Goal: Task Accomplishment & Management: Complete application form

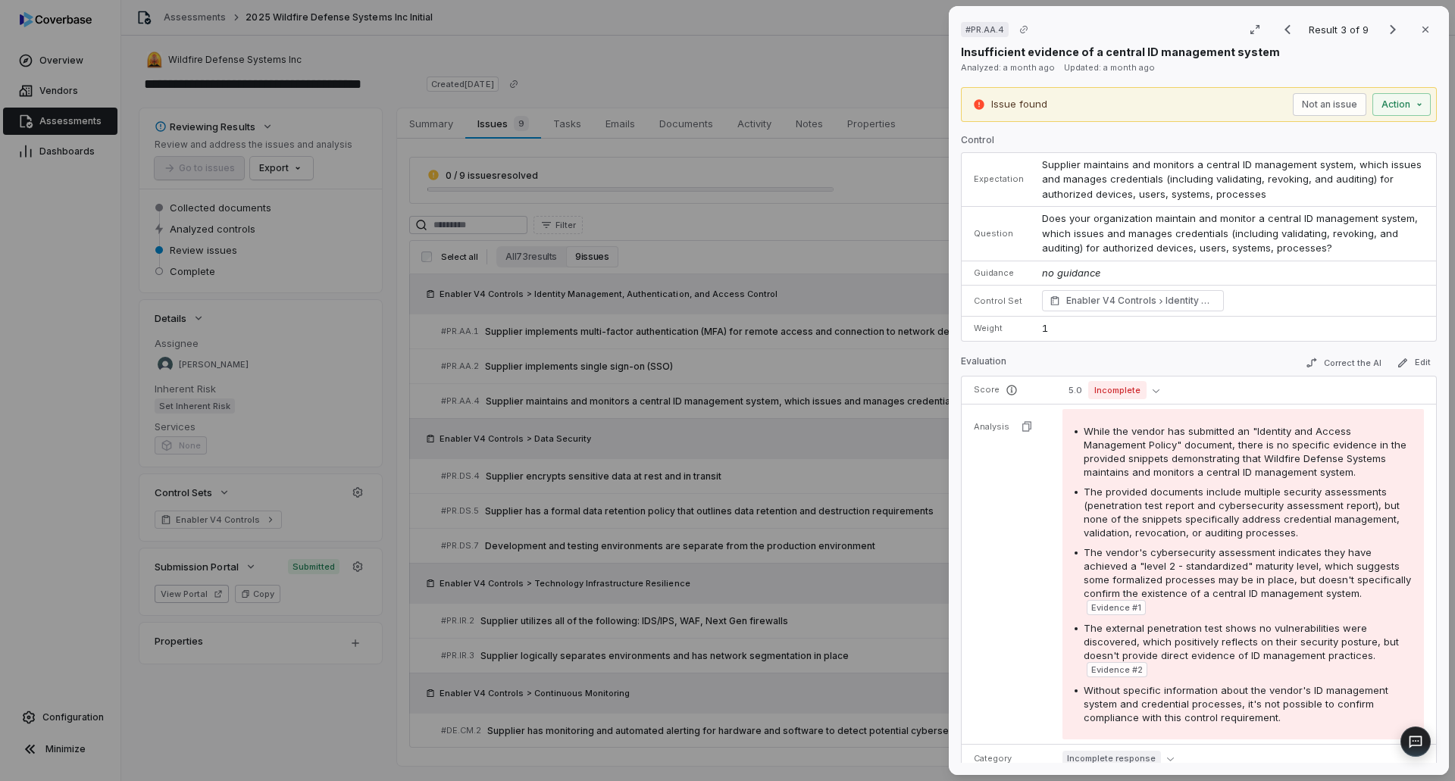
scroll to position [379, 0]
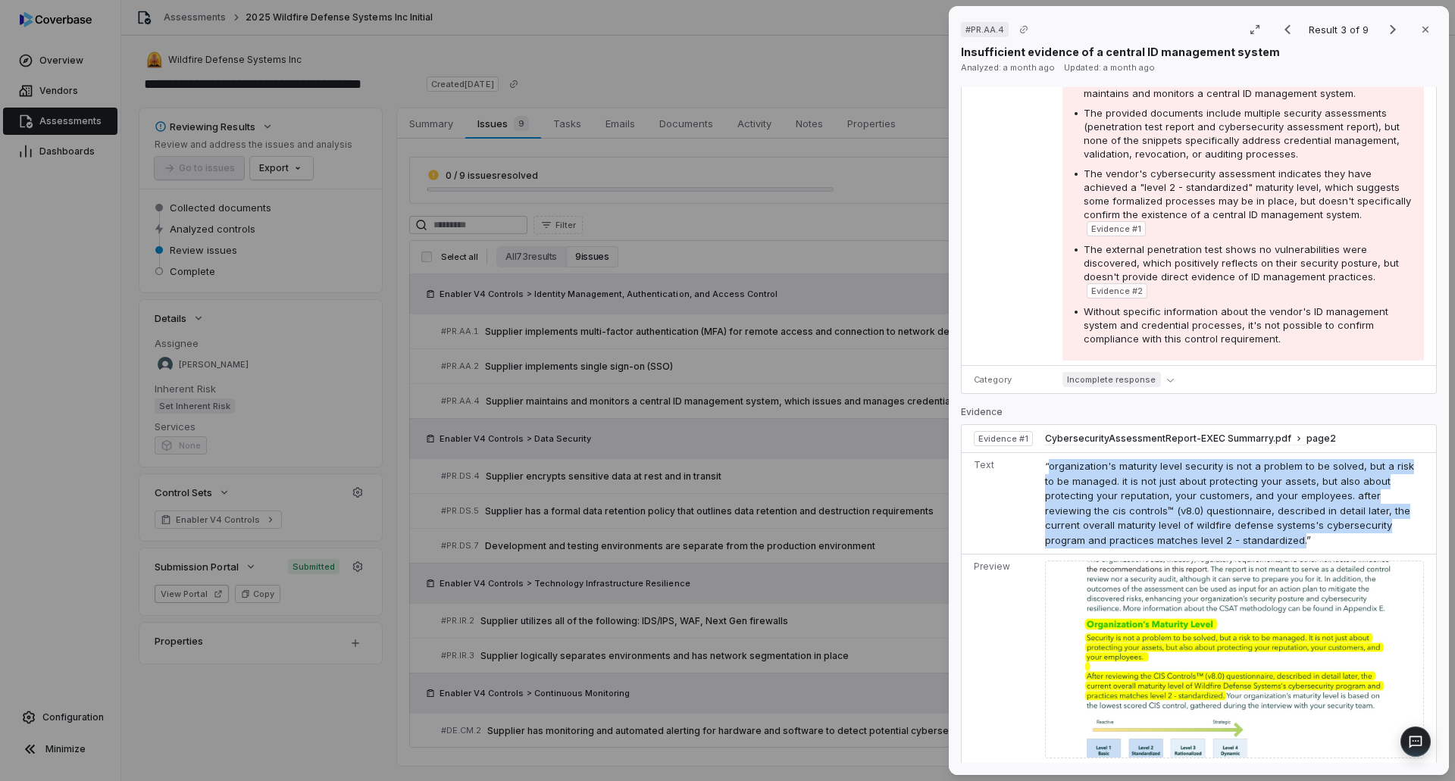
click at [75, 116] on div "# PR.AA.4 Result 3 of 9 Close Insufficient evidence of a central ID management …" at bounding box center [727, 390] width 1455 height 781
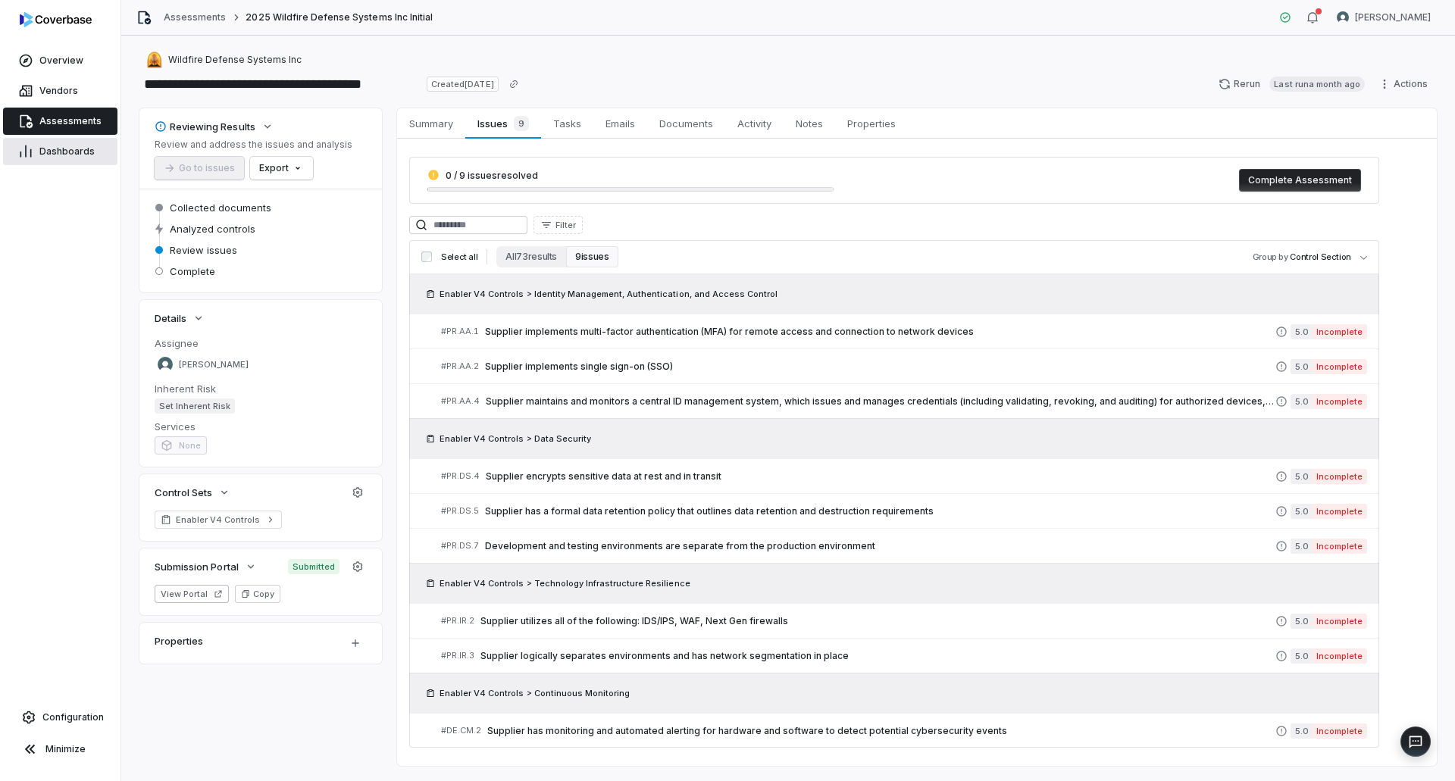
drag, startPoint x: 72, startPoint y: 121, endPoint x: 64, endPoint y: 144, distance: 24.0
click at [72, 121] on span "Assessments" at bounding box center [70, 121] width 62 height 12
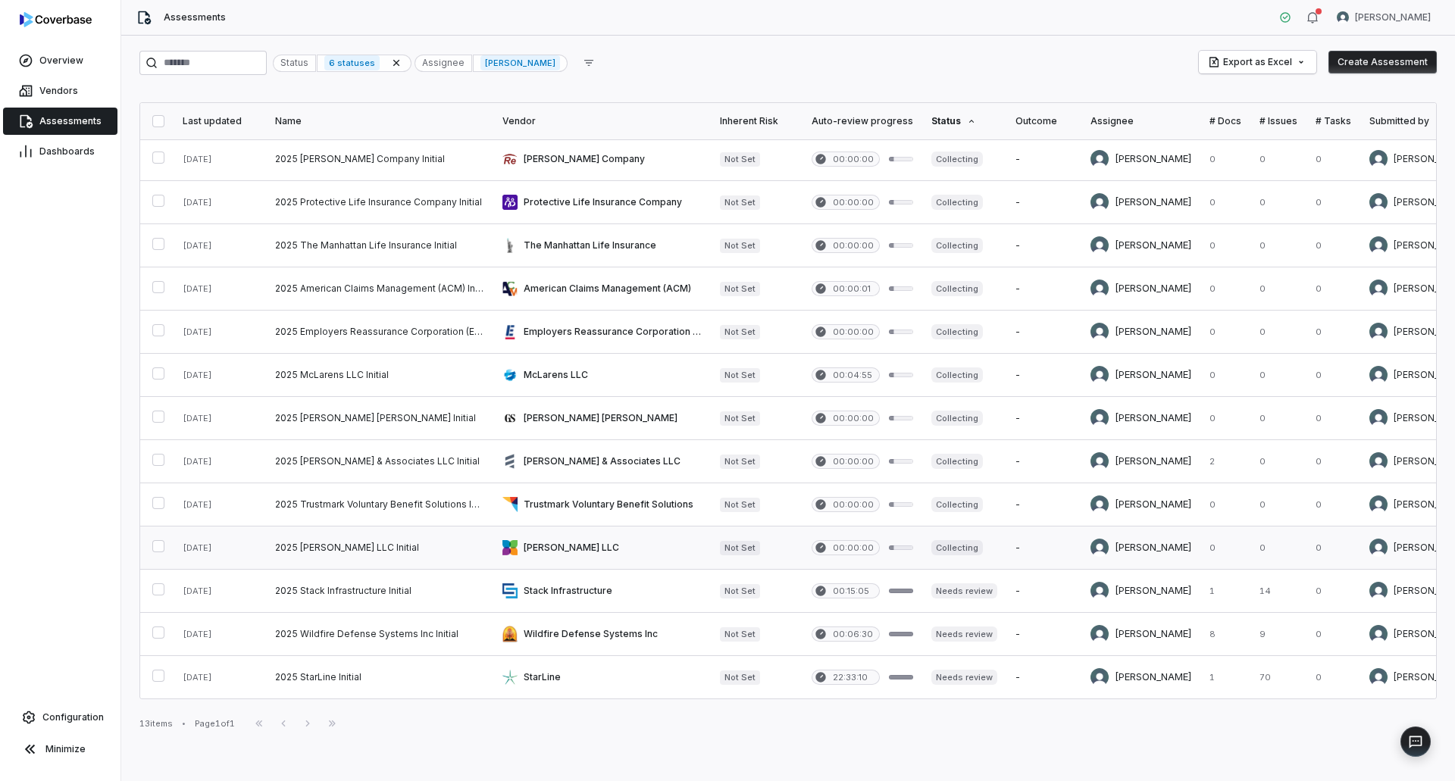
scroll to position [9, 0]
click at [683, 671] on link at bounding box center [601, 677] width 217 height 42
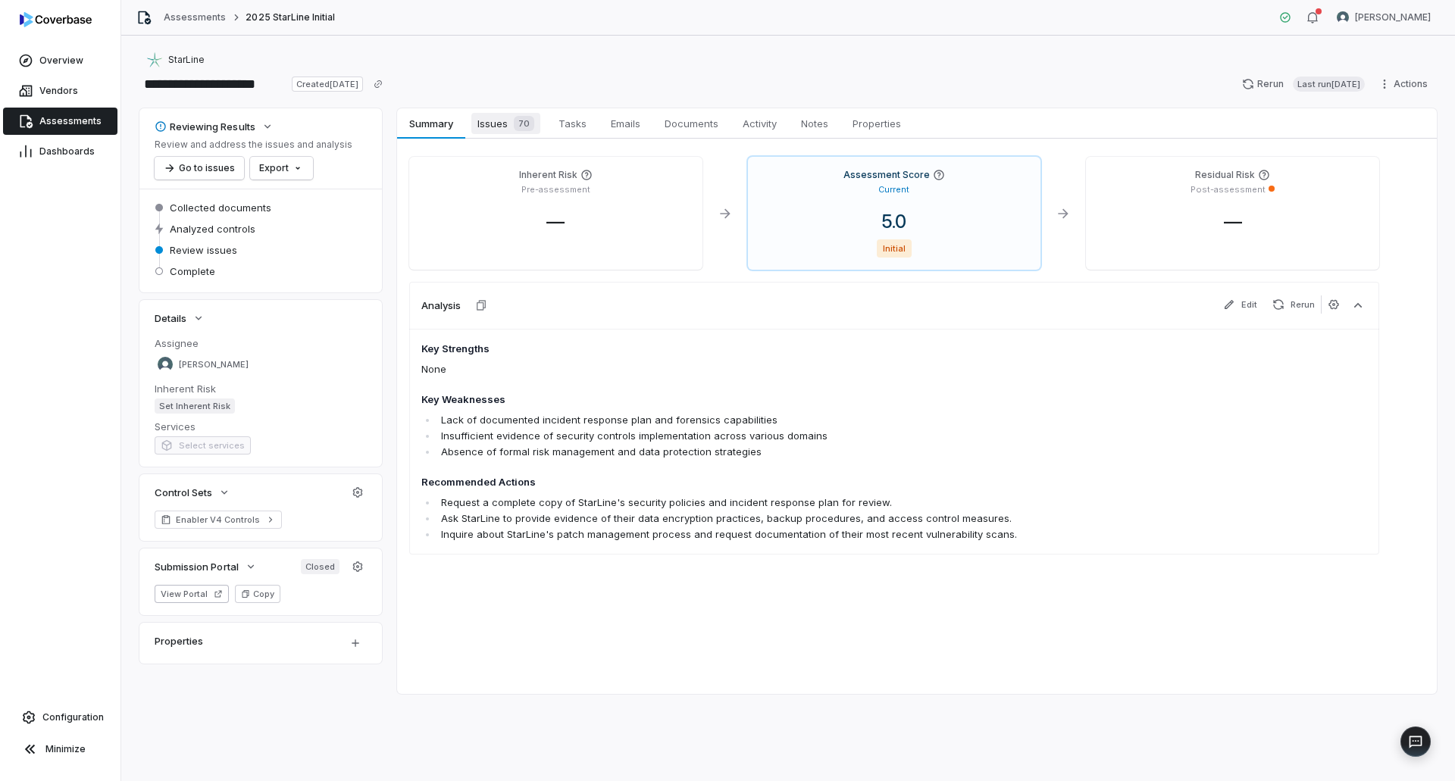
click at [502, 122] on span "Issues 70" at bounding box center [505, 123] width 69 height 21
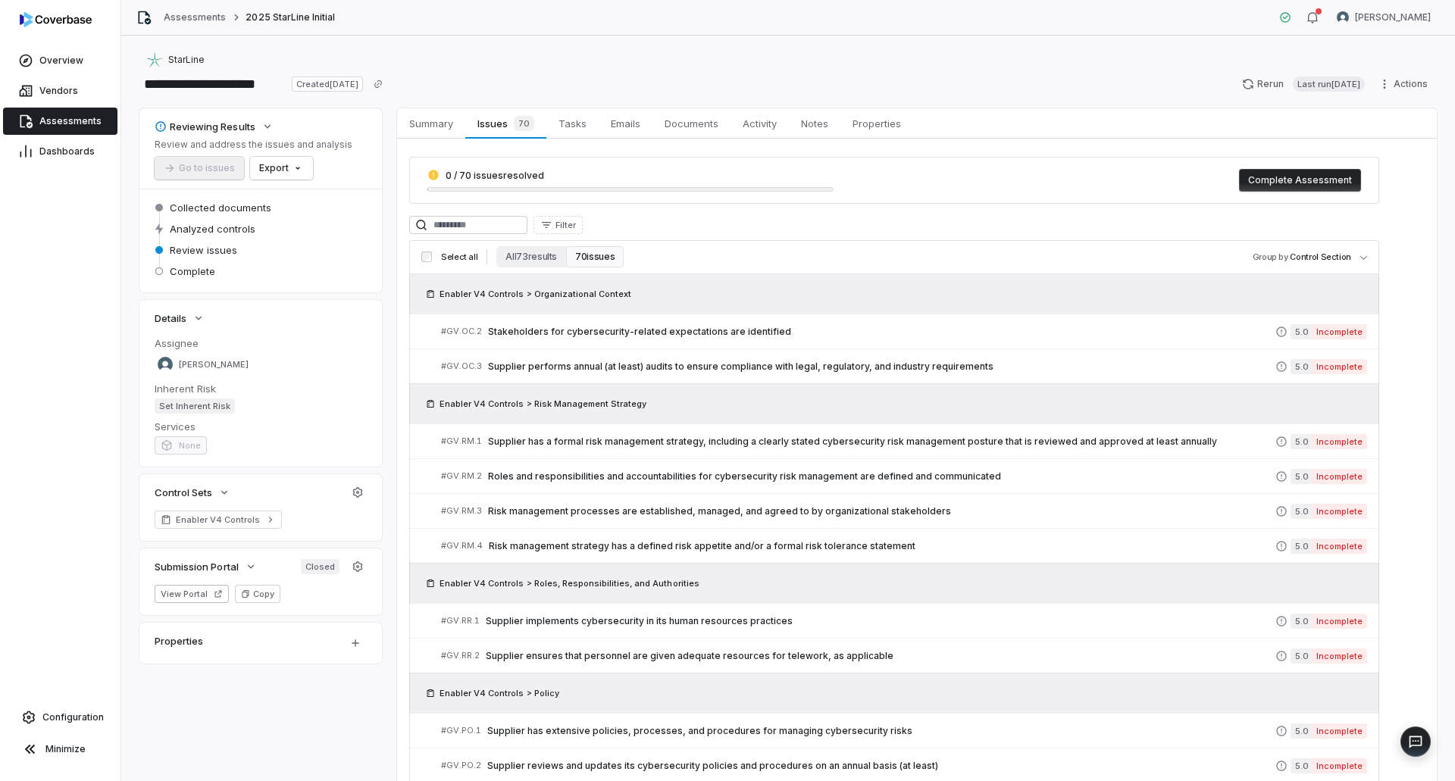
click at [67, 127] on span "Assessments" at bounding box center [70, 121] width 62 height 12
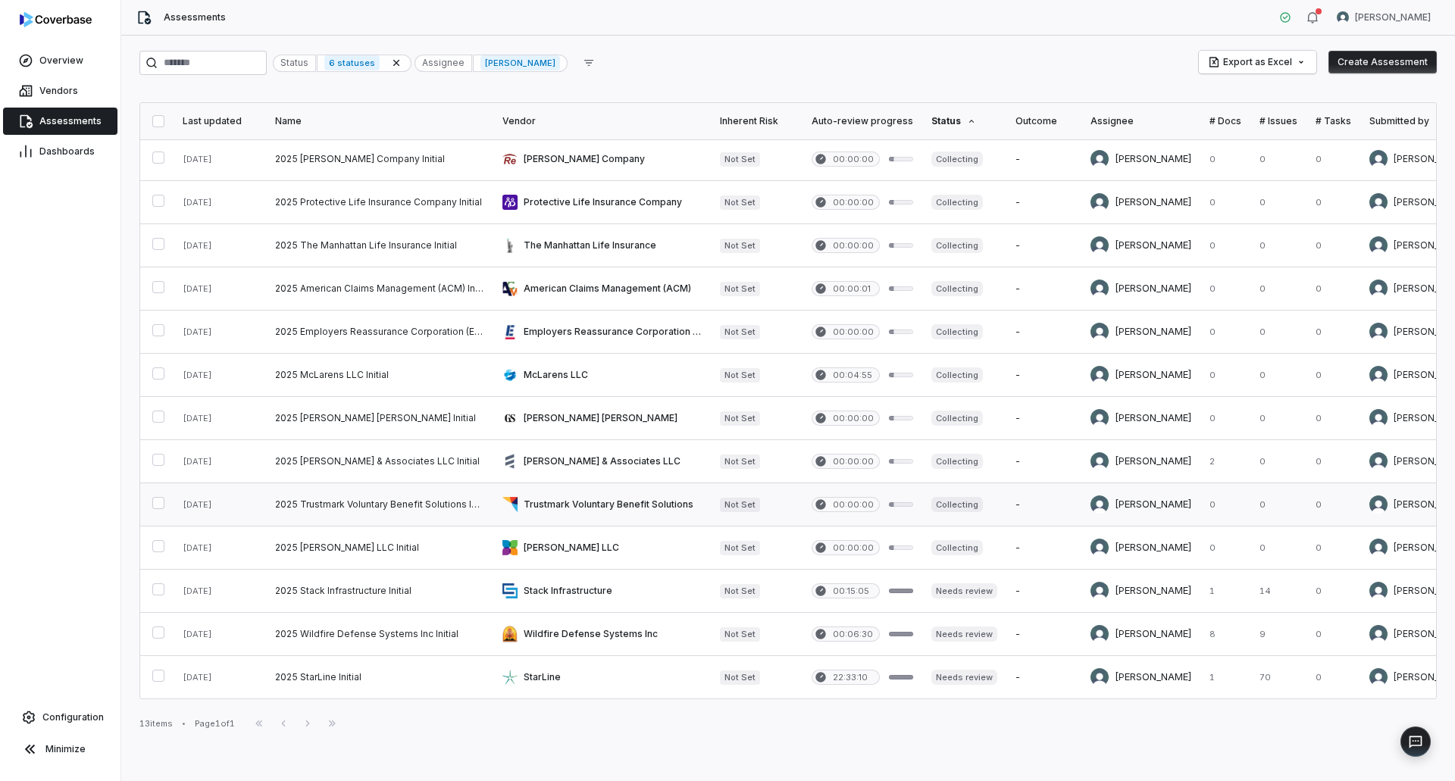
scroll to position [9, 0]
click at [55, 99] on link "Vendors" at bounding box center [60, 90] width 114 height 27
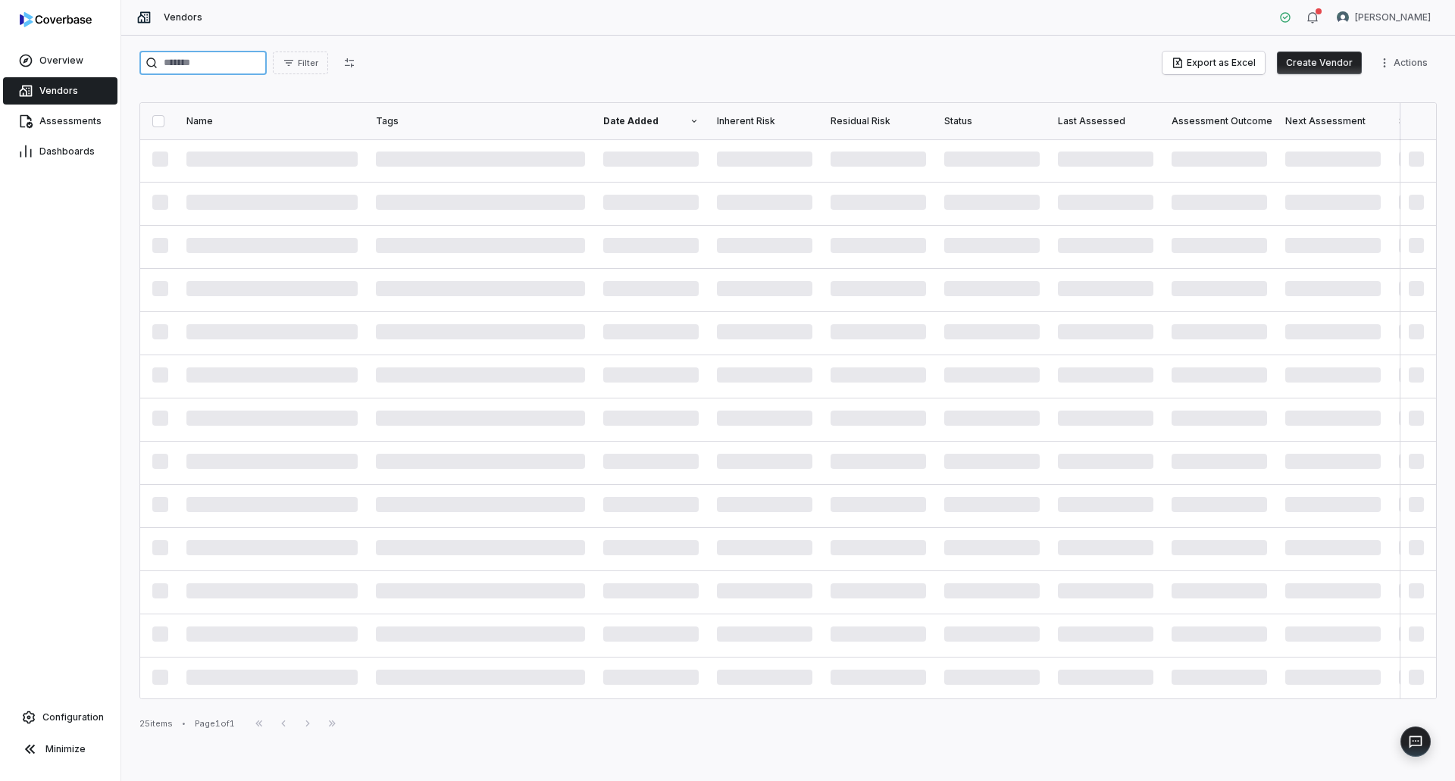
click at [194, 58] on input "search" at bounding box center [202, 63] width 127 height 24
paste input "**********"
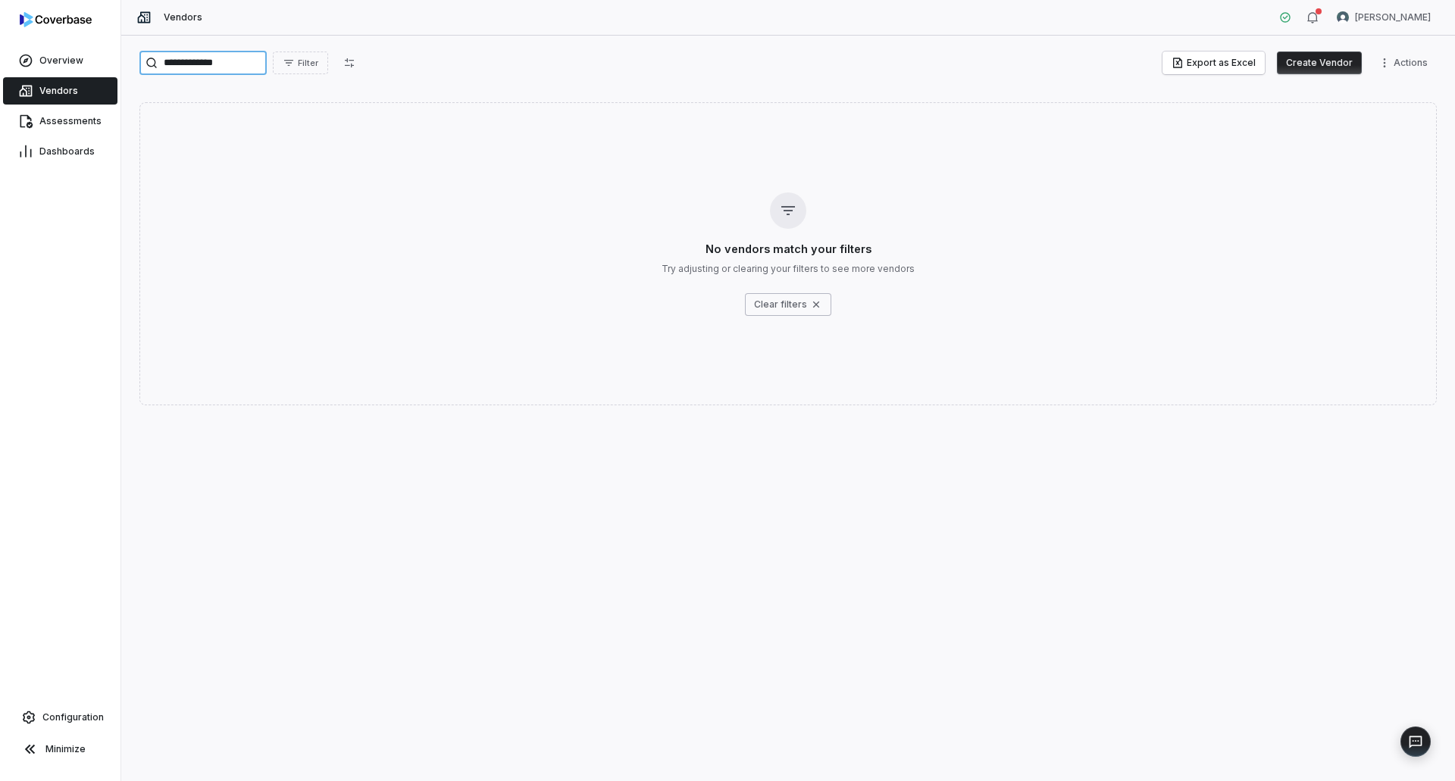
click at [195, 64] on input "**********" at bounding box center [202, 63] width 127 height 24
type input "**********"
click at [1314, 56] on button "Create Vendor" at bounding box center [1319, 63] width 85 height 23
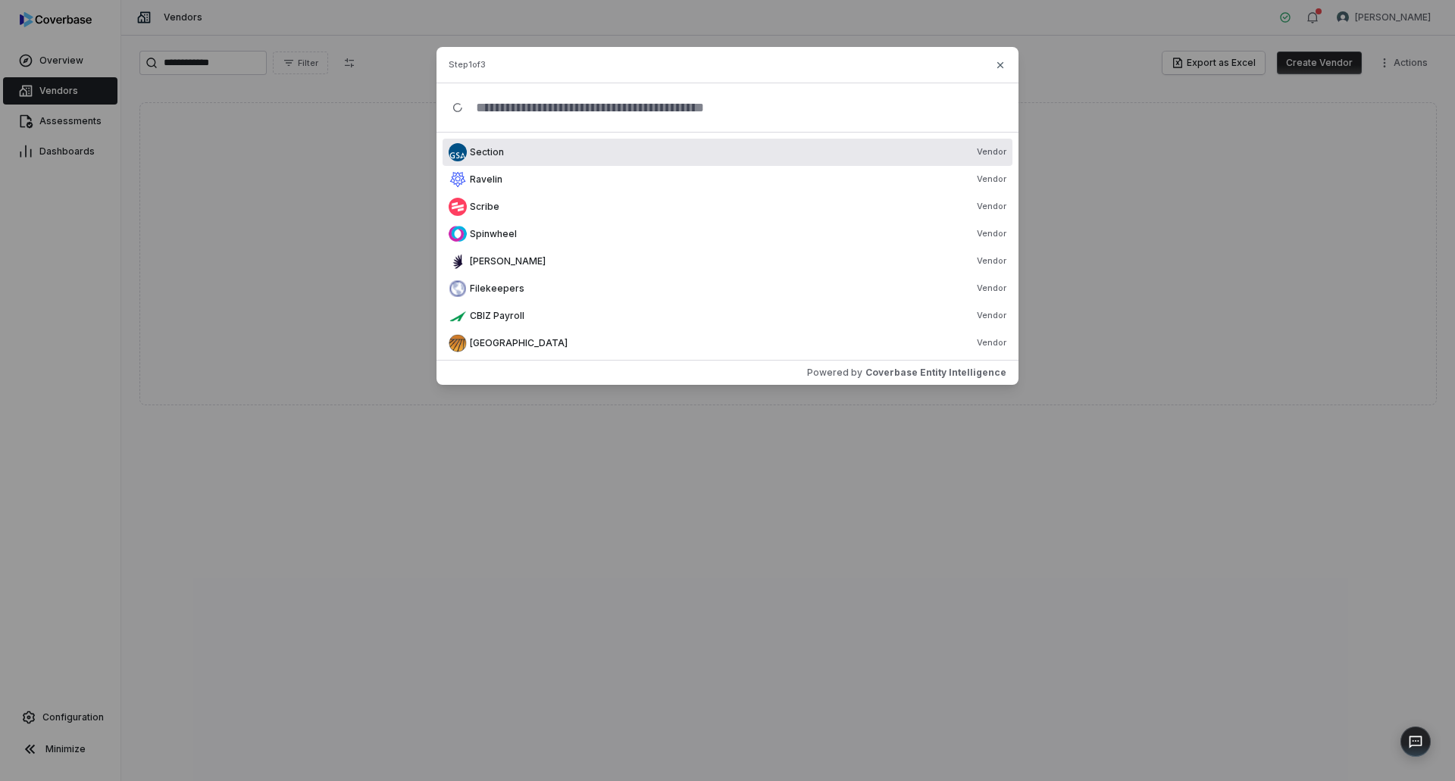
click at [549, 114] on input "text" at bounding box center [733, 107] width 539 height 48
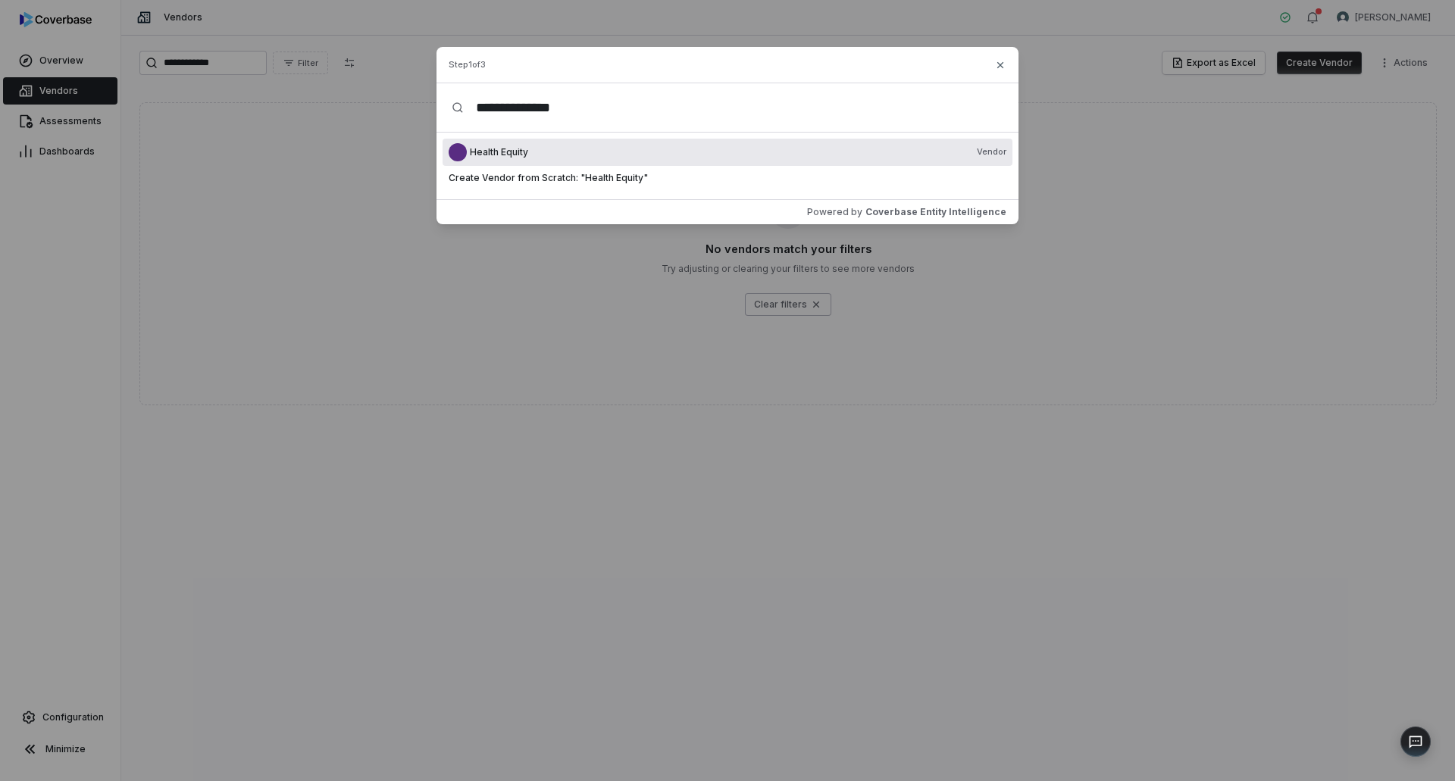
type input "**********"
click at [508, 152] on span "Health Equity" at bounding box center [499, 152] width 58 height 12
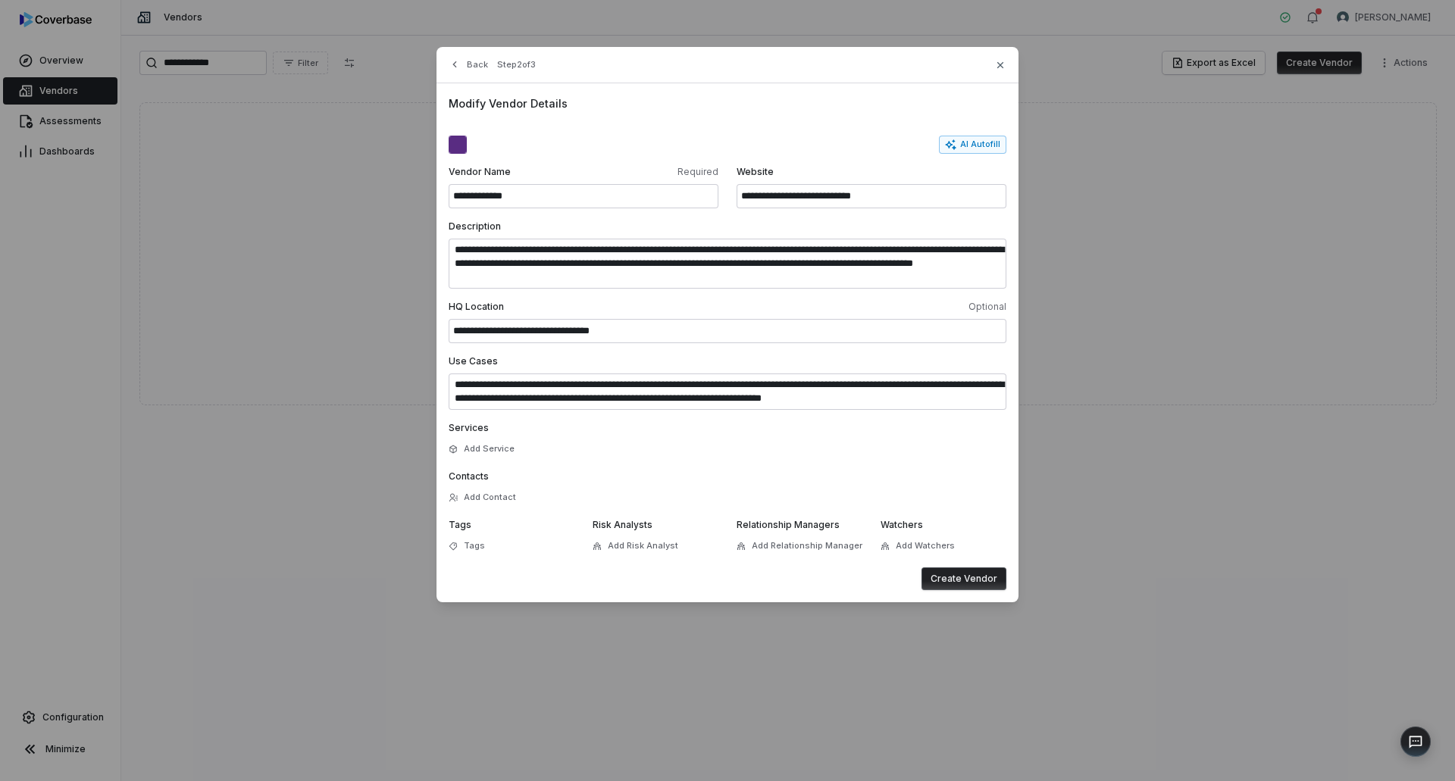
scroll to position [14, 0]
click at [614, 549] on span "Add Risk Analyst" at bounding box center [643, 545] width 70 height 11
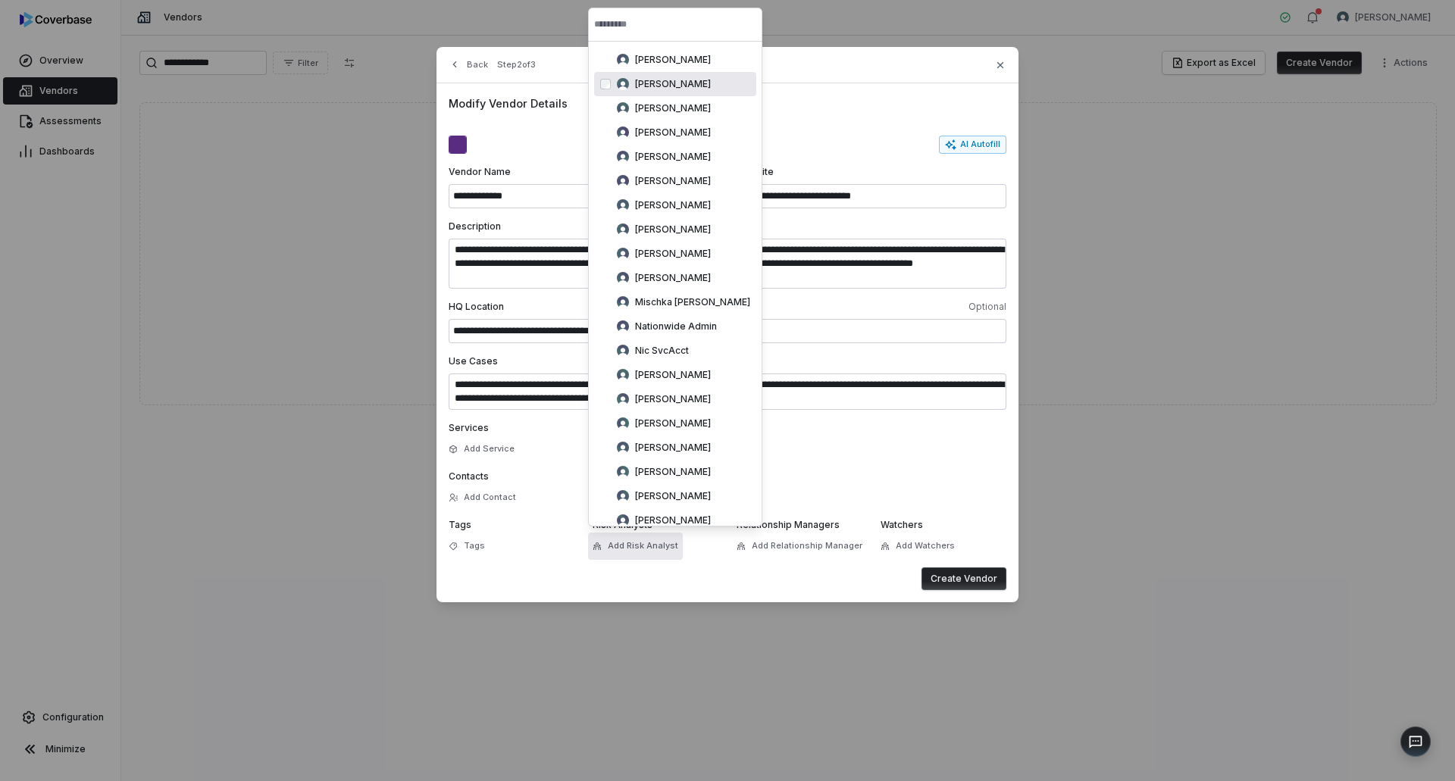
click at [634, 82] on div "Brittany Durbin" at bounding box center [683, 84] width 133 height 12
click at [970, 580] on button "Create Vendor" at bounding box center [963, 579] width 85 height 23
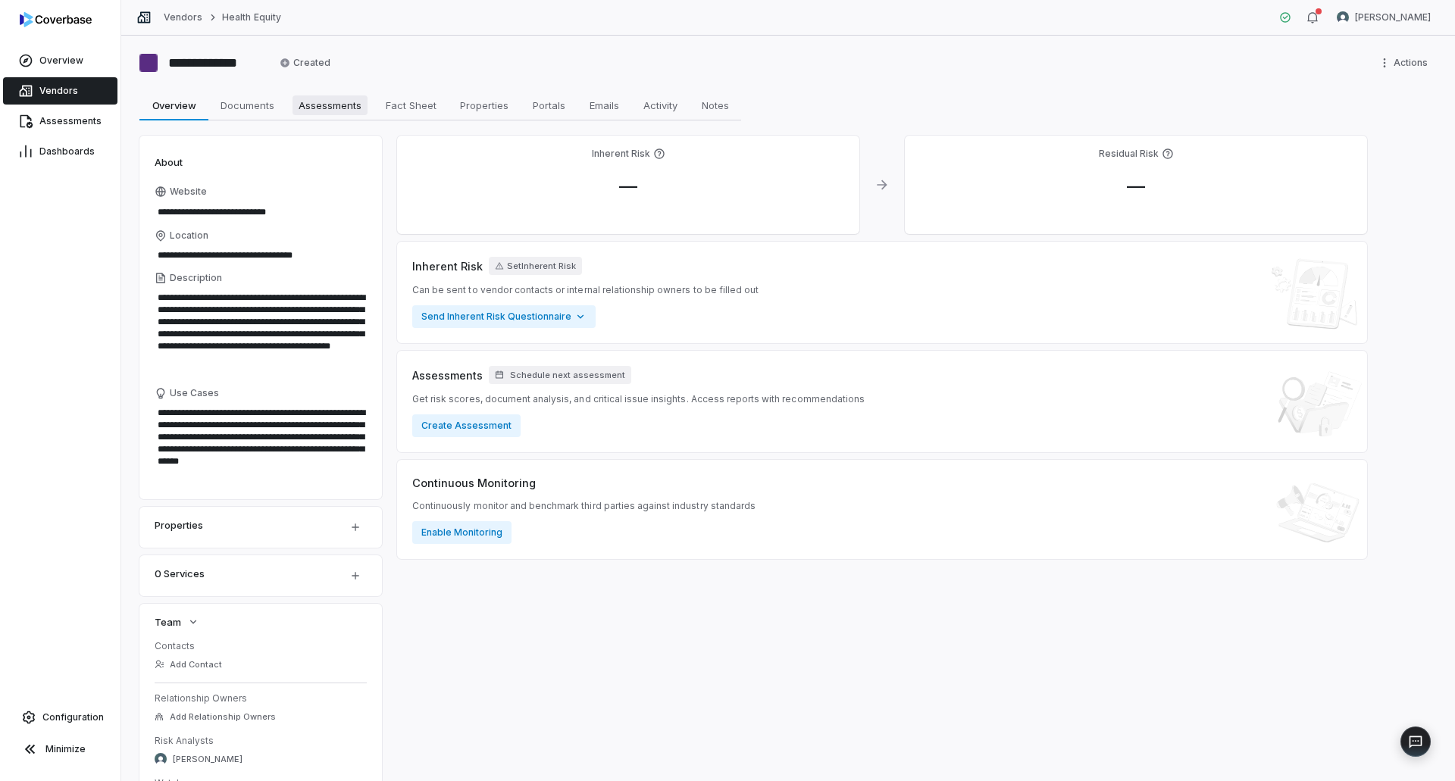
click at [314, 105] on span "Assessments" at bounding box center [329, 105] width 75 height 20
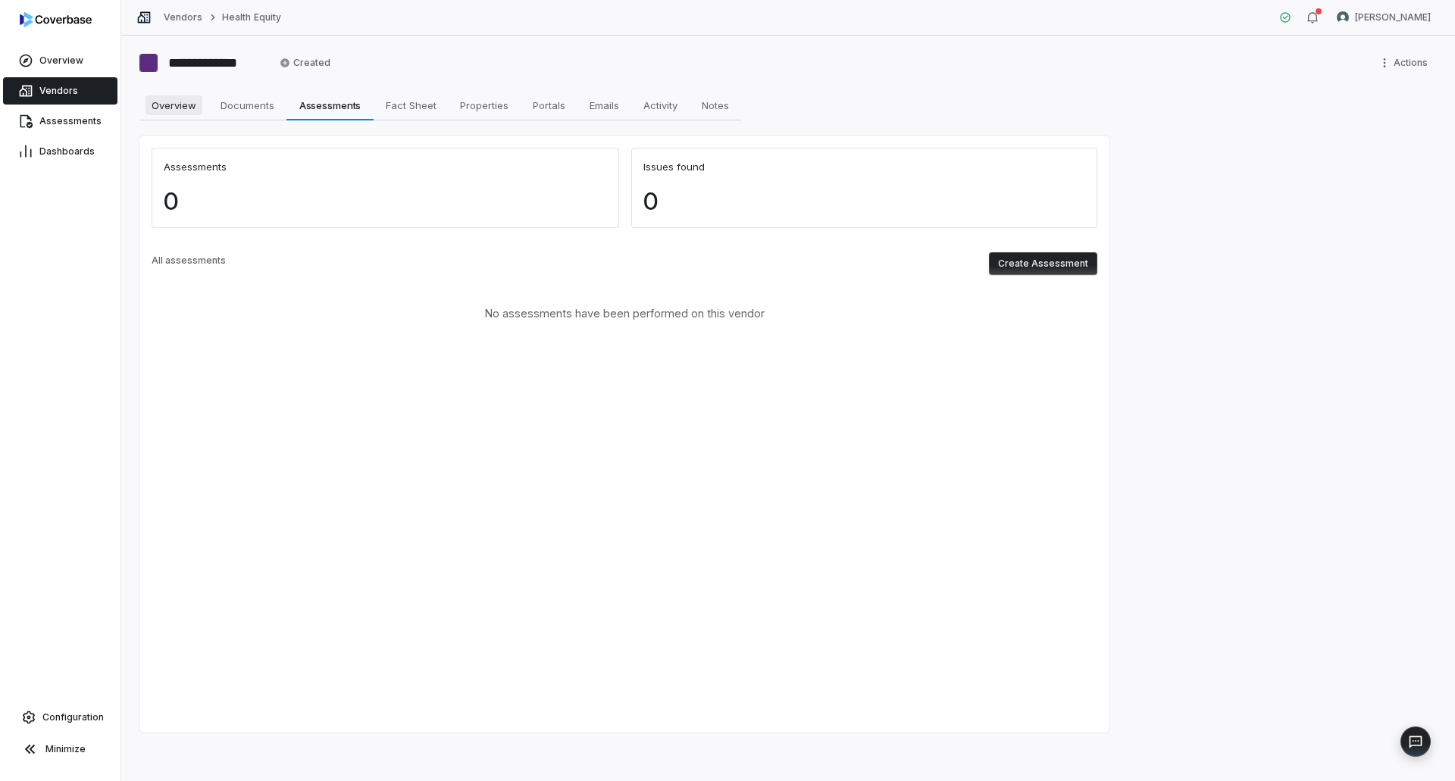
click at [182, 105] on span "Overview" at bounding box center [173, 105] width 57 height 20
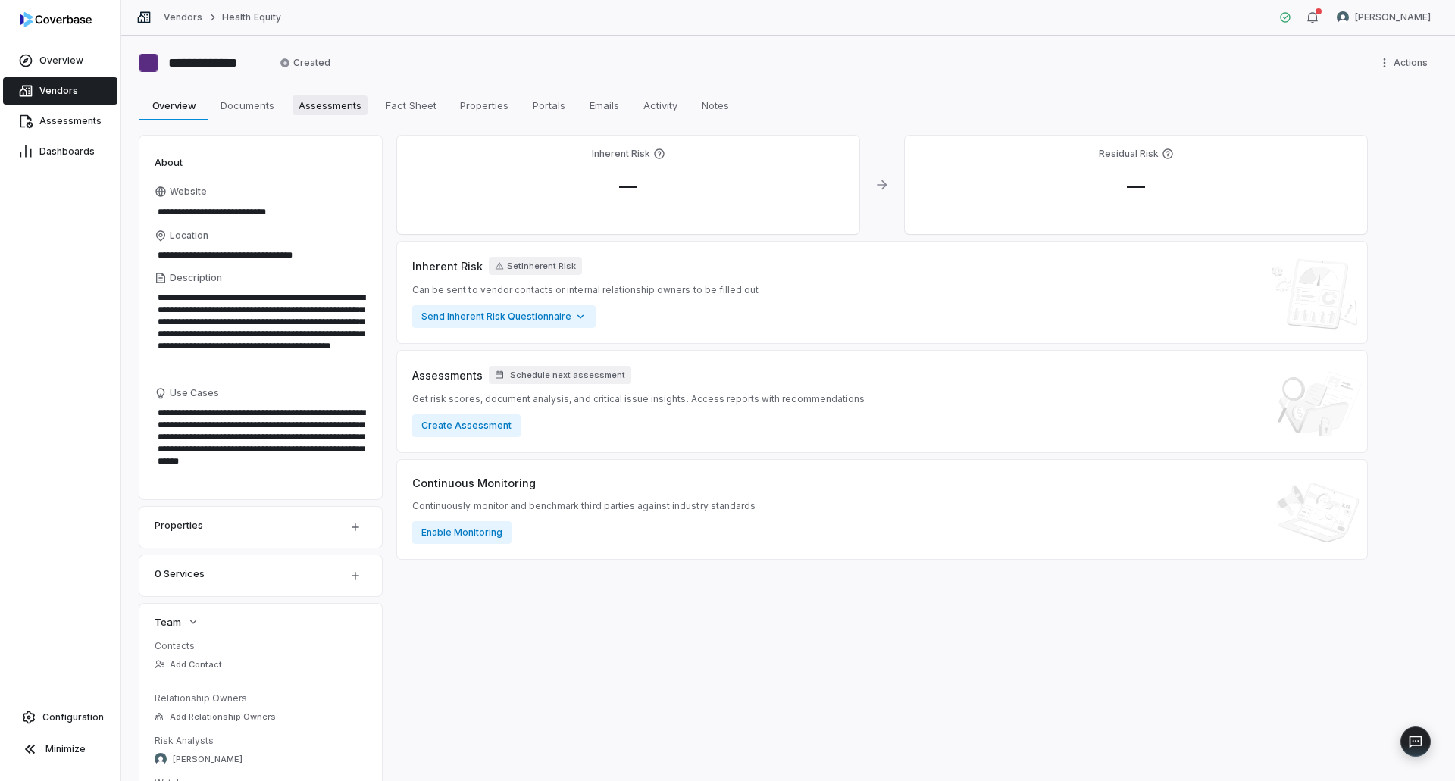
click at [349, 101] on span "Assessments" at bounding box center [329, 105] width 75 height 20
type textarea "*"
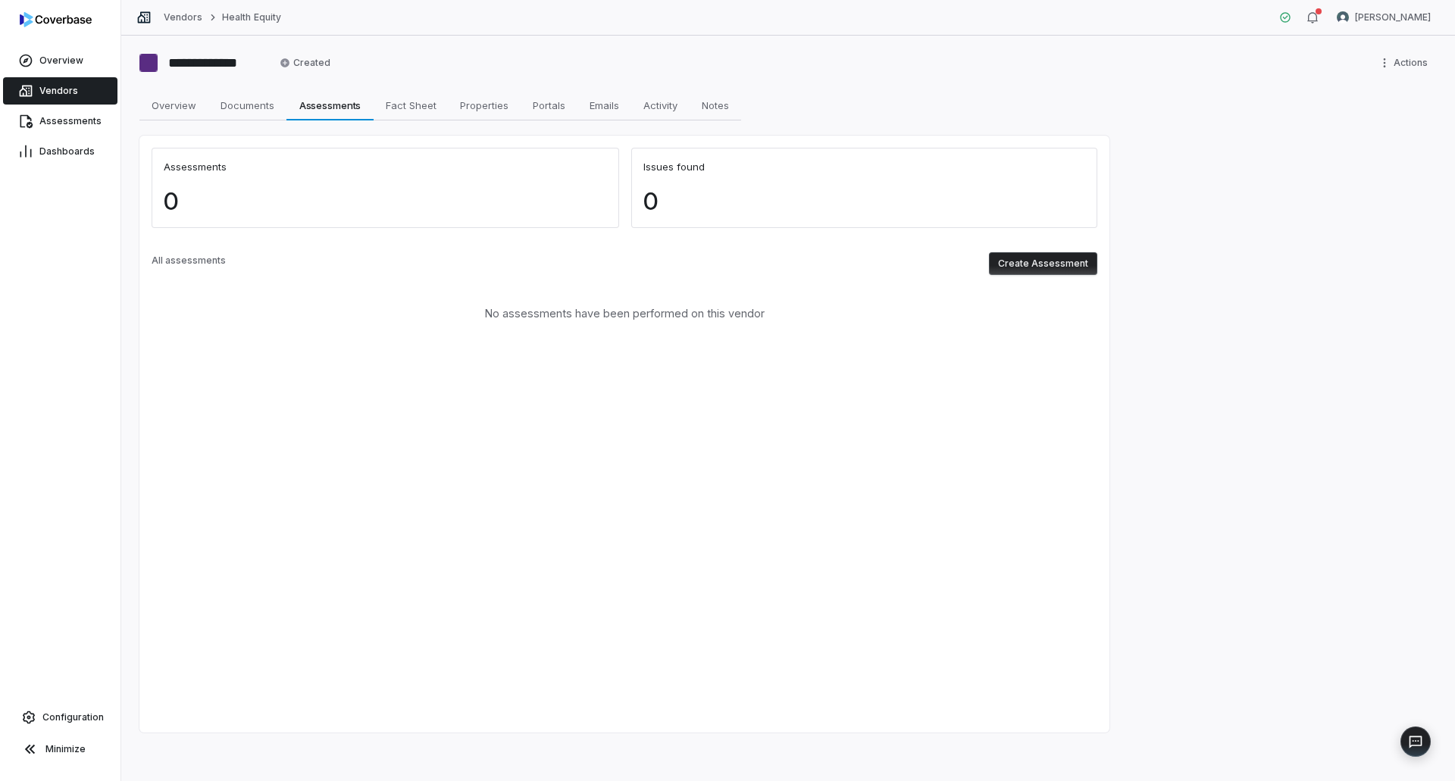
click at [1075, 255] on button "Create Assessment" at bounding box center [1043, 263] width 108 height 23
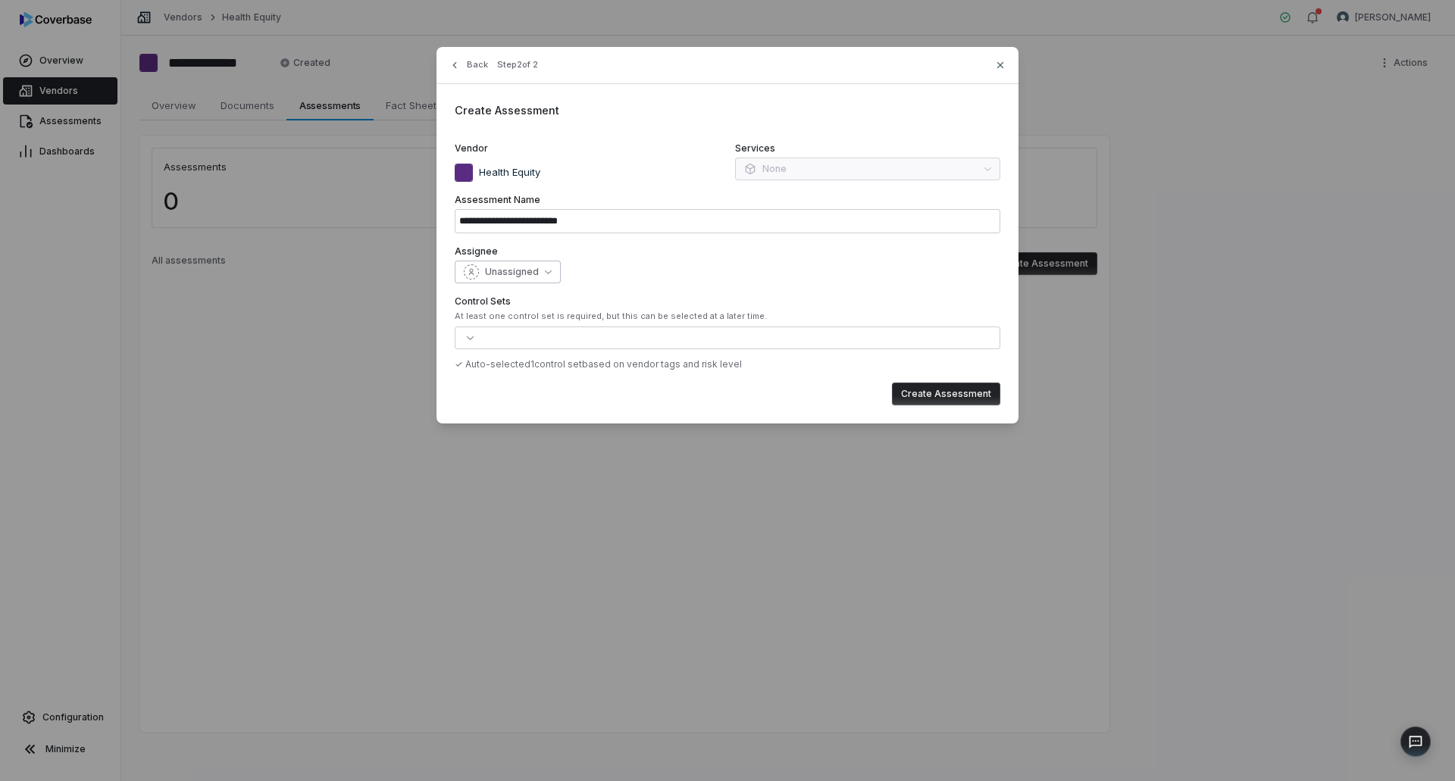
click at [536, 270] on span "Unassigned" at bounding box center [512, 272] width 54 height 12
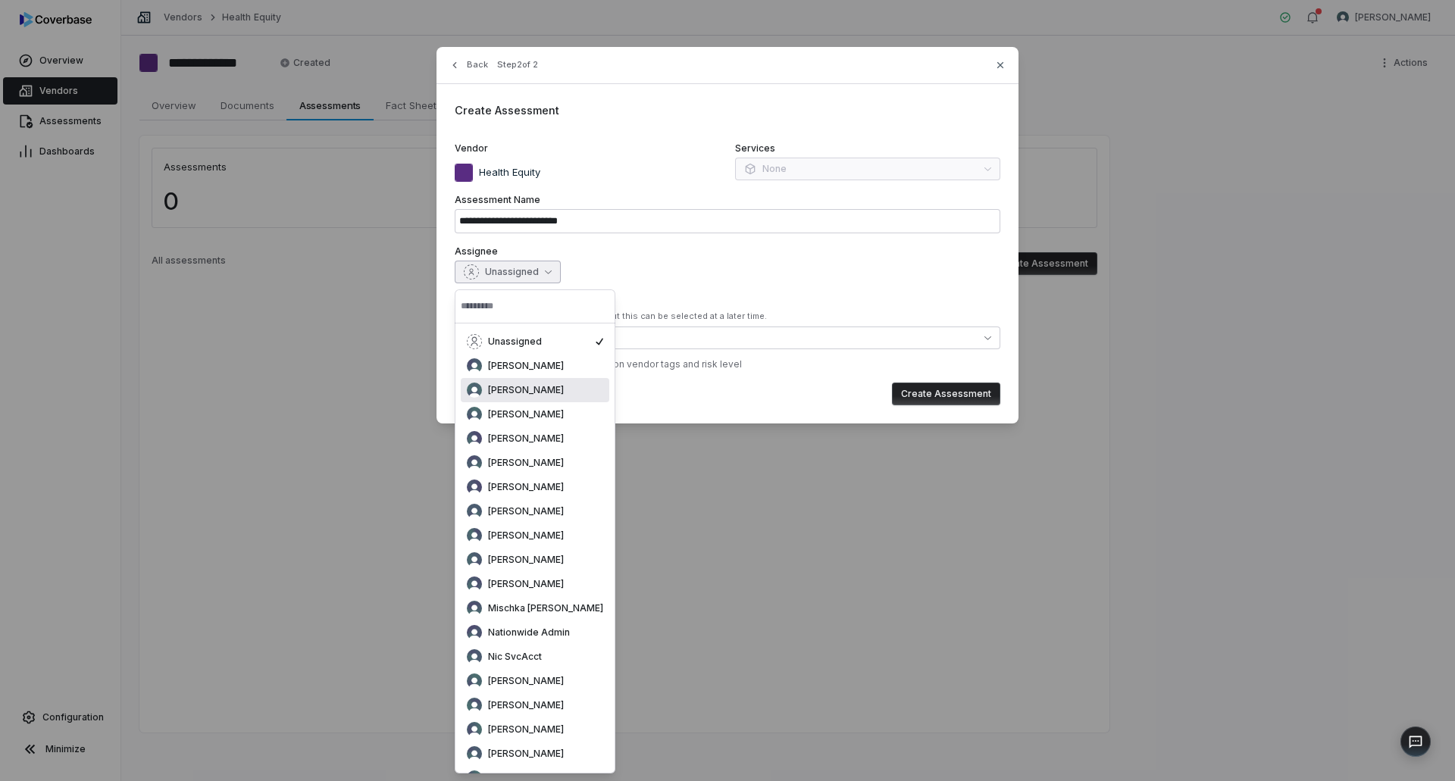
click at [525, 386] on span "Brittany Durbin" at bounding box center [526, 390] width 76 height 12
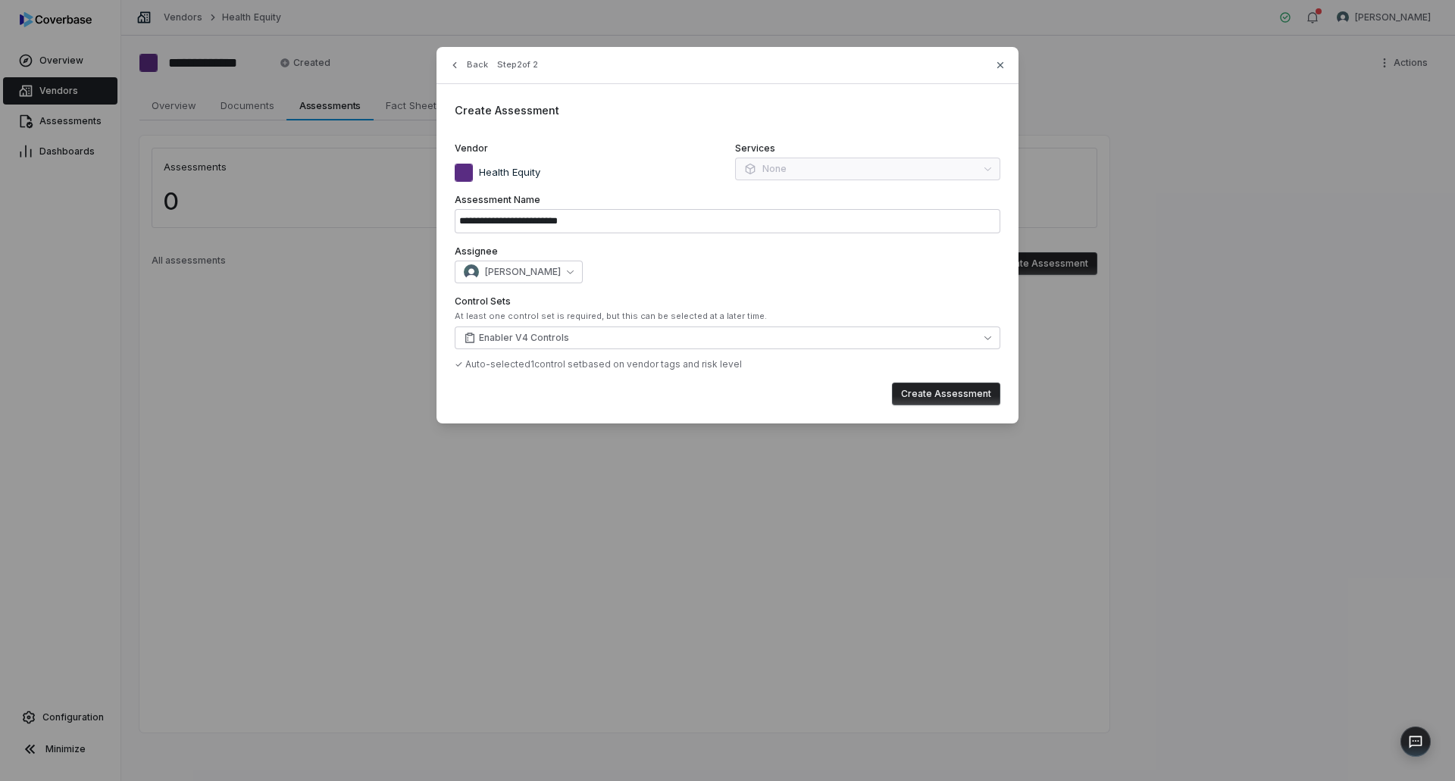
click at [940, 392] on button "Create Assessment" at bounding box center [946, 394] width 108 height 23
type input "**********"
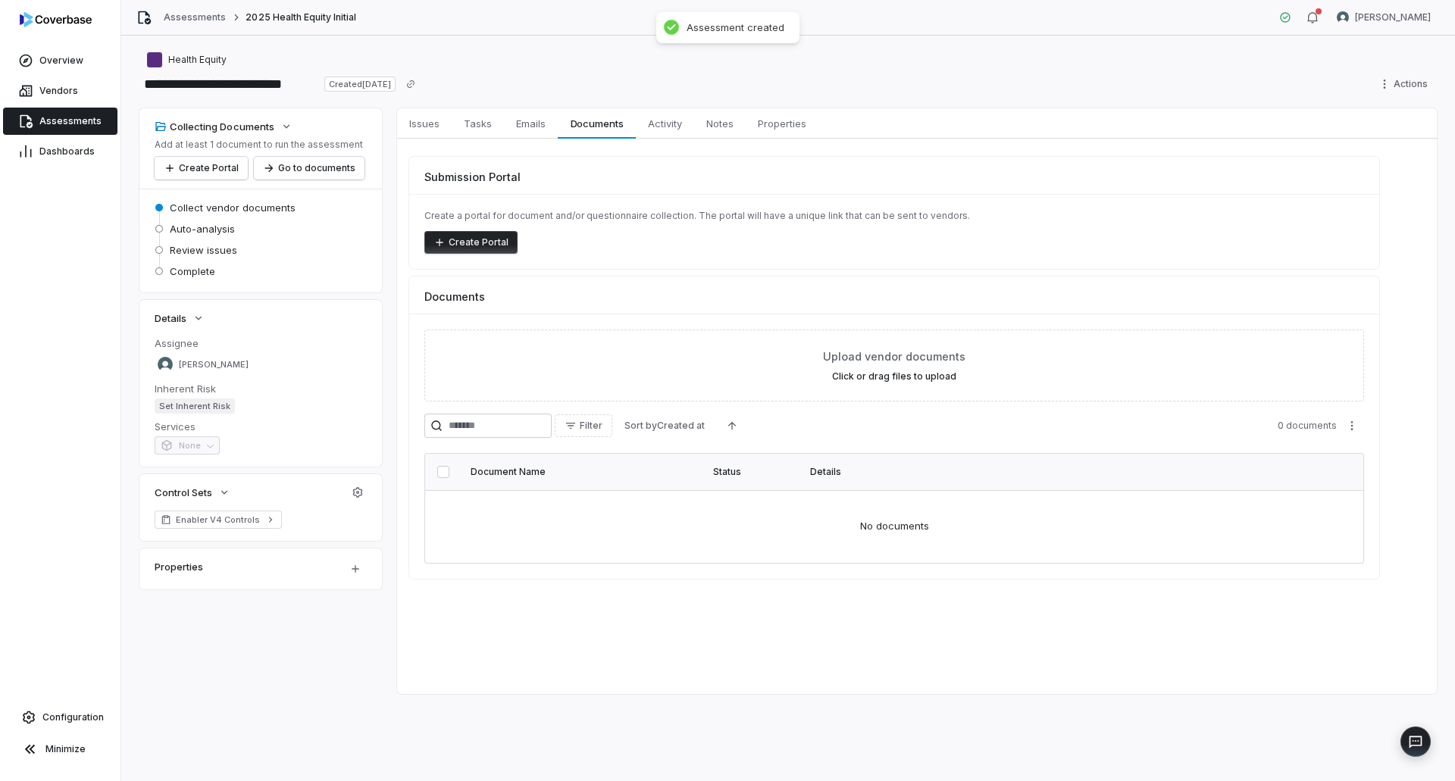
click at [498, 244] on button "Create Portal" at bounding box center [470, 242] width 93 height 23
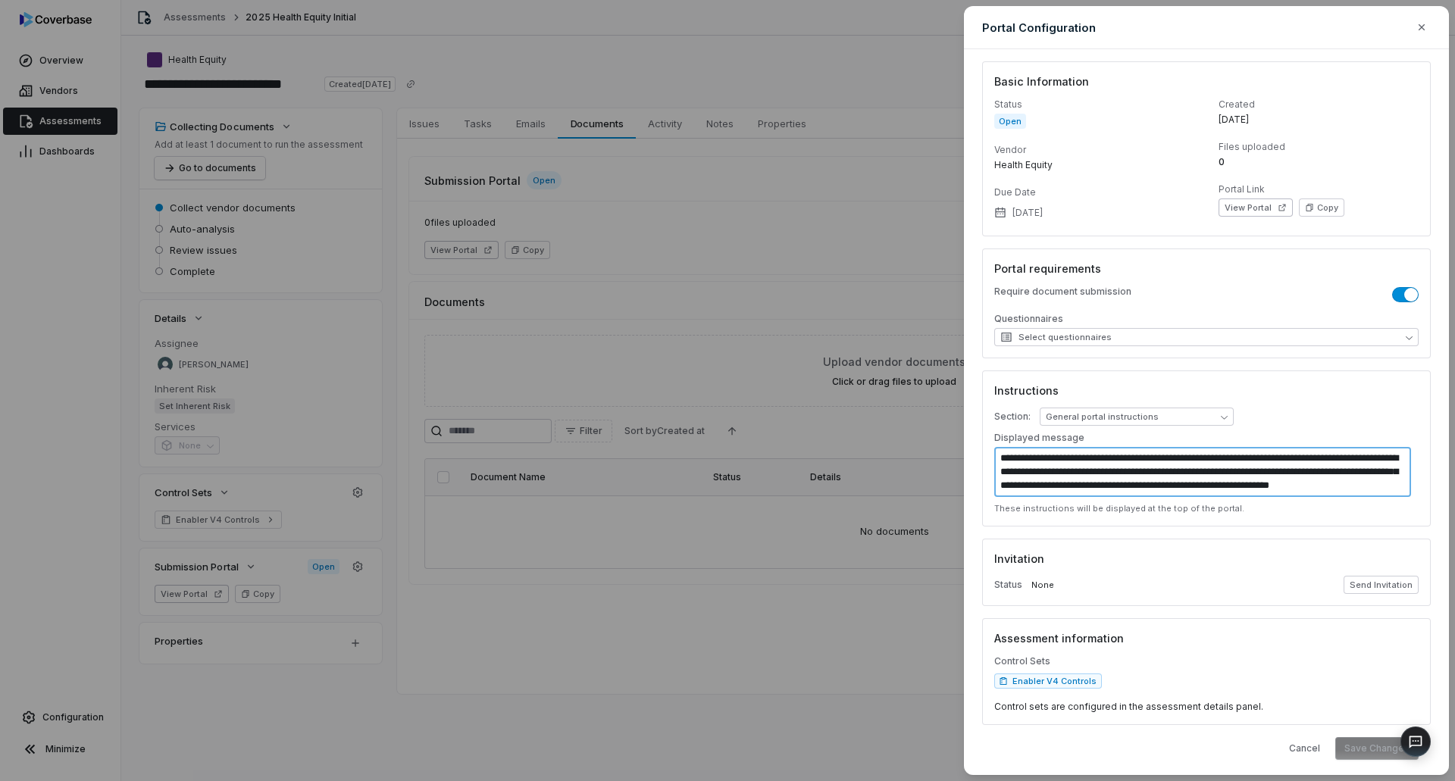
scroll to position [30, 0]
click at [1174, 458] on textarea "**********" at bounding box center [1202, 472] width 417 height 50
drag, startPoint x: 1176, startPoint y: 452, endPoint x: 1165, endPoint y: 453, distance: 10.6
click at [1165, 453] on textarea "**********" at bounding box center [1202, 472] width 417 height 50
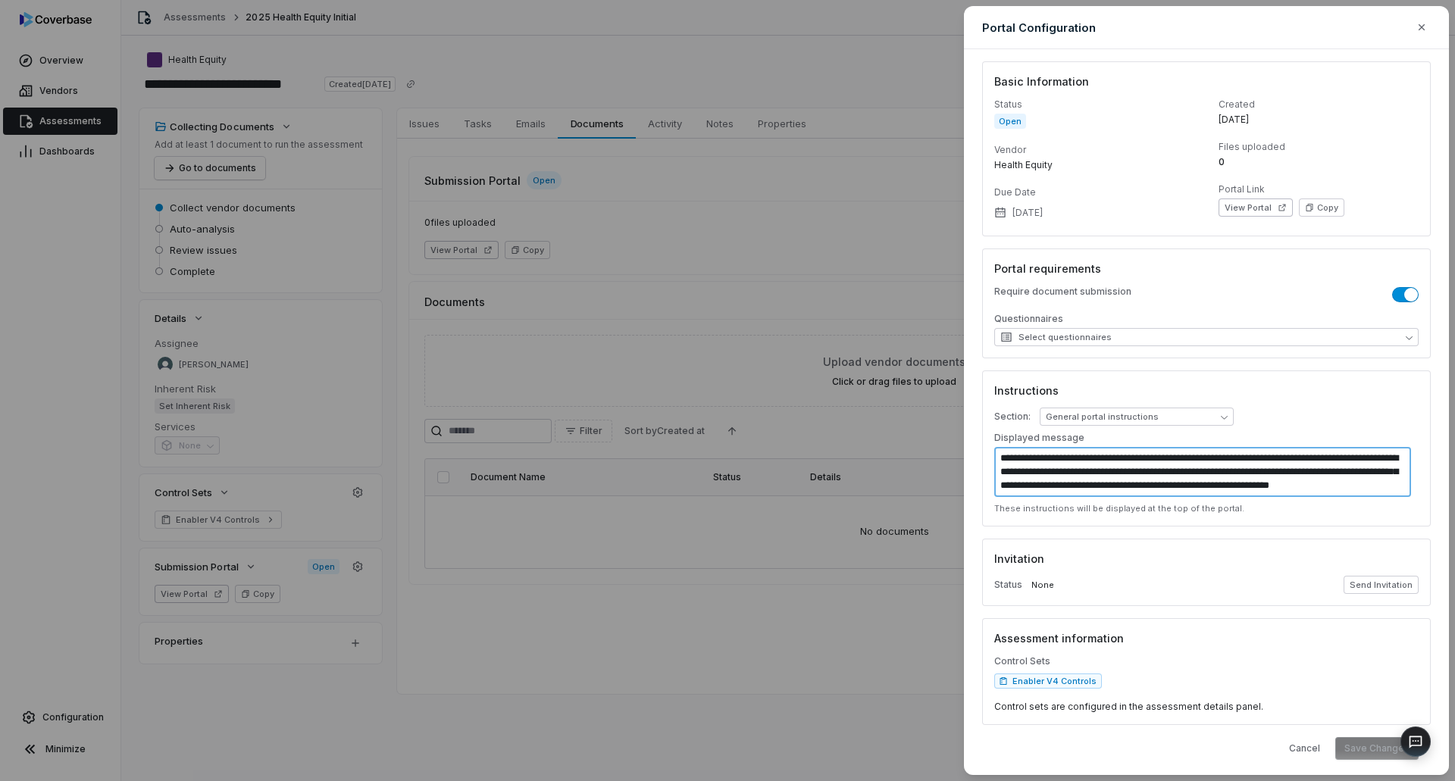
click at [1177, 480] on textarea "**********" at bounding box center [1202, 472] width 417 height 50
click at [1177, 489] on textarea "**********" at bounding box center [1202, 472] width 417 height 50
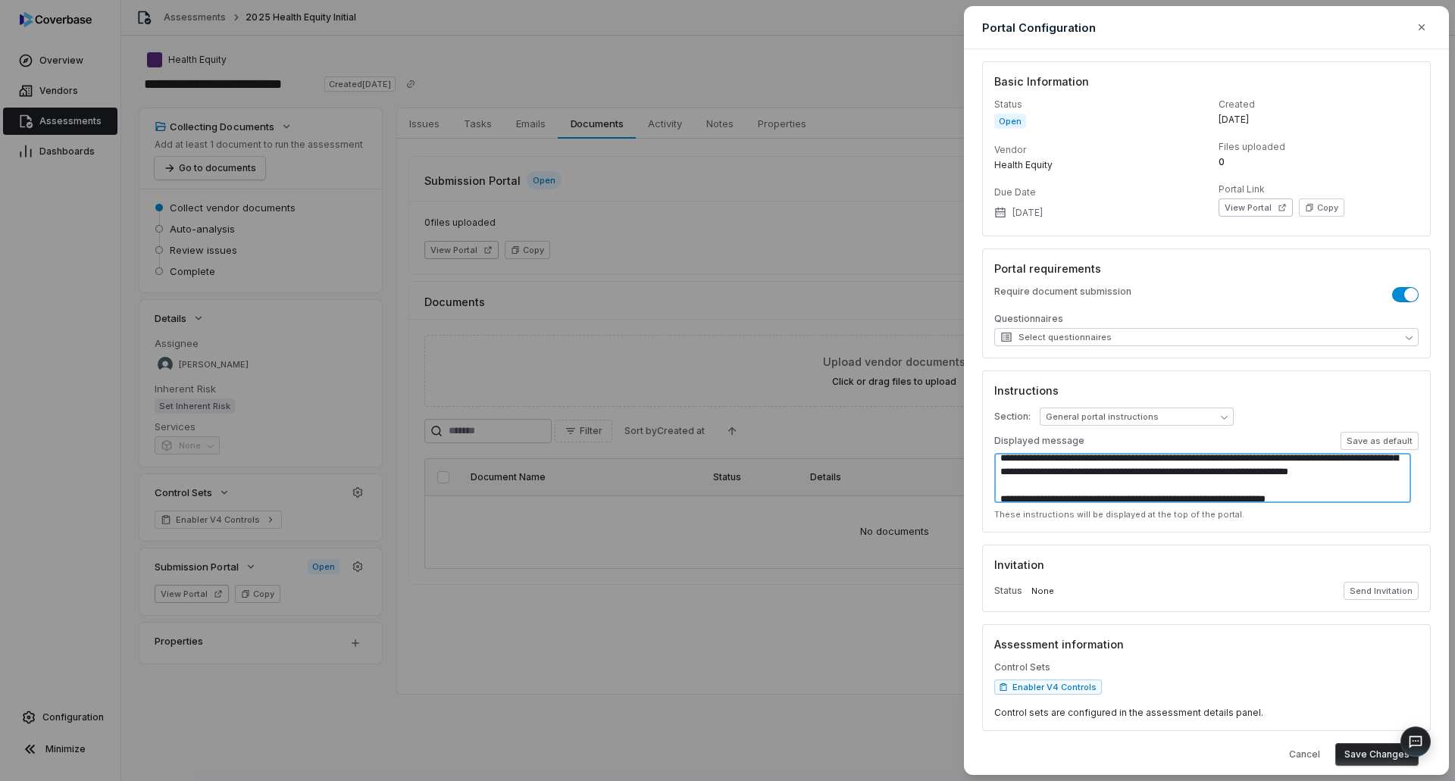
scroll to position [30, 0]
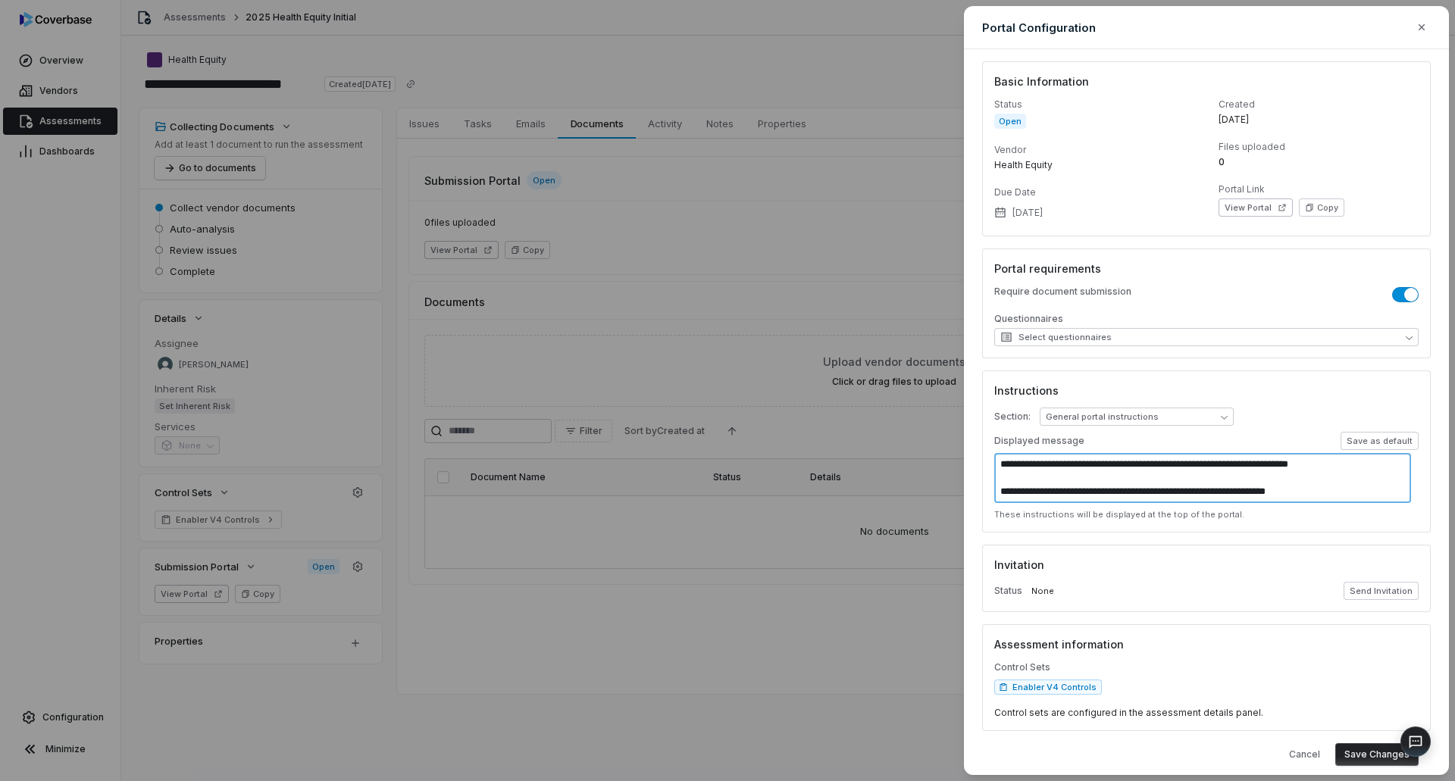
click at [1166, 477] on textarea "**********" at bounding box center [1202, 478] width 417 height 50
type textarea "**********"
click at [1049, 339] on span "Select questionnaires" at bounding box center [1055, 337] width 111 height 12
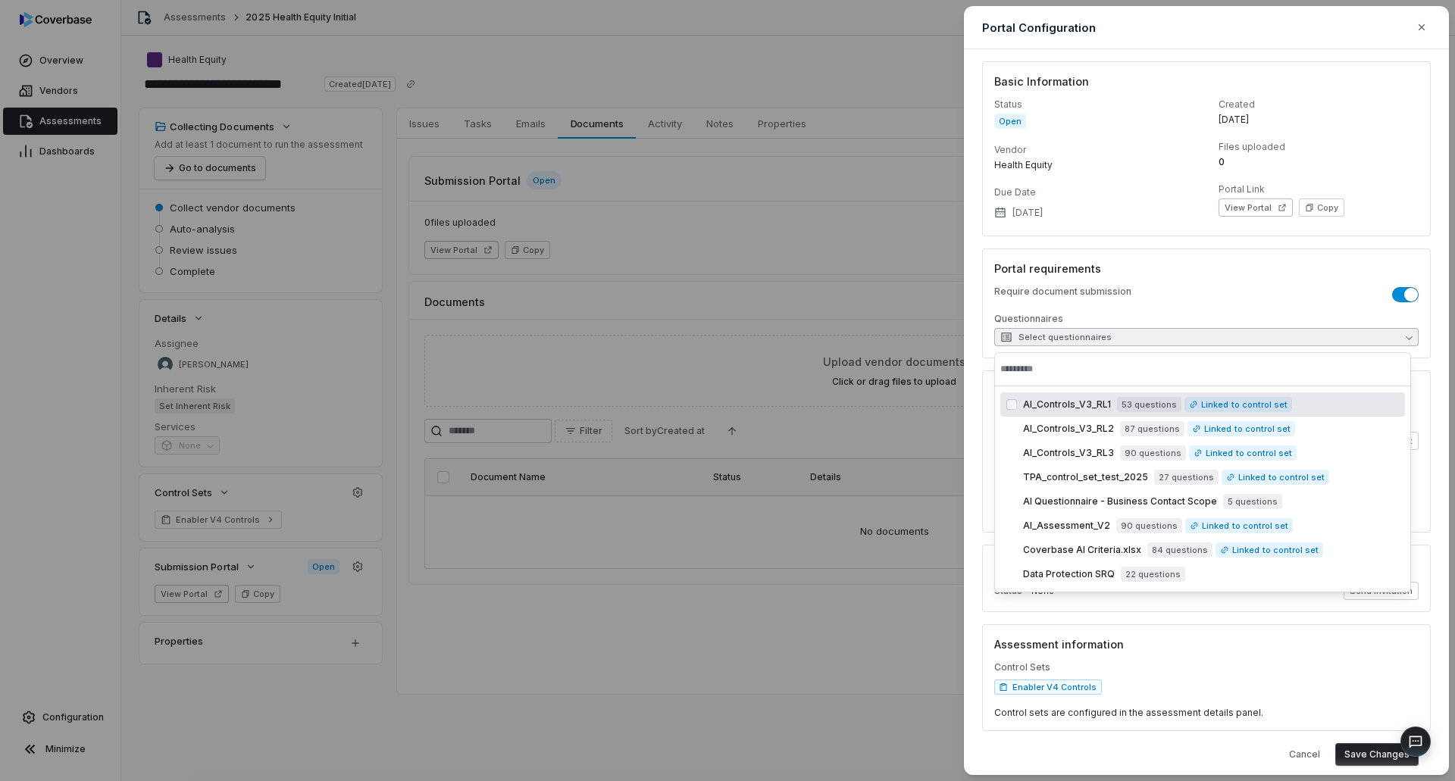
click at [1011, 288] on p "Require document submission" at bounding box center [1062, 295] width 137 height 18
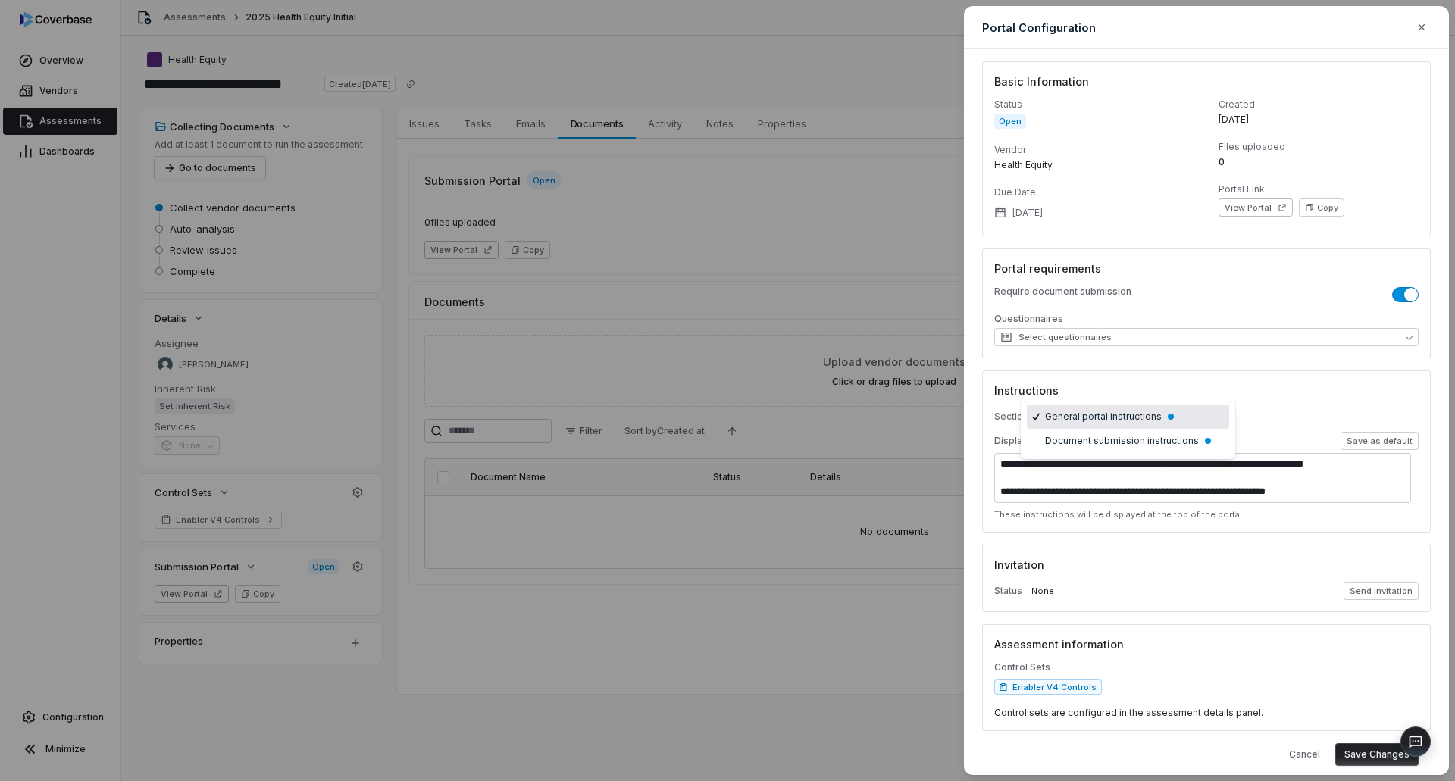
click at [1072, 416] on body "**********" at bounding box center [727, 390] width 1455 height 781
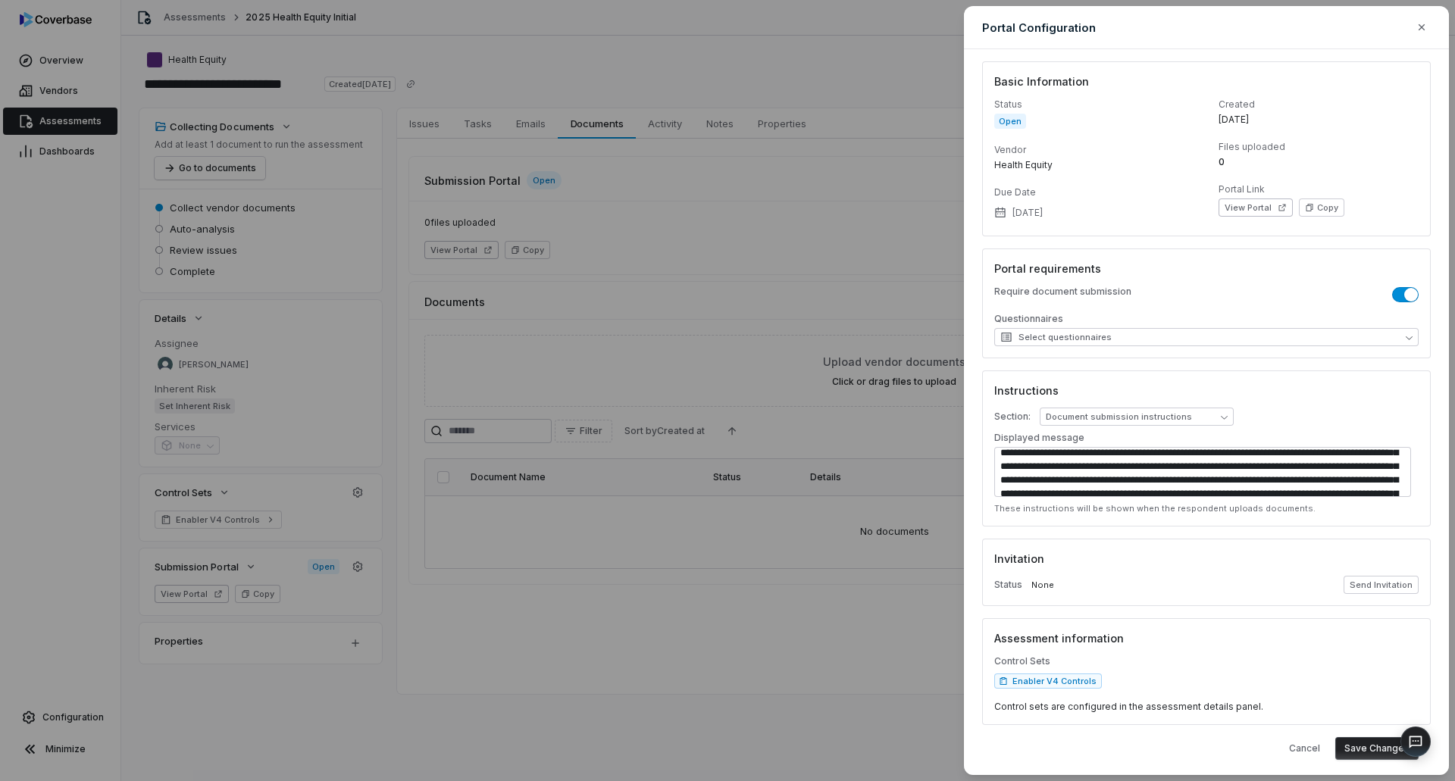
scroll to position [0, 0]
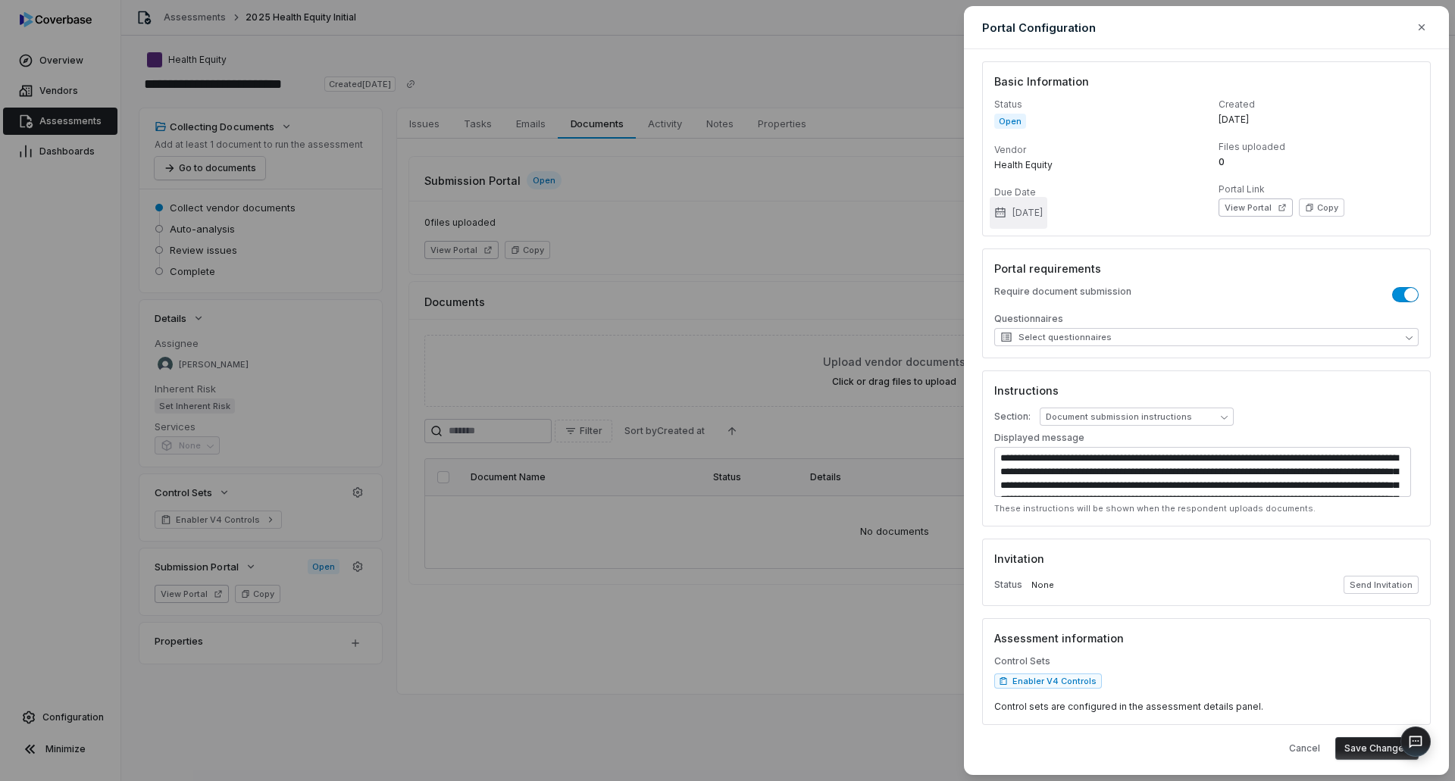
click at [1047, 213] on button "Oct 16, 2025" at bounding box center [1019, 213] width 58 height 32
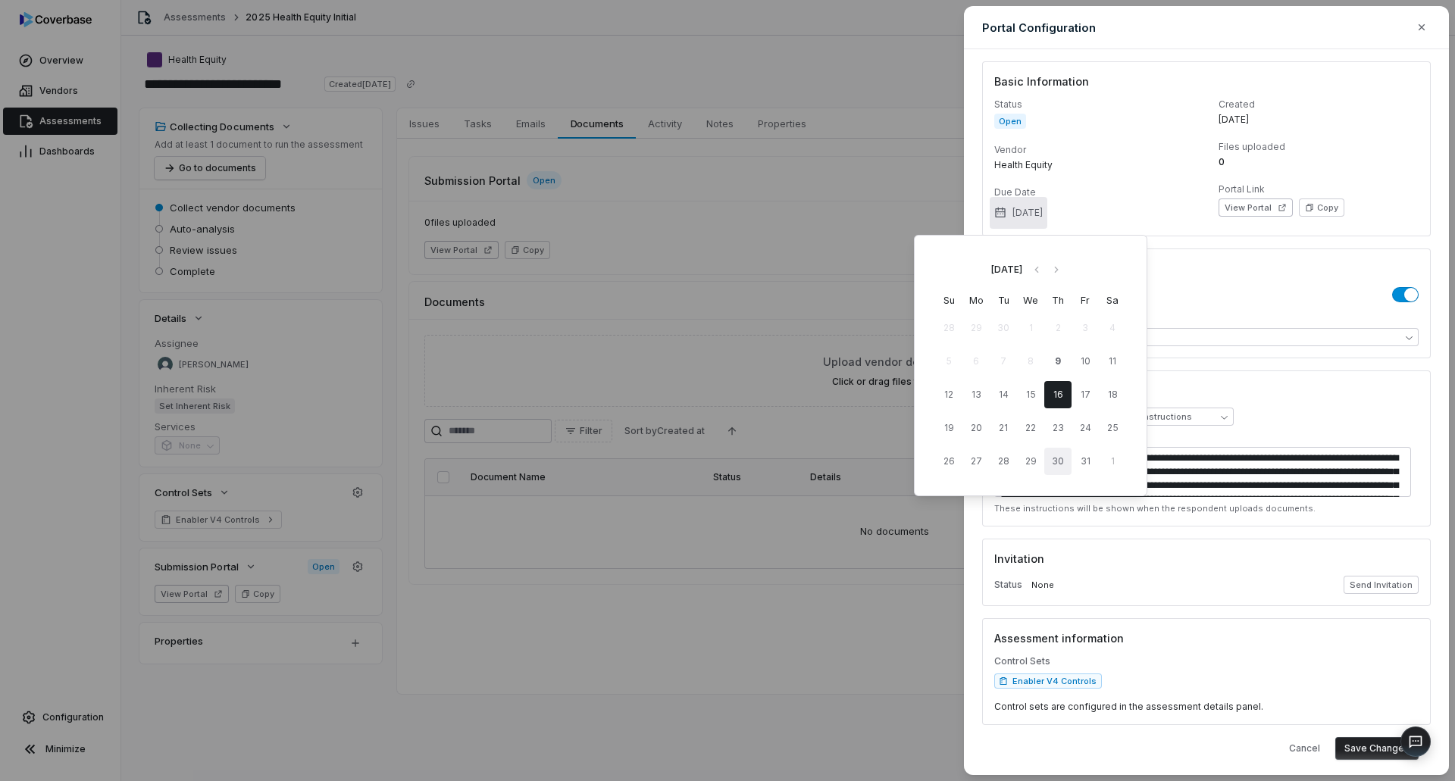
click at [1058, 459] on button "30" at bounding box center [1057, 461] width 27 height 27
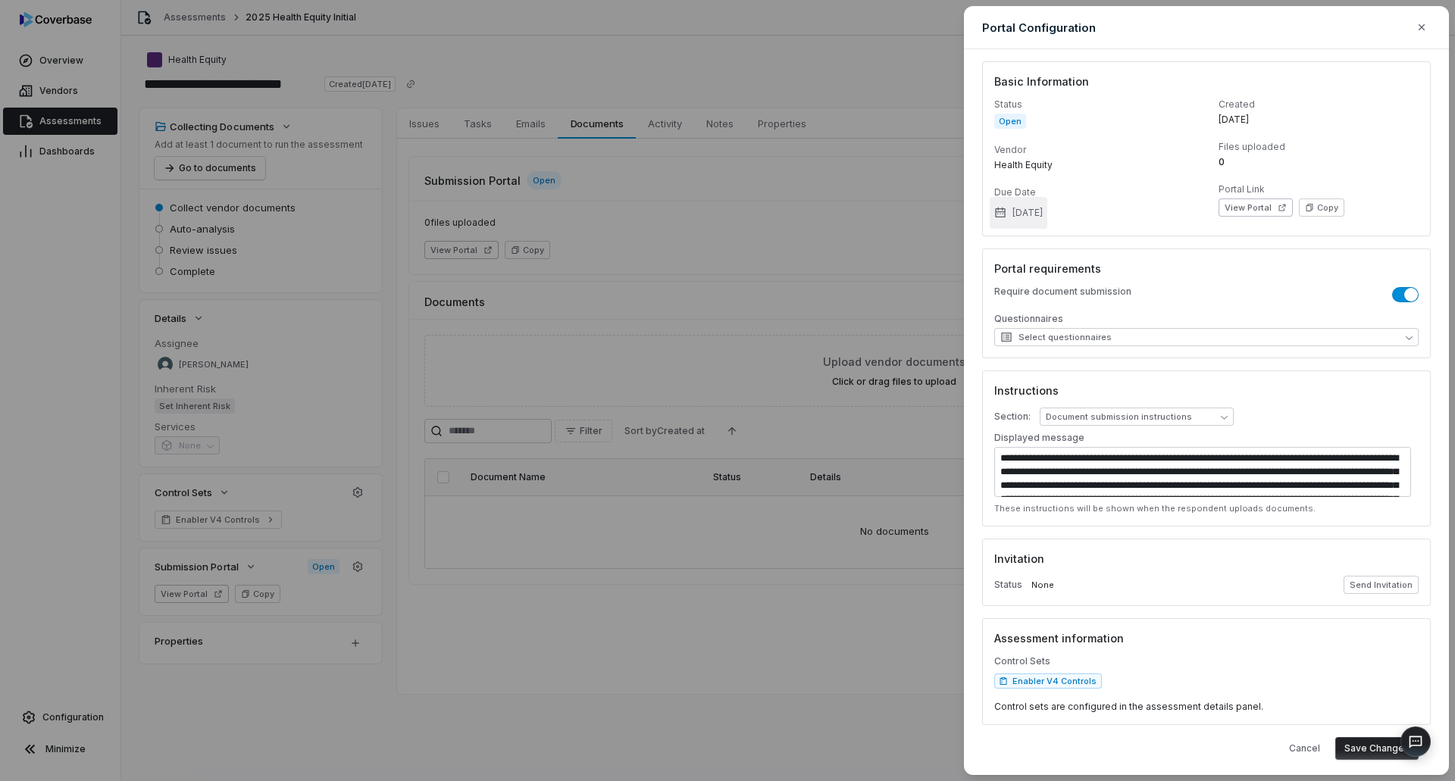
click at [1047, 211] on button "Oct 30, 2025" at bounding box center [1019, 213] width 58 height 32
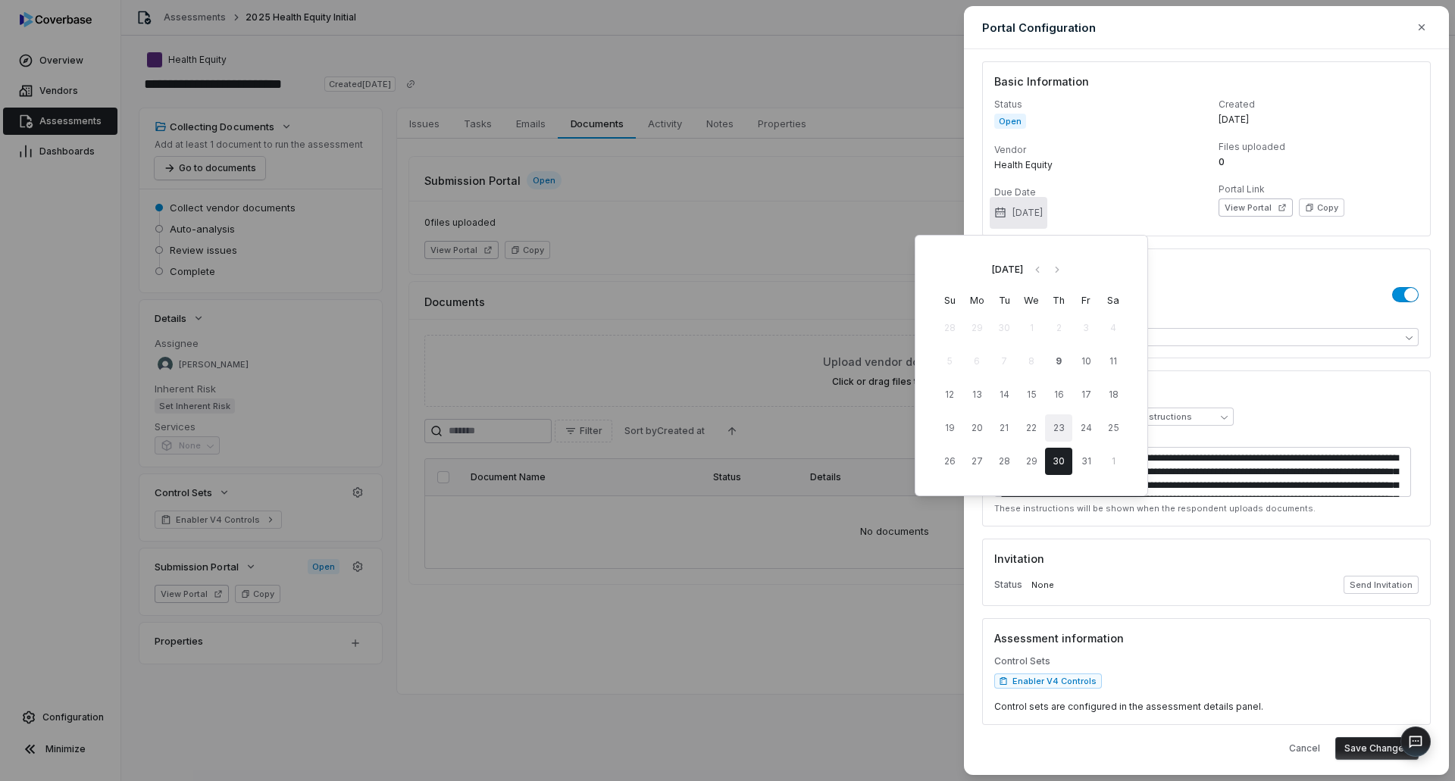
click at [1063, 429] on button "23" at bounding box center [1058, 427] width 27 height 27
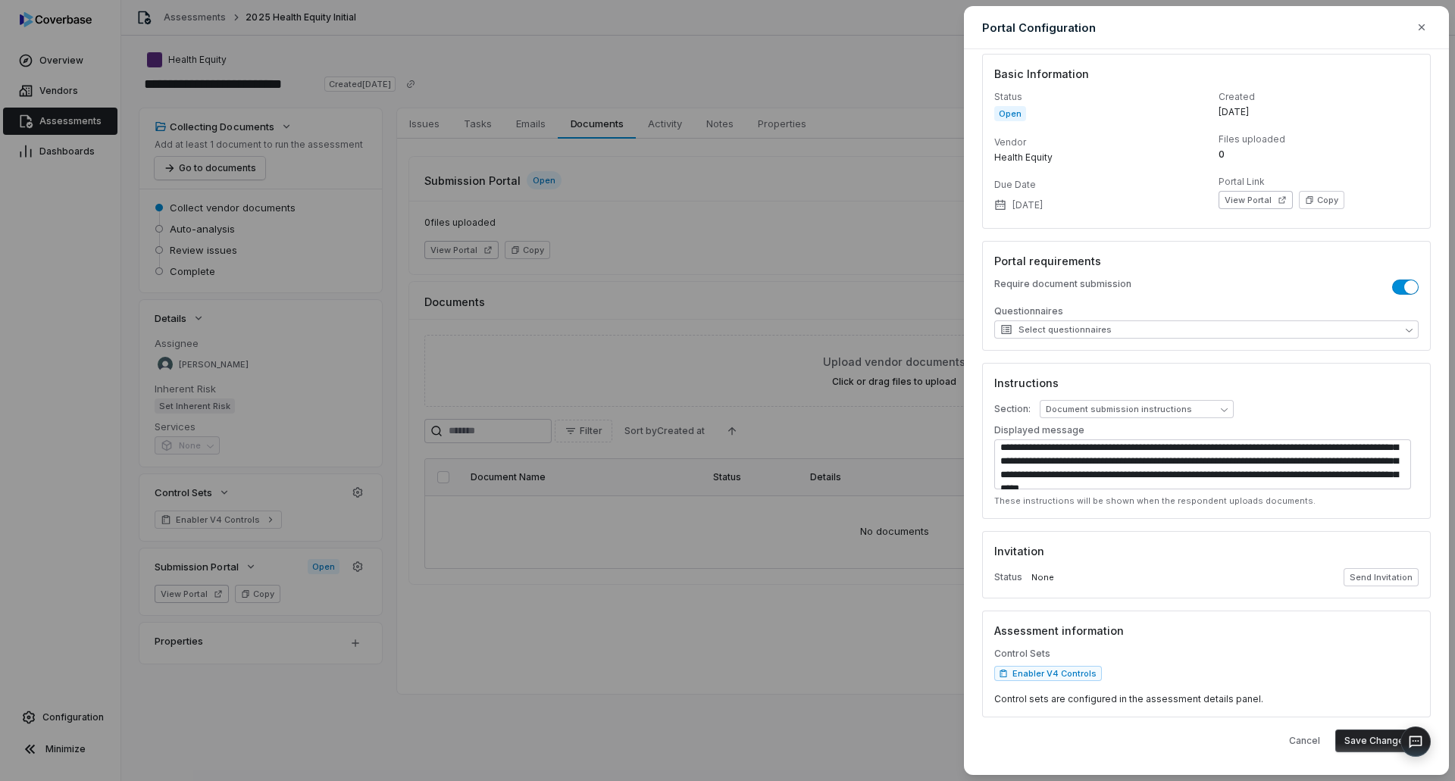
scroll to position [9, 0]
click at [1351, 737] on button "Save Changes" at bounding box center [1376, 739] width 83 height 23
select select "*******"
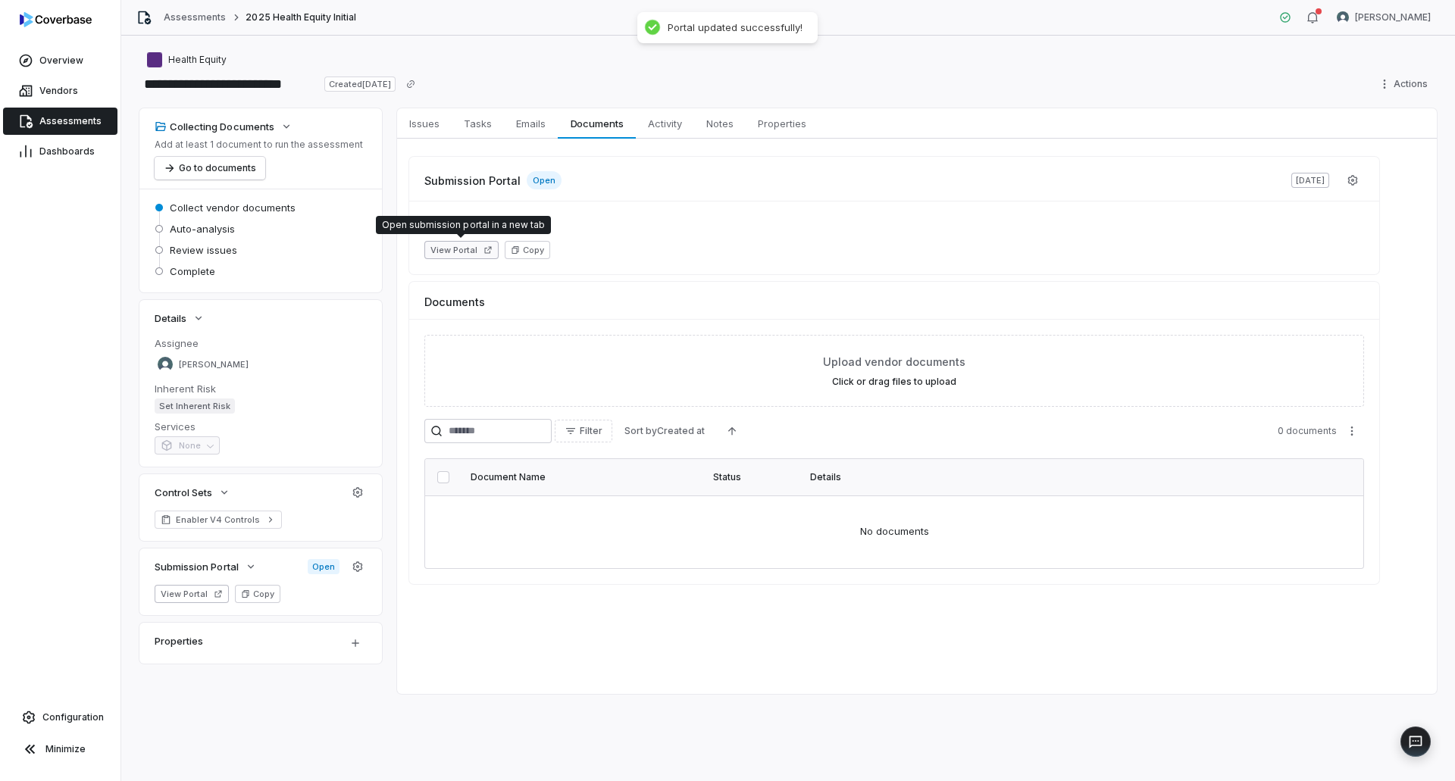
click at [452, 251] on button "View Portal" at bounding box center [461, 250] width 74 height 18
click at [524, 247] on button "Copy" at bounding box center [527, 250] width 45 height 18
click at [467, 250] on button "View Portal" at bounding box center [461, 250] width 74 height 18
click at [64, 117] on span "Assessments" at bounding box center [70, 121] width 62 height 12
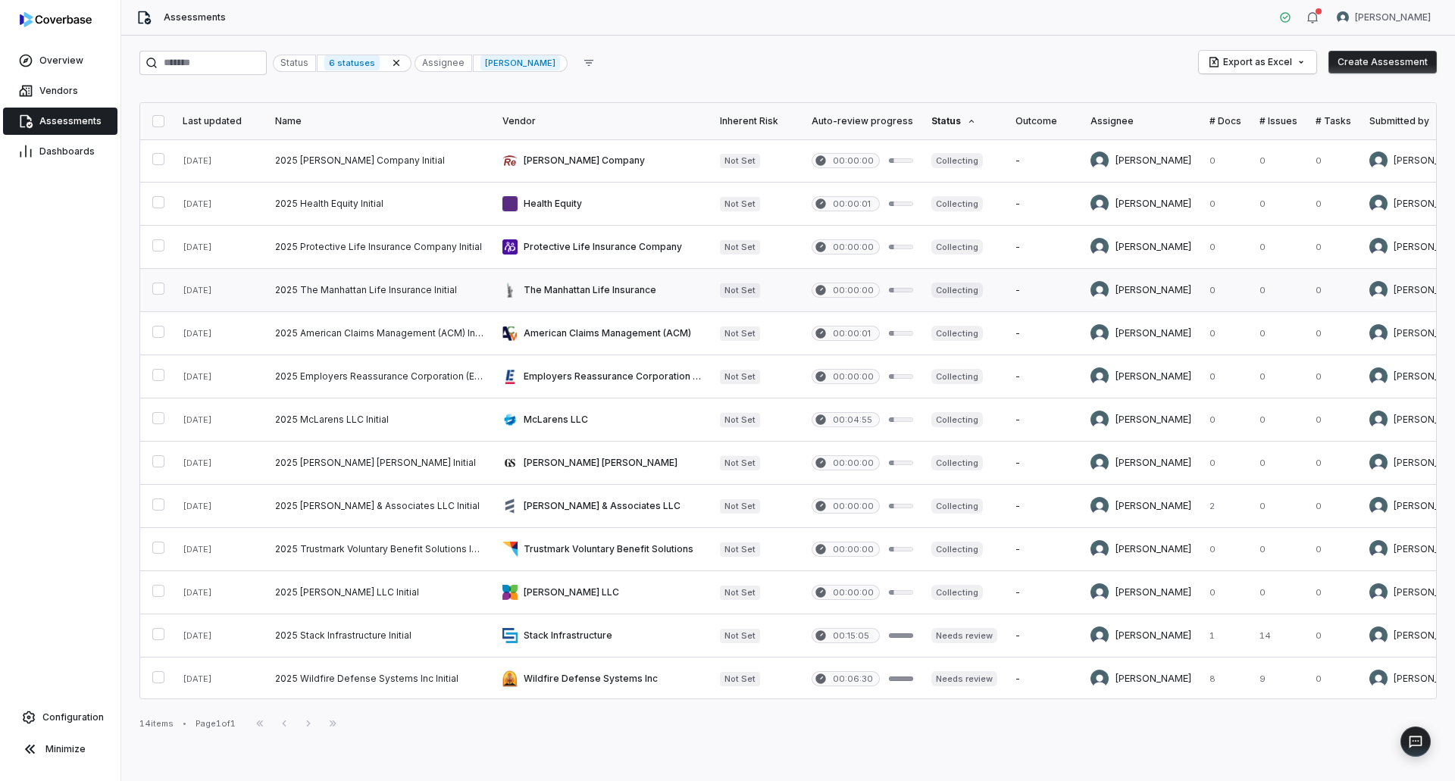
click at [555, 296] on link at bounding box center [601, 290] width 217 height 42
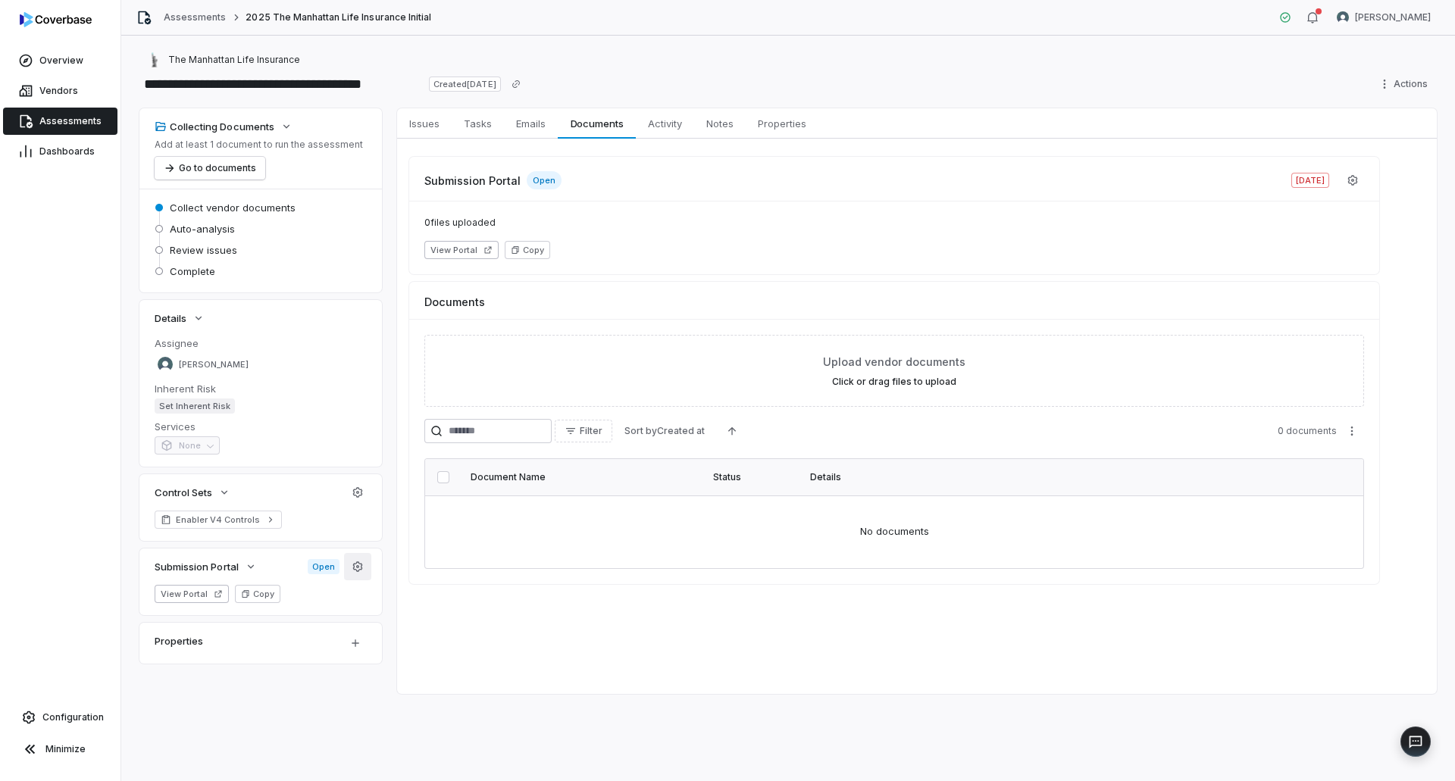
click at [355, 568] on icon "button" at bounding box center [358, 567] width 12 height 12
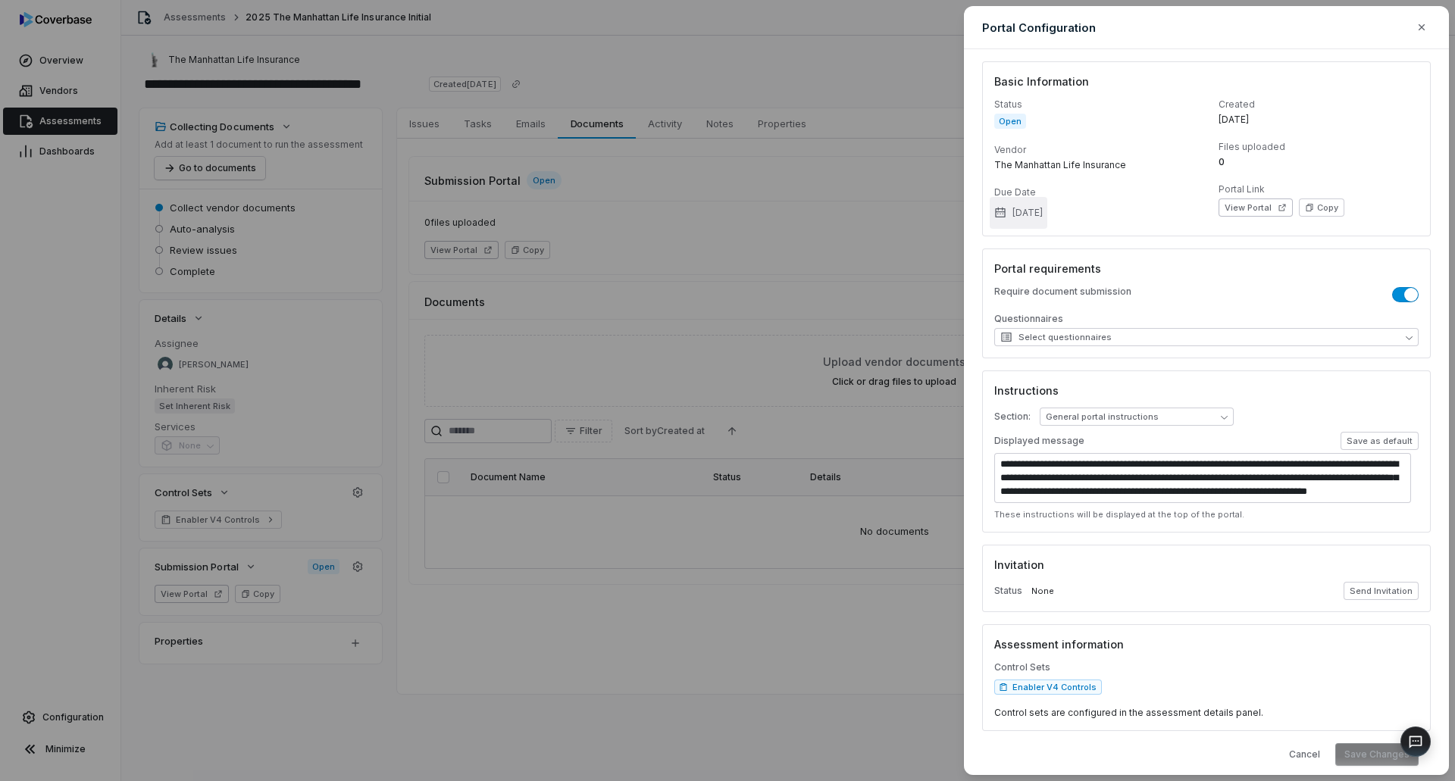
click at [1033, 210] on button "Jun 27, 2025" at bounding box center [1019, 213] width 58 height 32
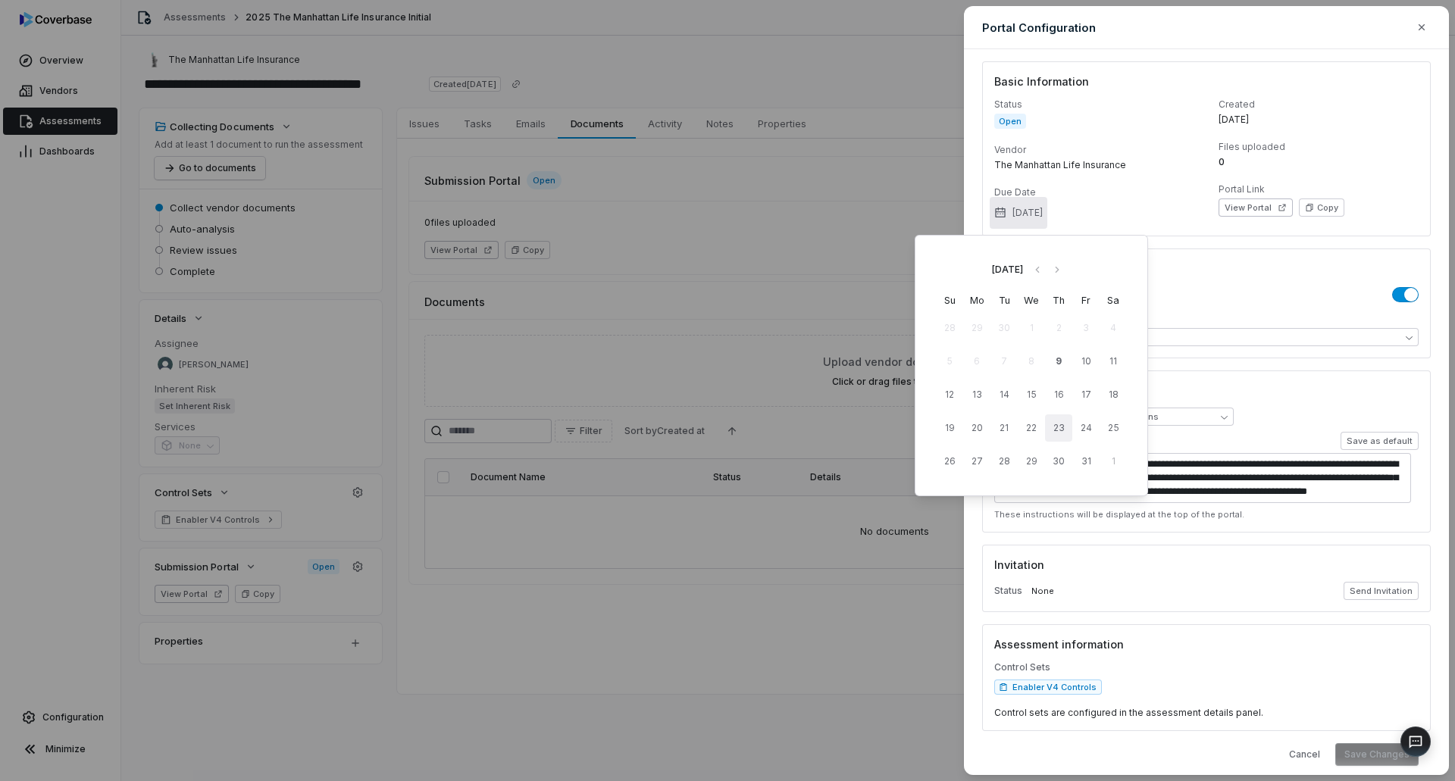
click at [1060, 423] on button "23" at bounding box center [1058, 427] width 27 height 27
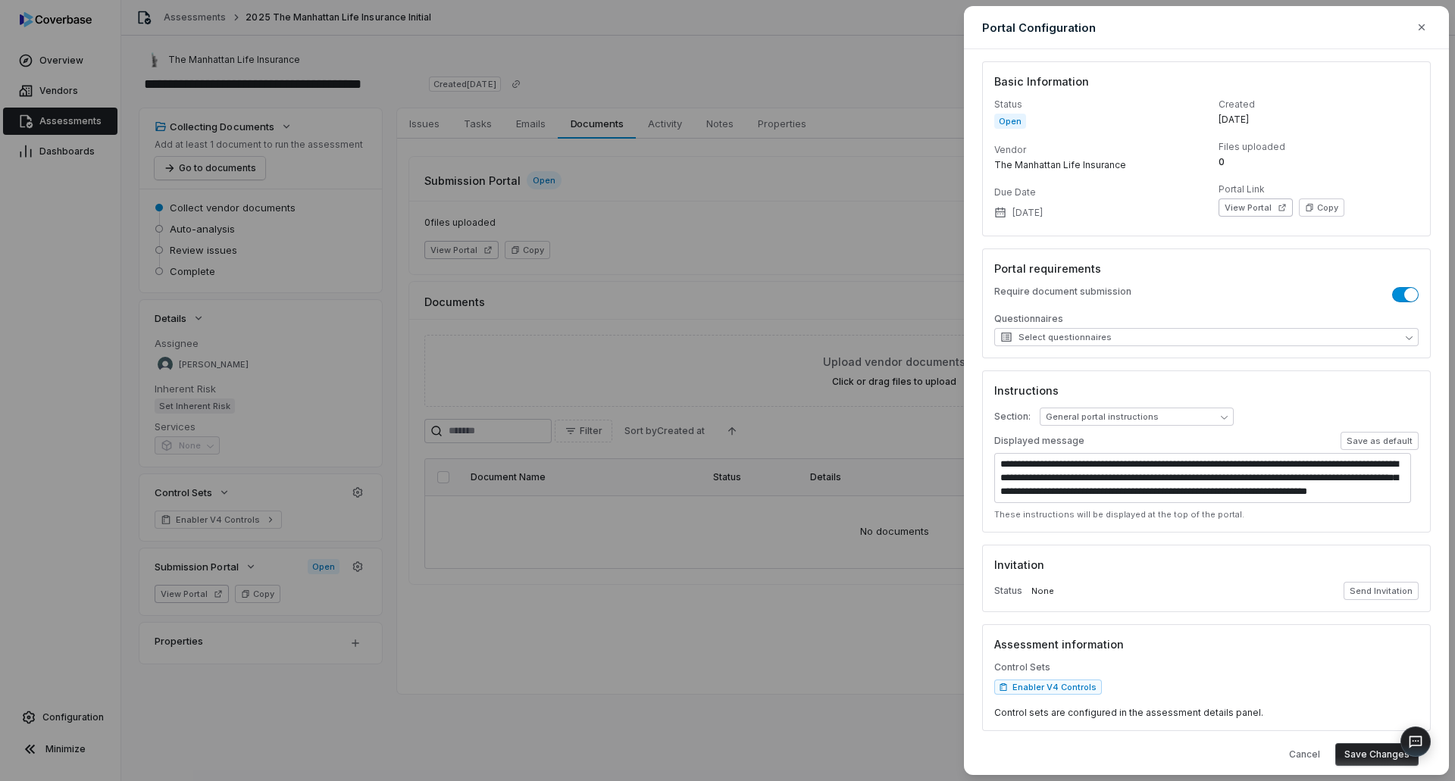
click at [1352, 758] on button "Save Changes" at bounding box center [1376, 754] width 83 height 23
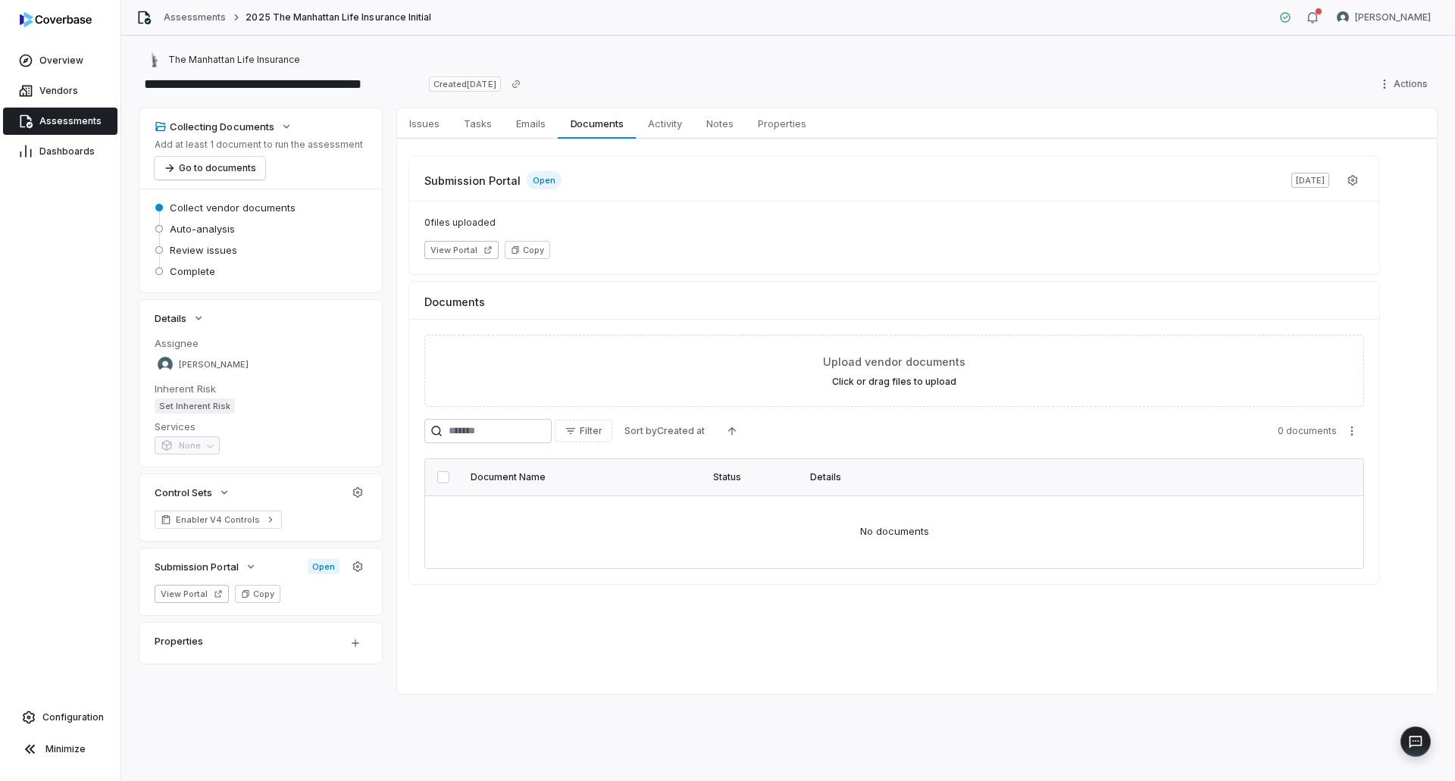
drag, startPoint x: 52, startPoint y: 125, endPoint x: 55, endPoint y: 151, distance: 25.9
click at [52, 125] on span "Assessments" at bounding box center [70, 121] width 62 height 12
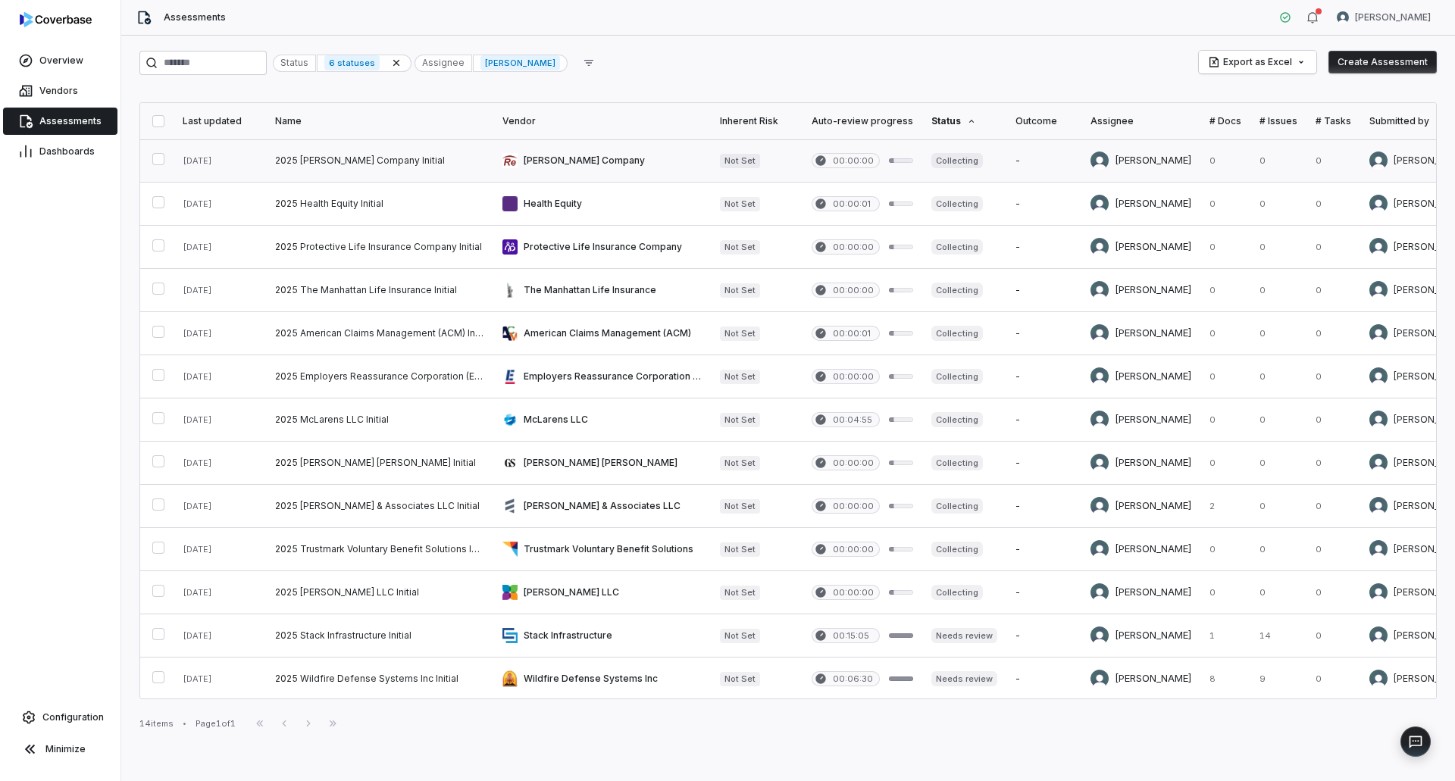
click at [277, 165] on link at bounding box center [379, 160] width 227 height 42
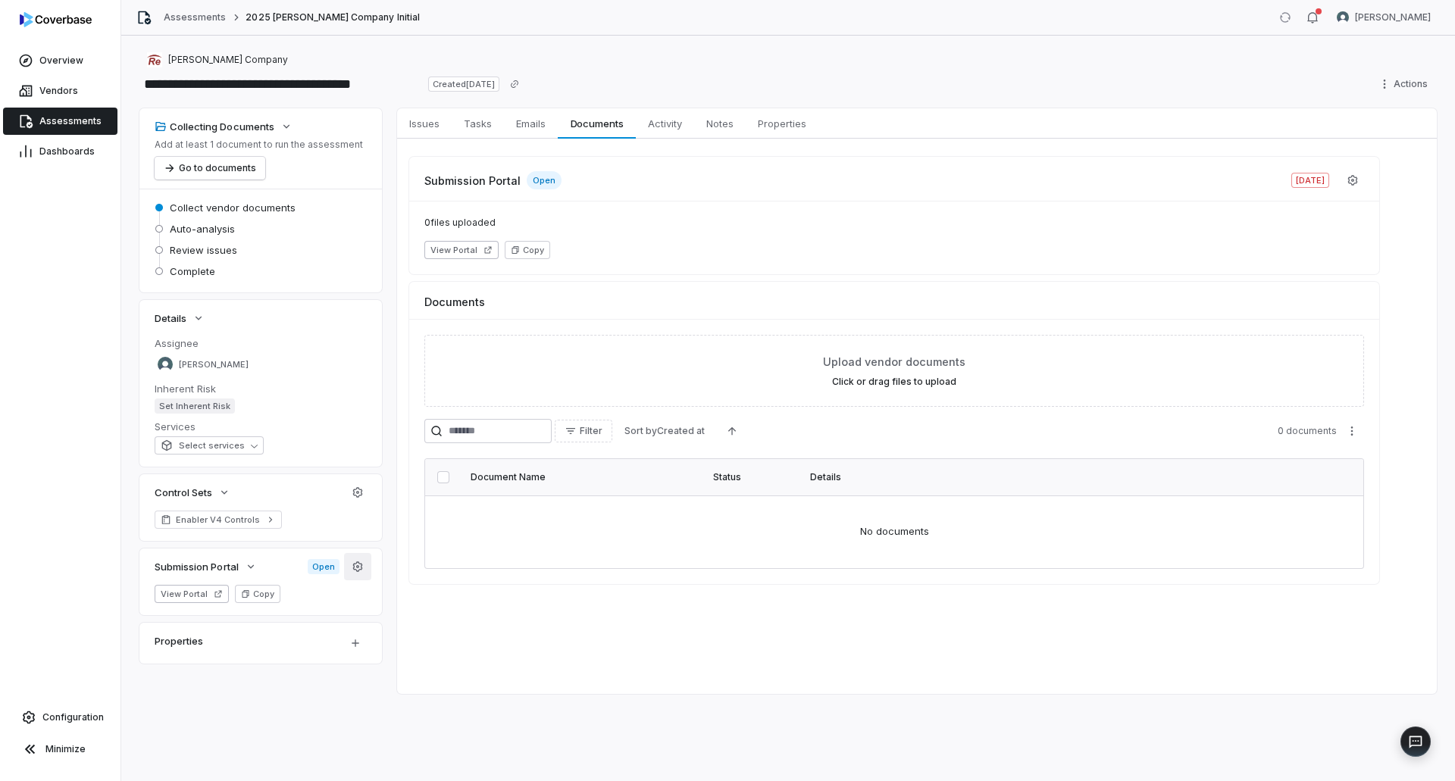
click at [361, 568] on icon "button" at bounding box center [358, 567] width 12 height 12
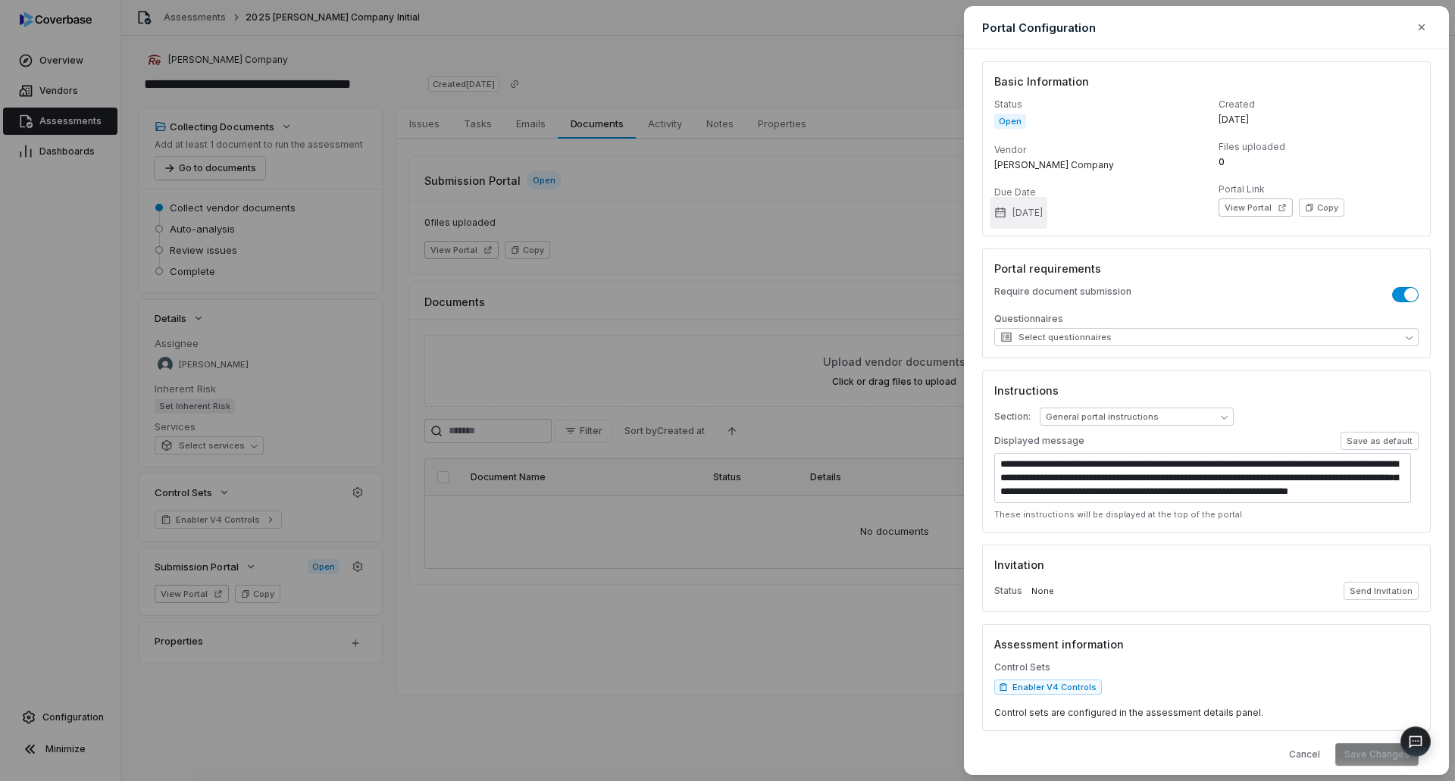
click at [1042, 217] on button "Jun 27, 2025" at bounding box center [1019, 213] width 58 height 32
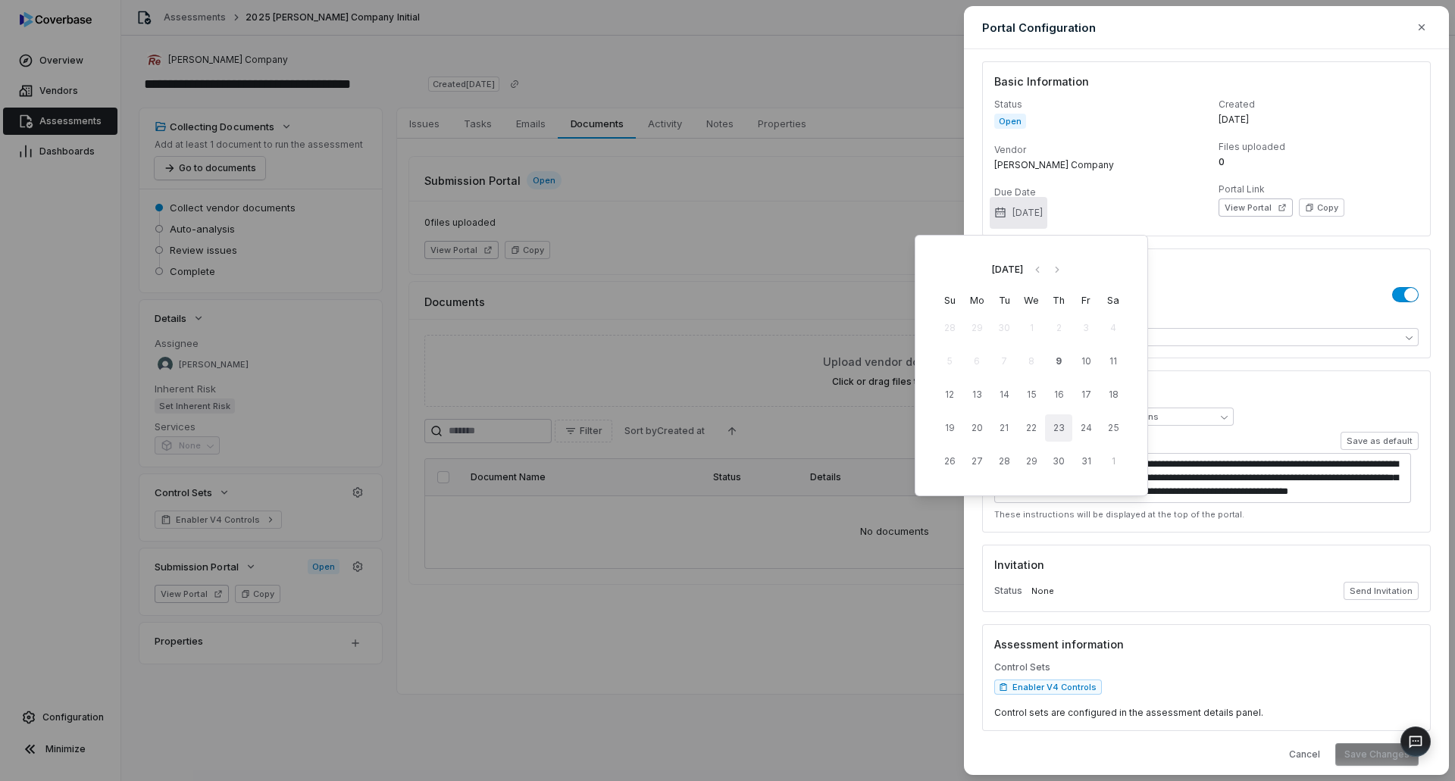
click at [1055, 433] on button "23" at bounding box center [1058, 427] width 27 height 27
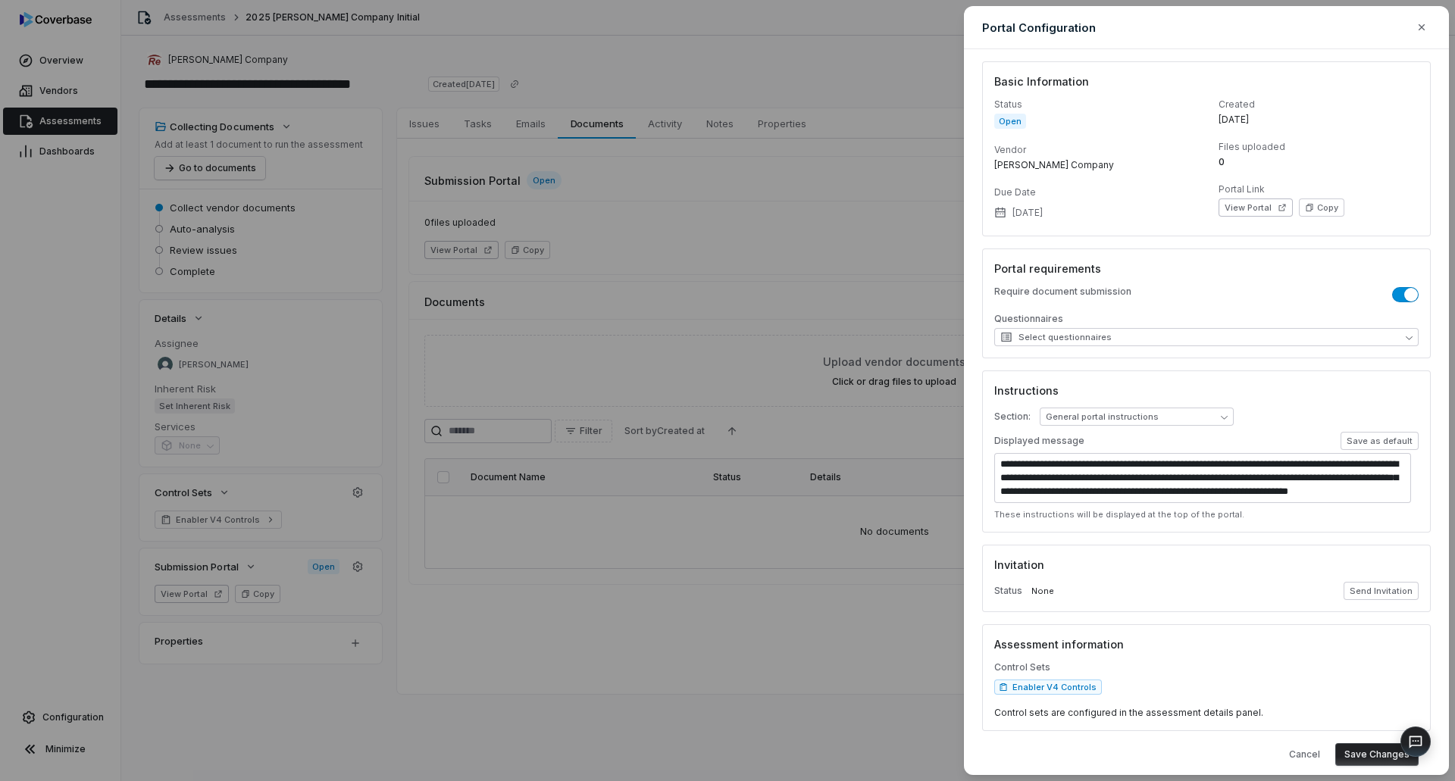
click at [1358, 754] on button "Save Changes" at bounding box center [1376, 754] width 83 height 23
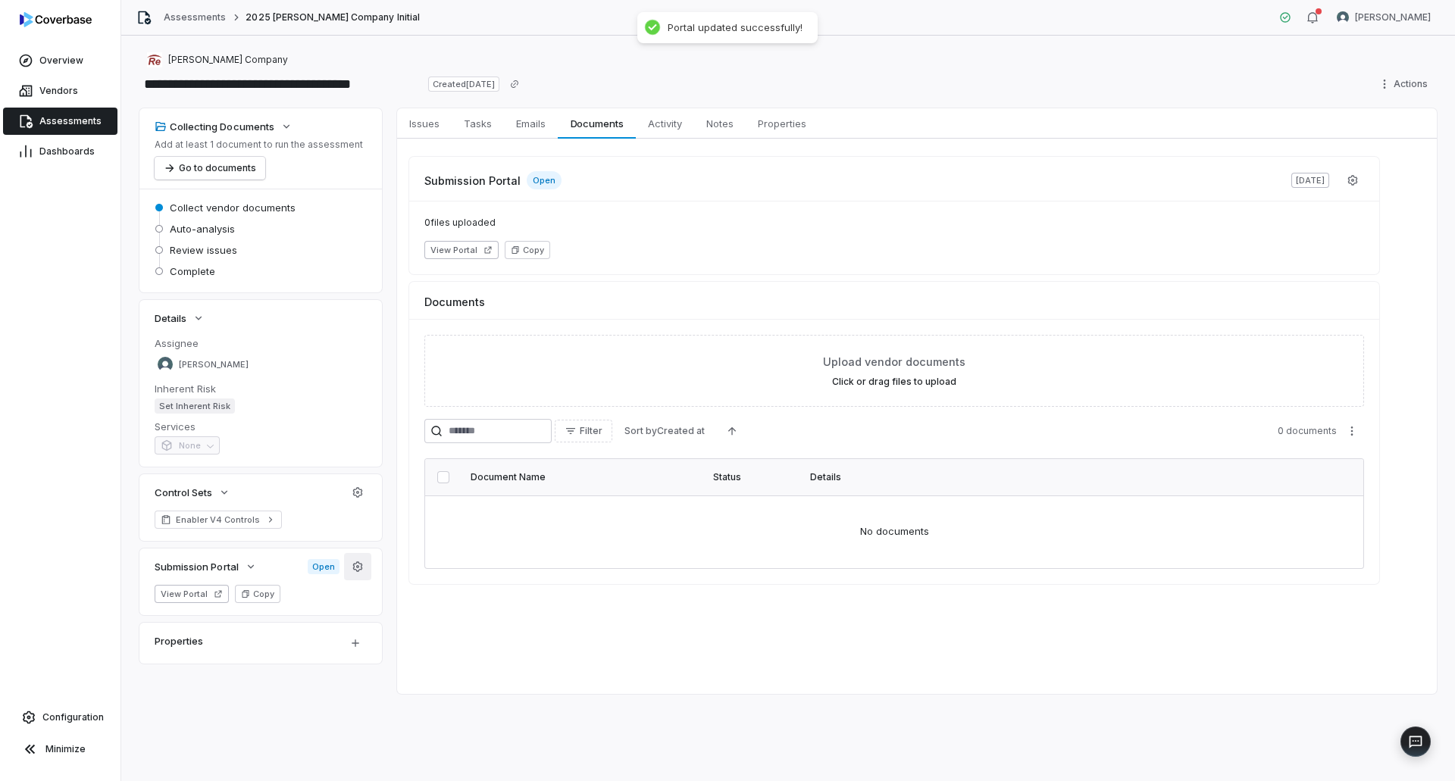
click at [365, 566] on button "button" at bounding box center [357, 566] width 27 height 27
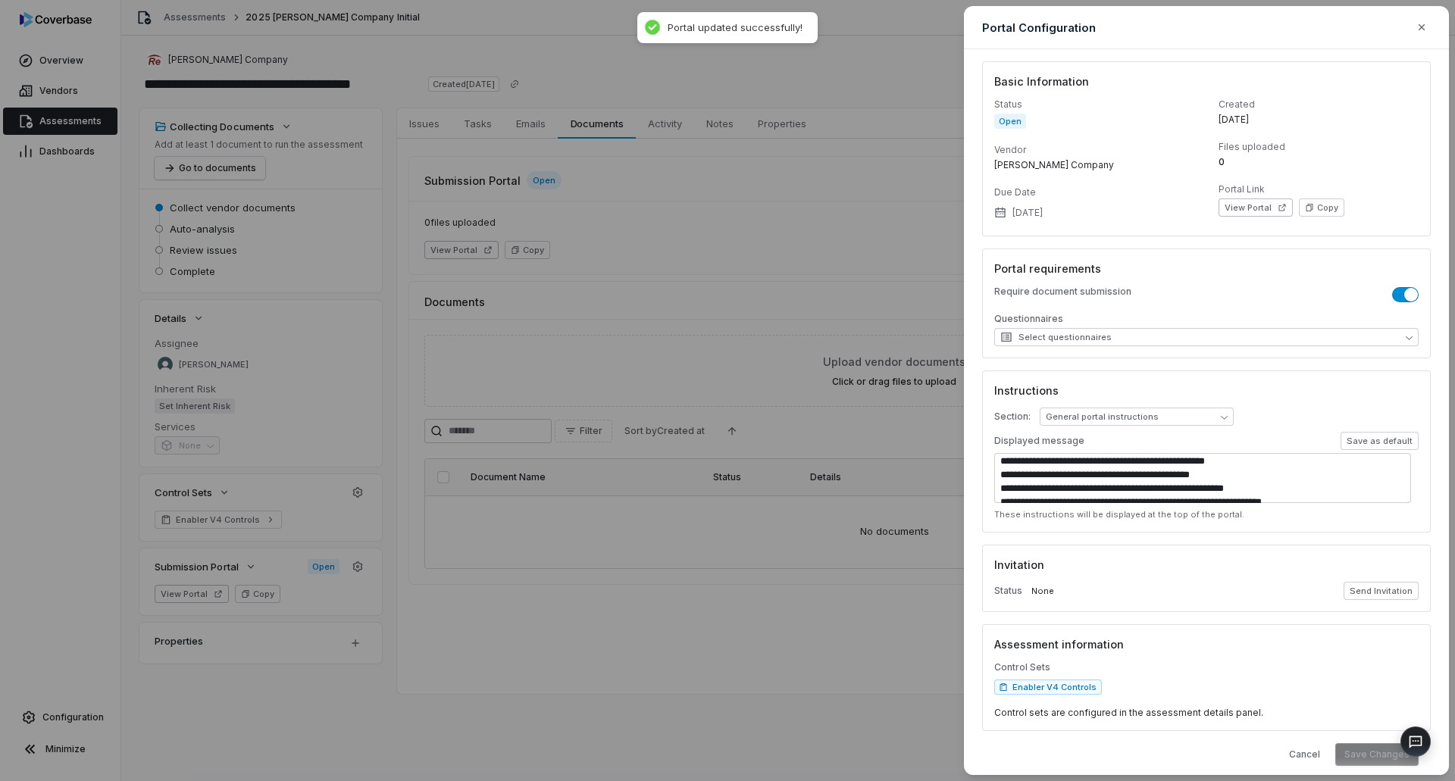
scroll to position [252, 0]
click at [1416, 27] on icon "button" at bounding box center [1421, 27] width 12 height 12
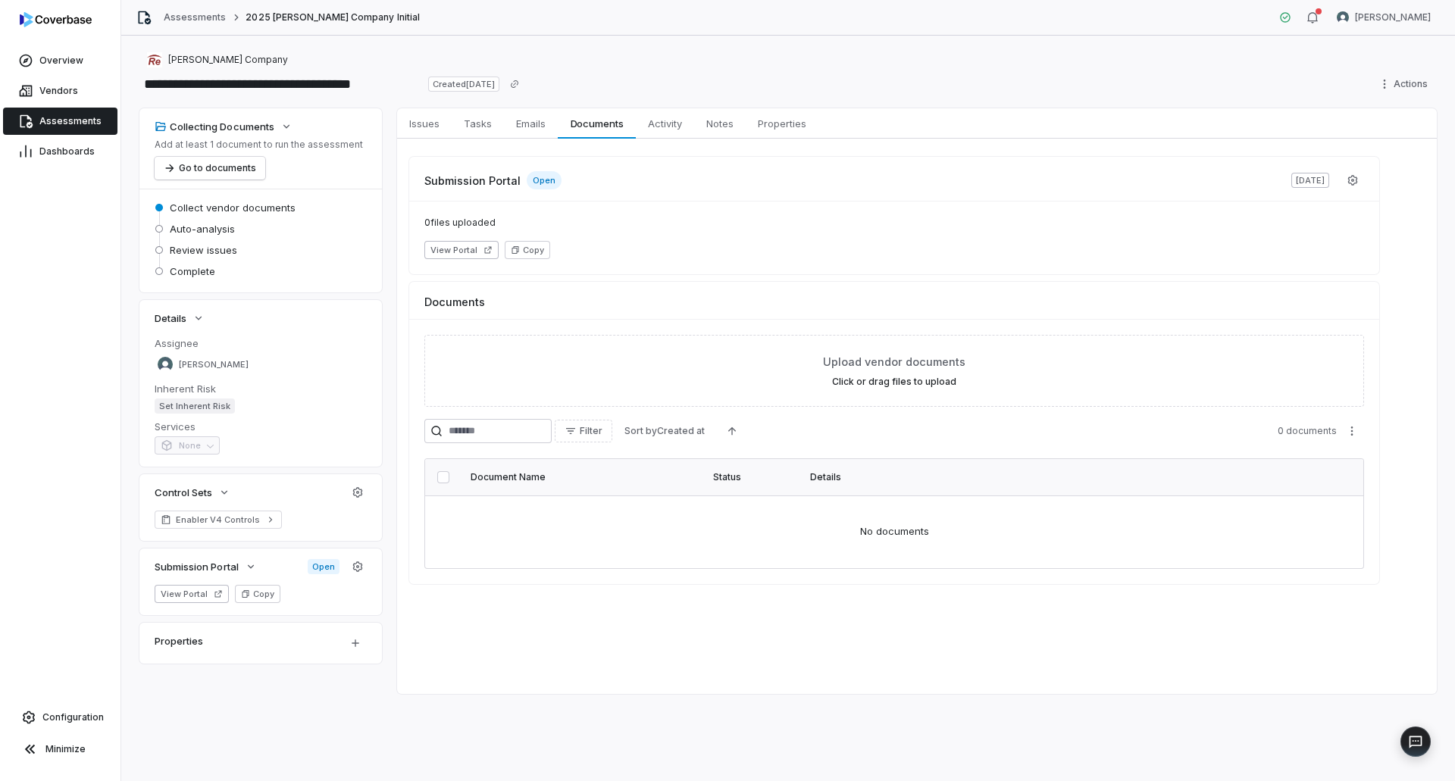
click at [81, 125] on span "Assessments" at bounding box center [70, 121] width 62 height 12
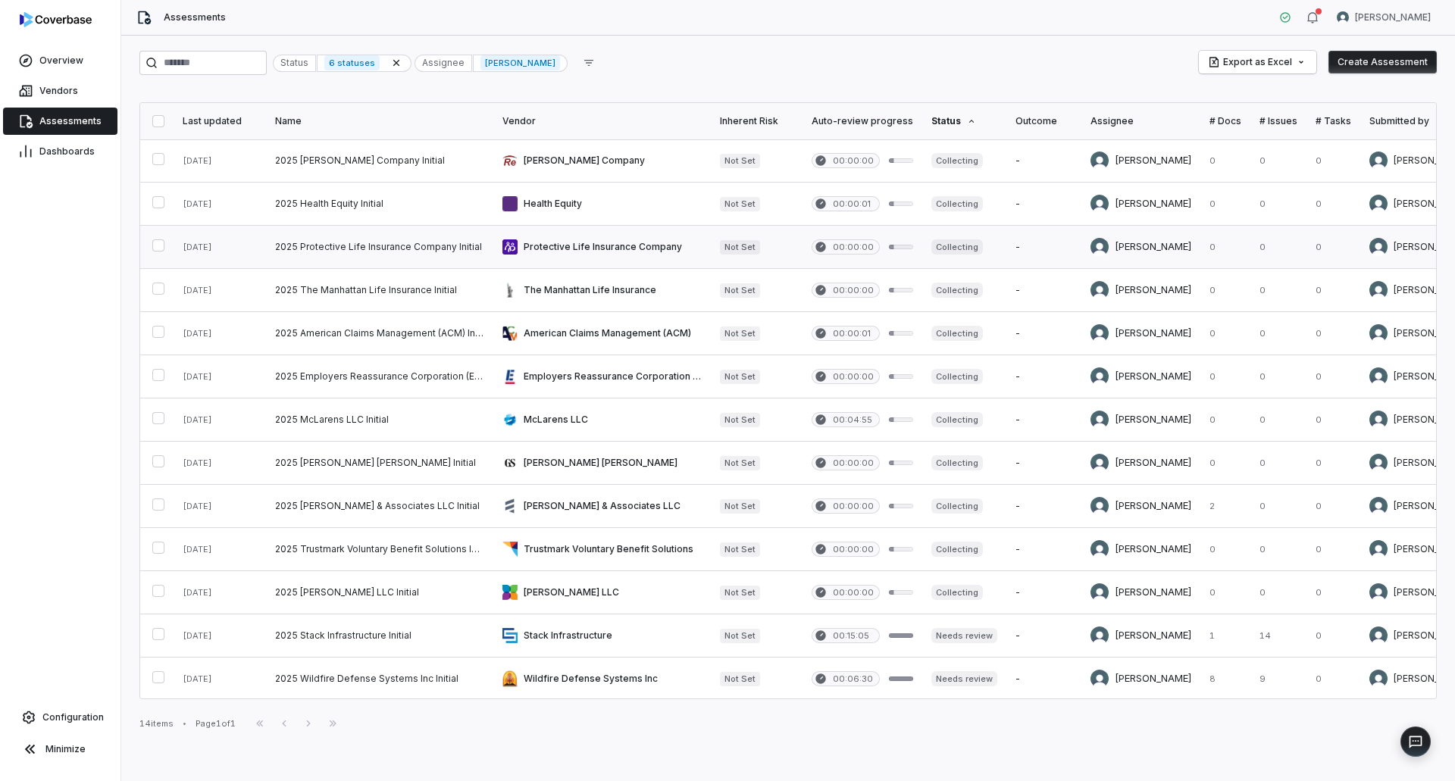
click at [408, 241] on link at bounding box center [379, 247] width 227 height 42
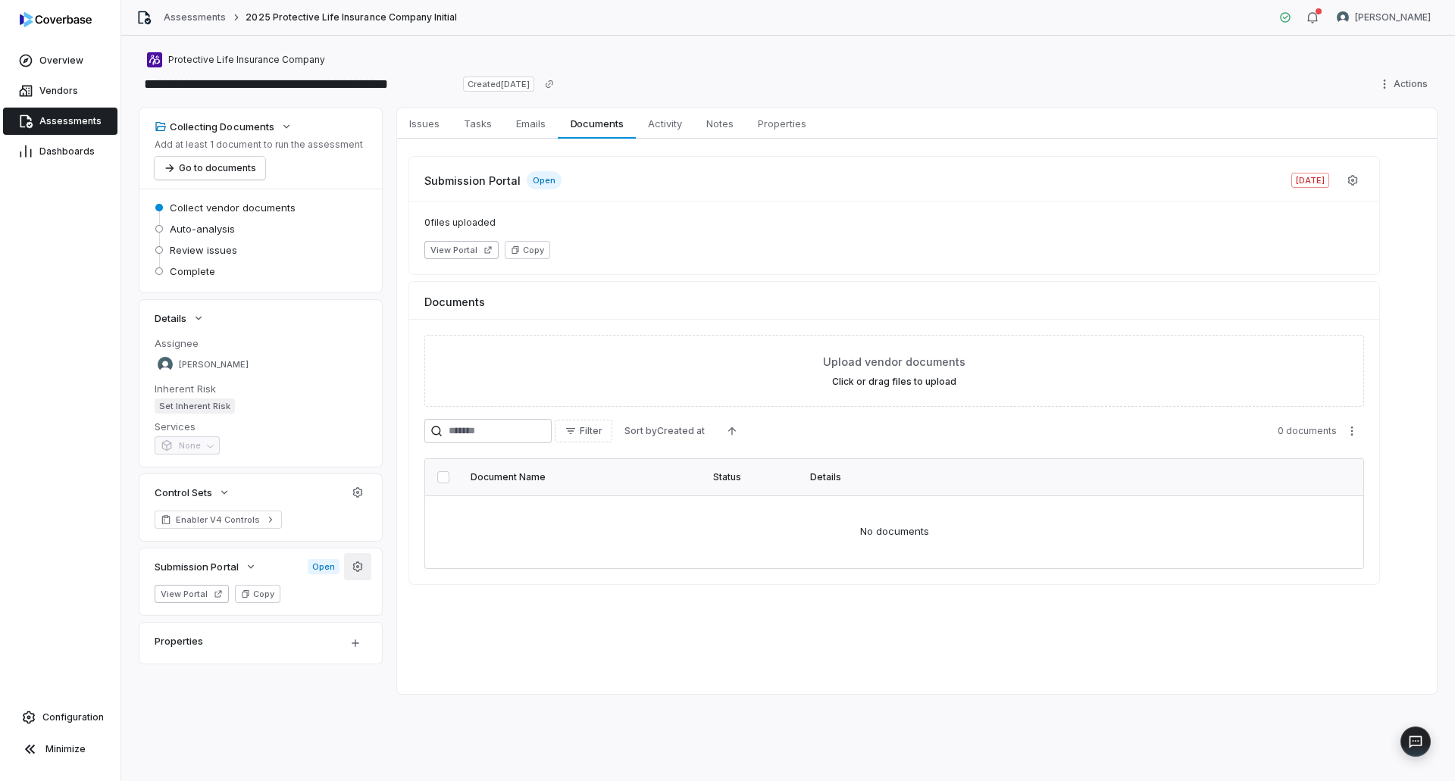
click at [358, 571] on icon "button" at bounding box center [358, 567] width 12 height 12
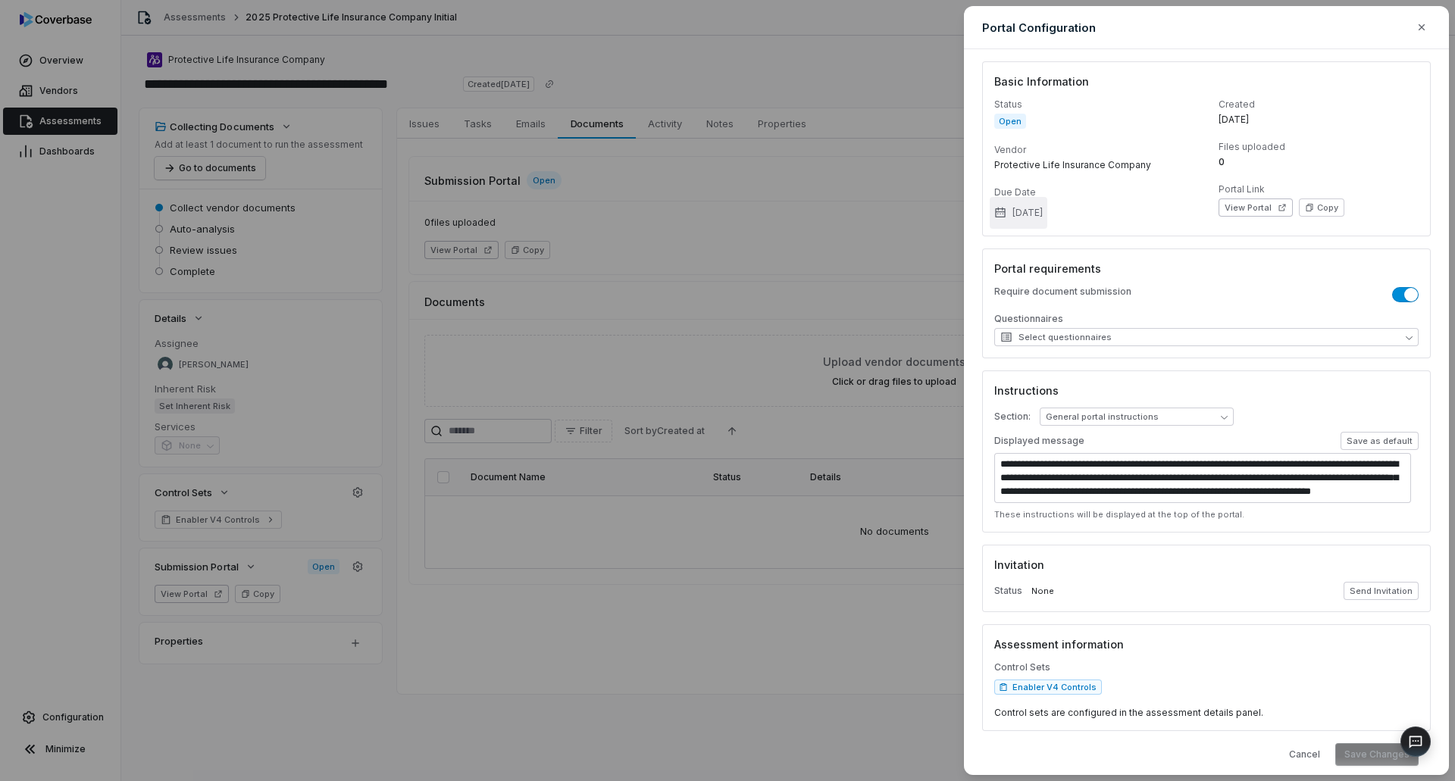
click at [1041, 218] on button "Jun 12, 2025" at bounding box center [1019, 213] width 58 height 32
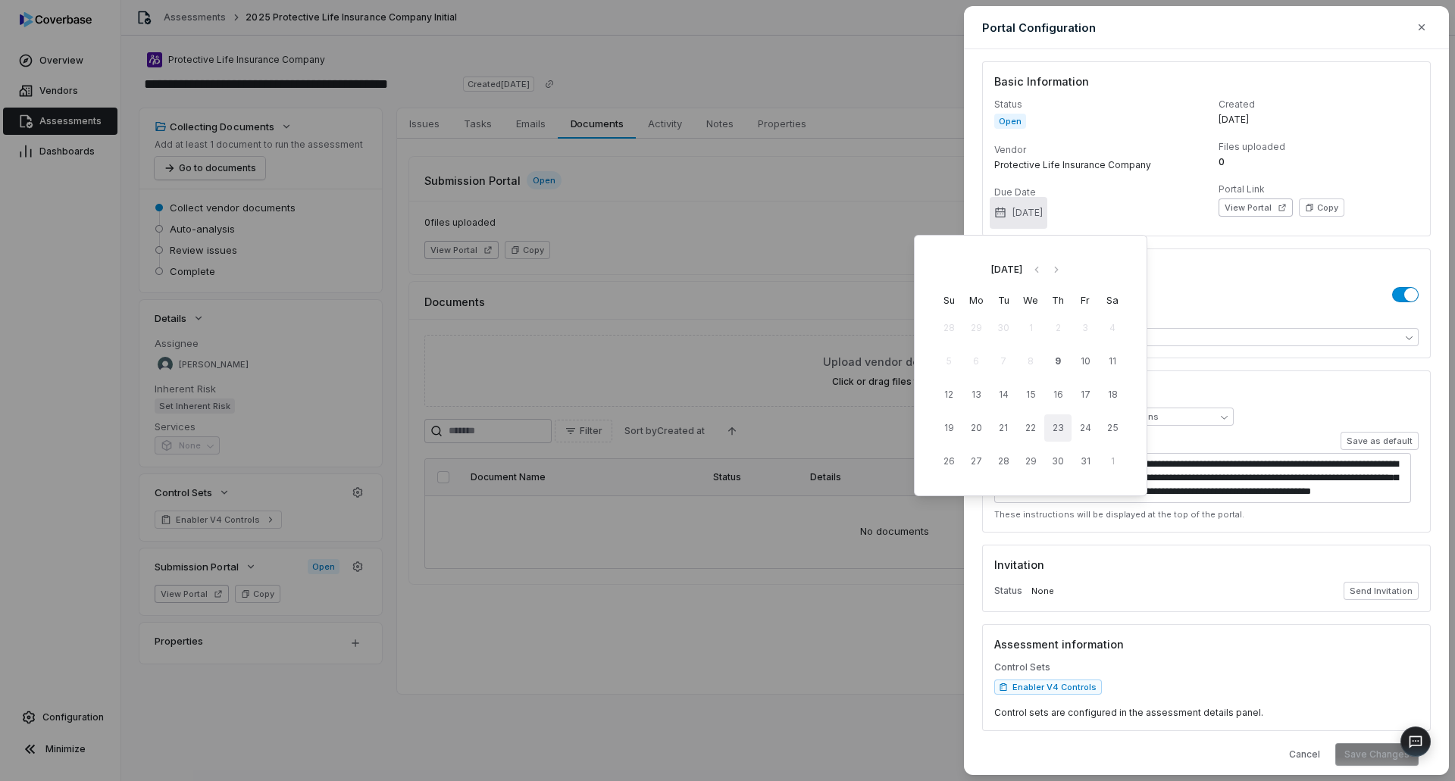
click at [1065, 432] on button "23" at bounding box center [1057, 427] width 27 height 27
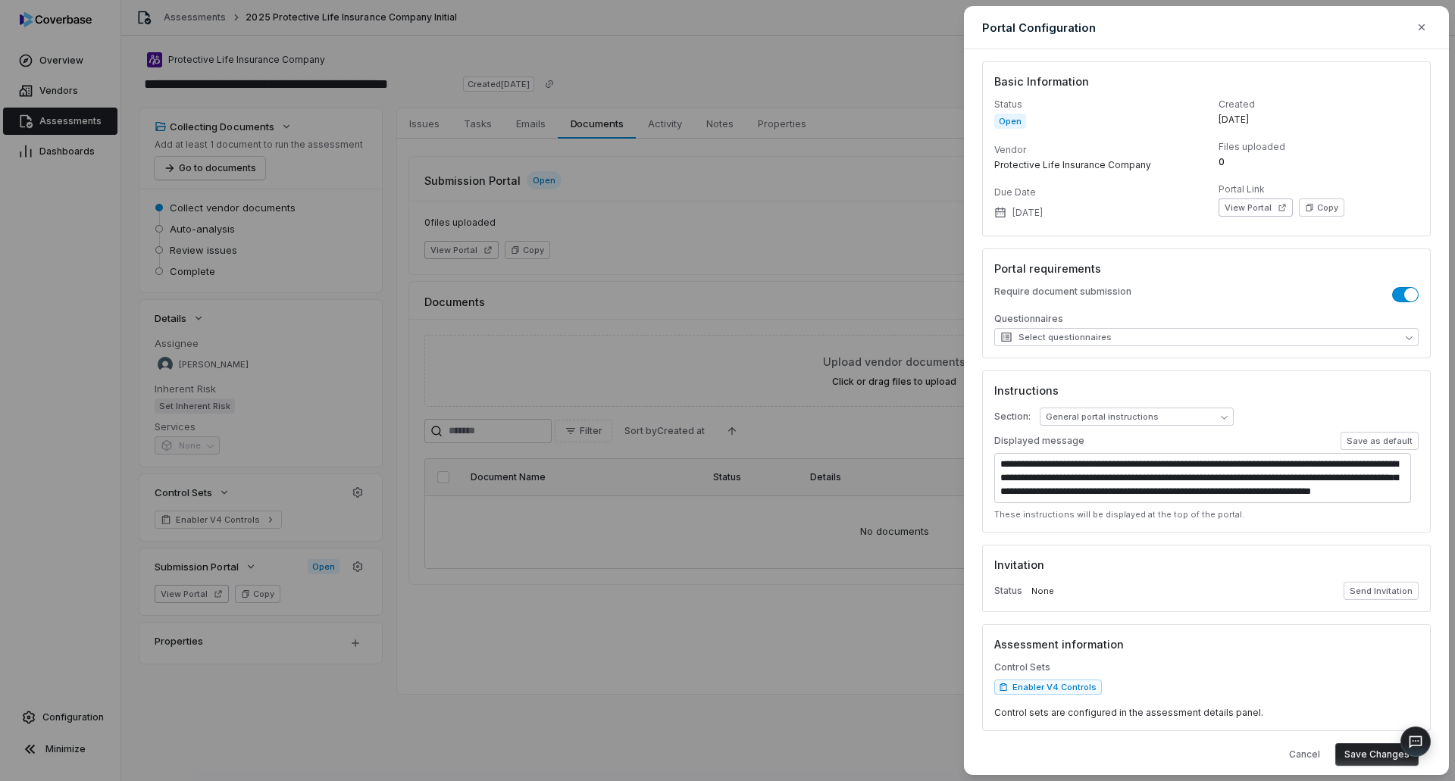
click at [1368, 755] on button "Save Changes" at bounding box center [1376, 754] width 83 height 23
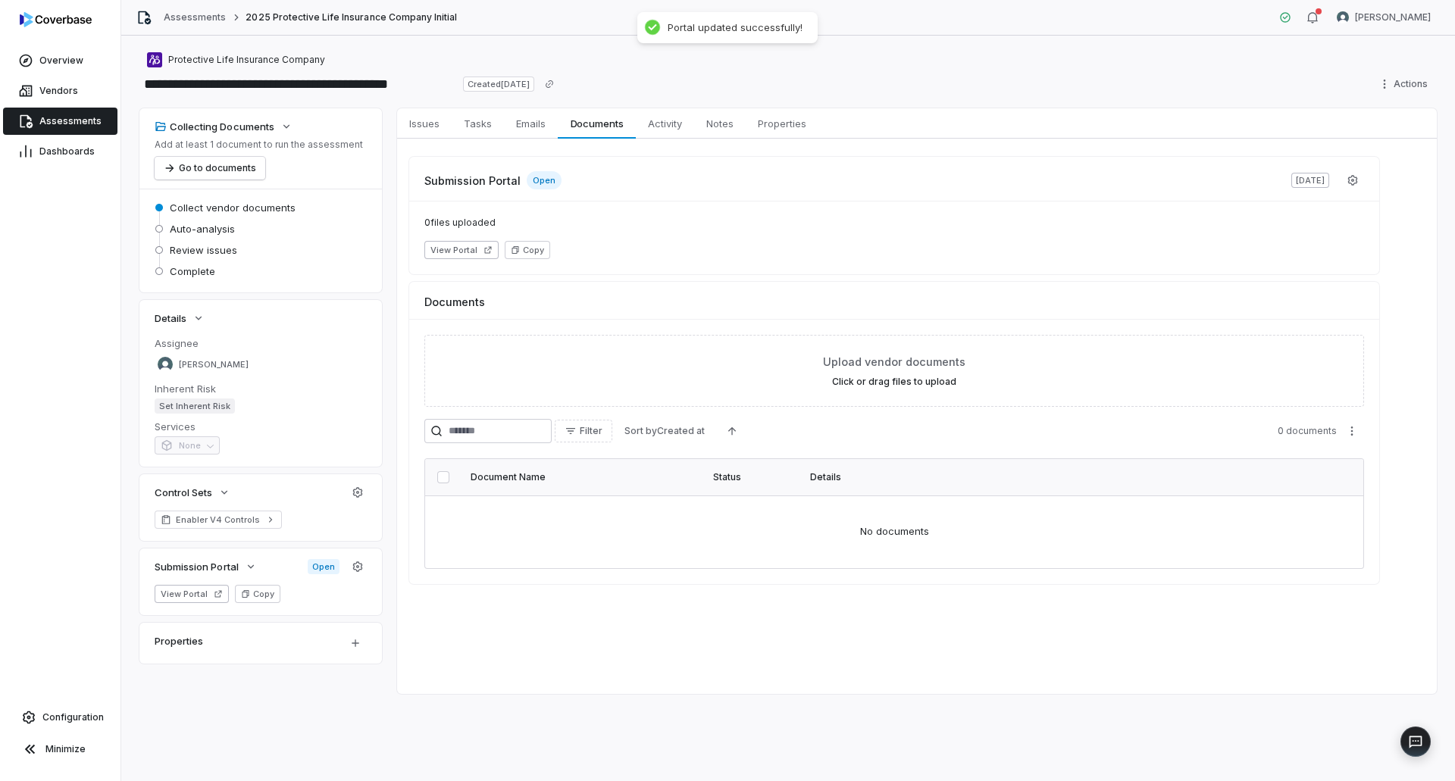
click at [87, 127] on link "Assessments" at bounding box center [60, 121] width 114 height 27
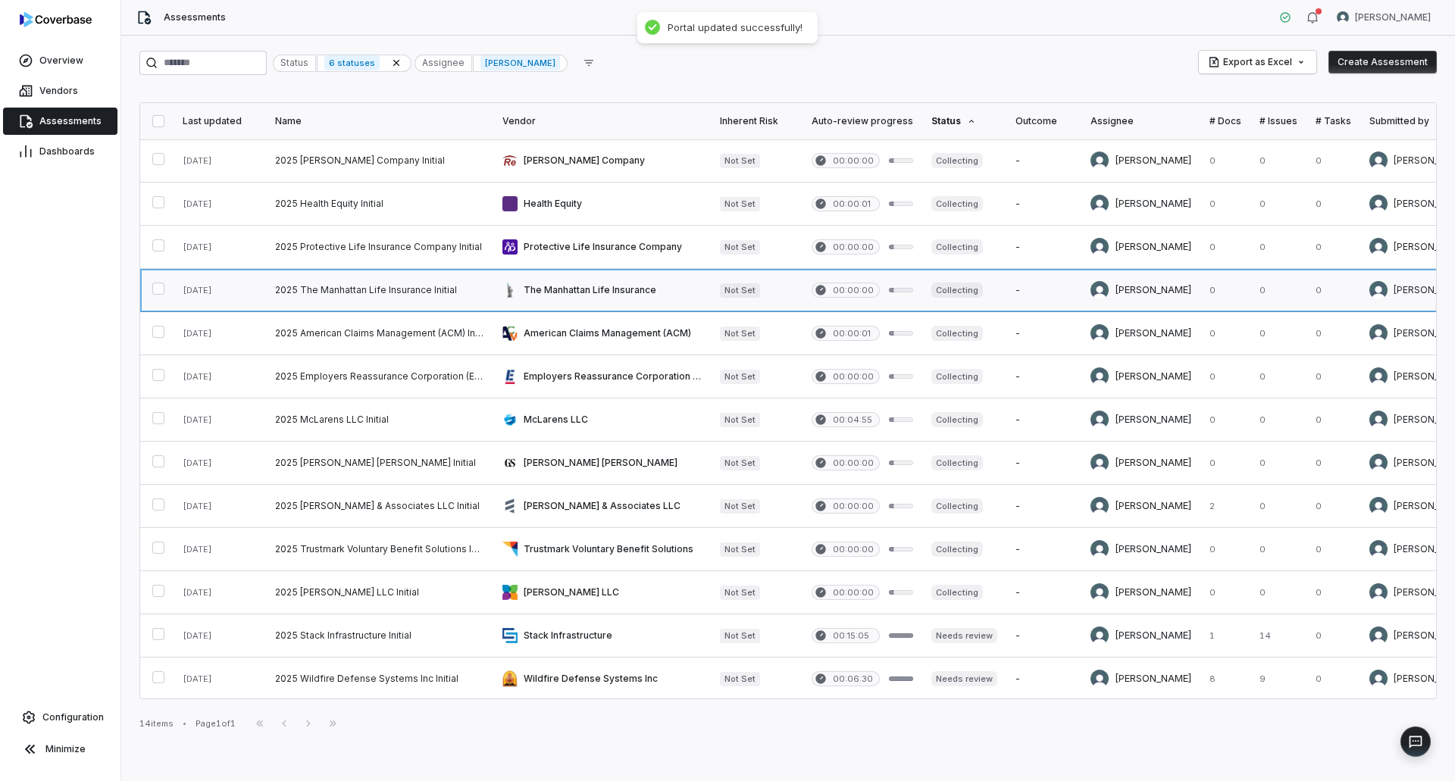
click at [624, 296] on link at bounding box center [601, 290] width 217 height 42
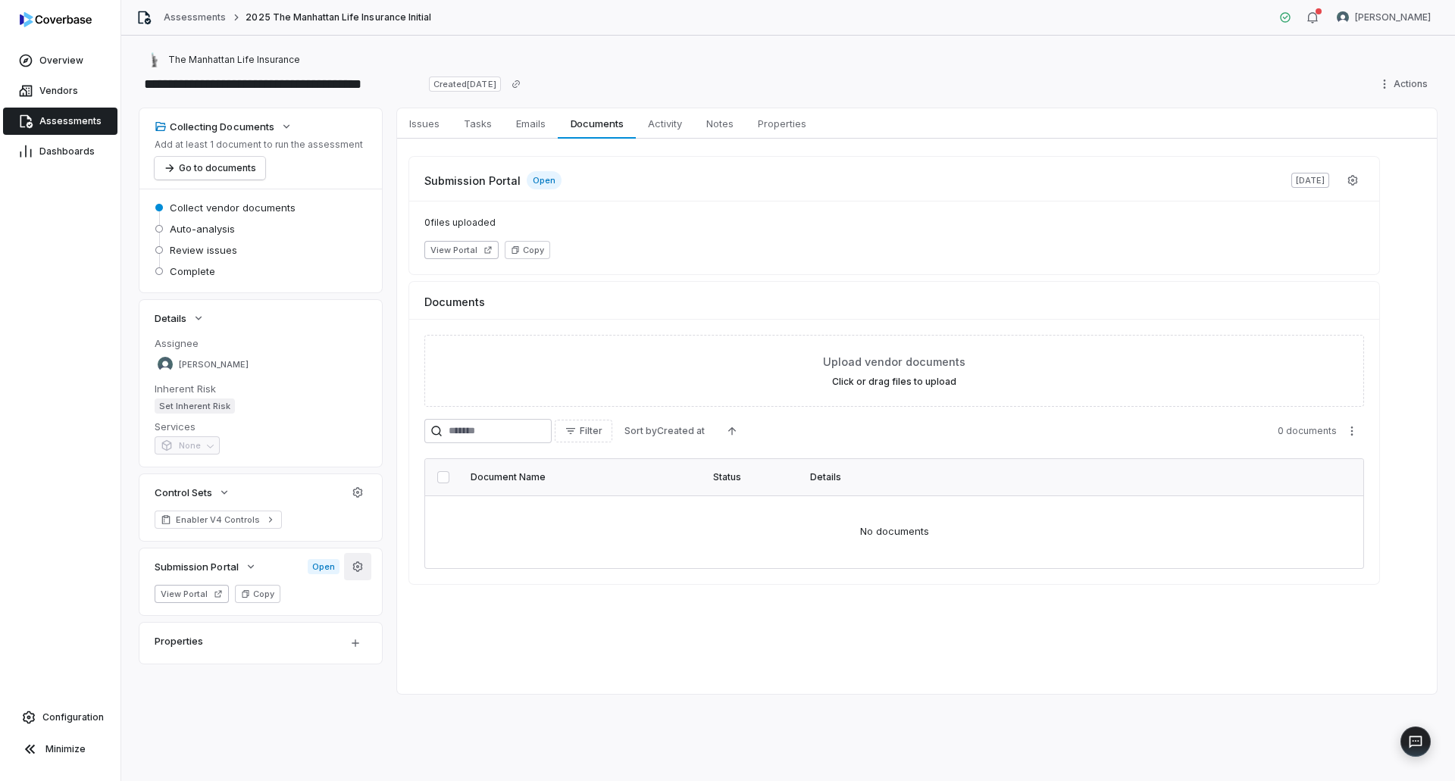
click at [361, 568] on icon "button" at bounding box center [358, 567] width 12 height 12
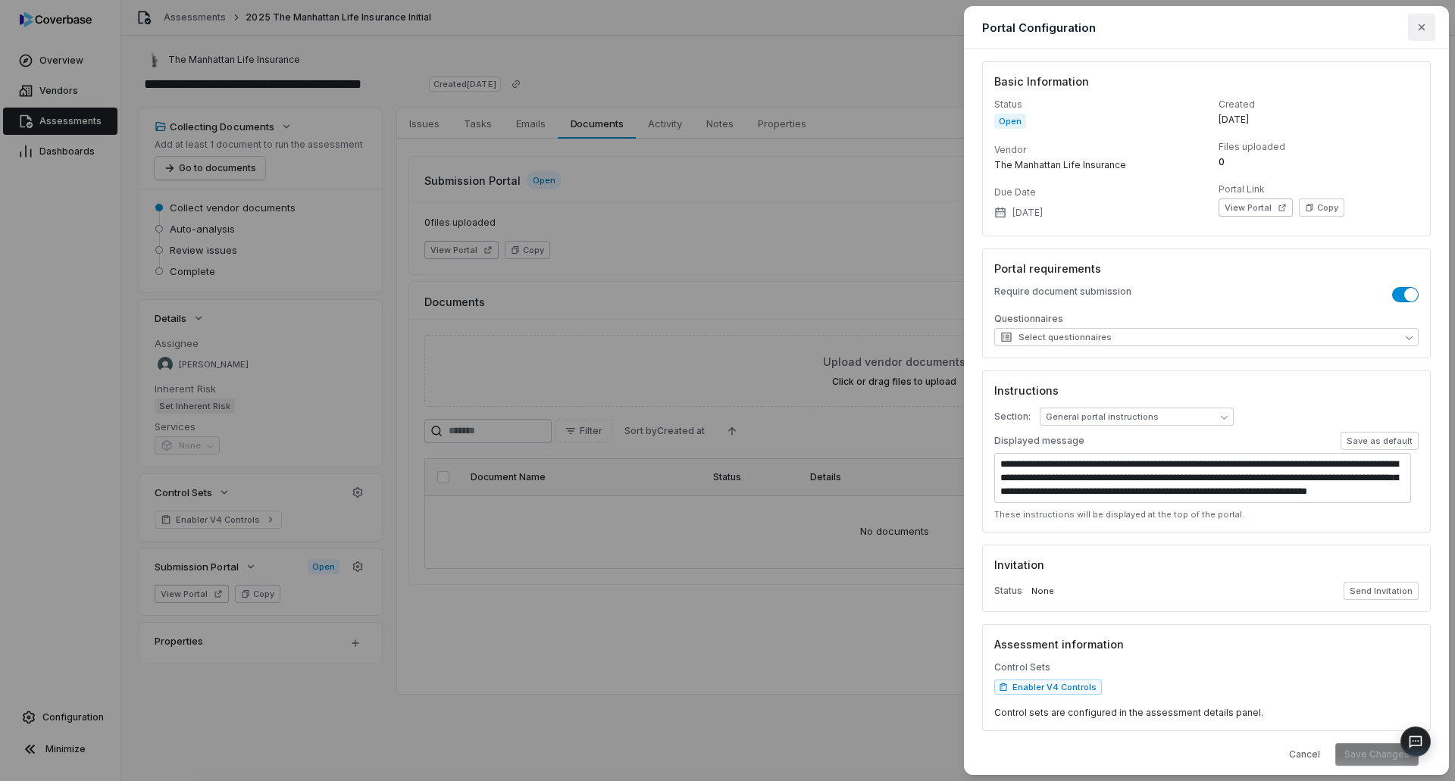
click at [1417, 28] on icon "button" at bounding box center [1421, 27] width 12 height 12
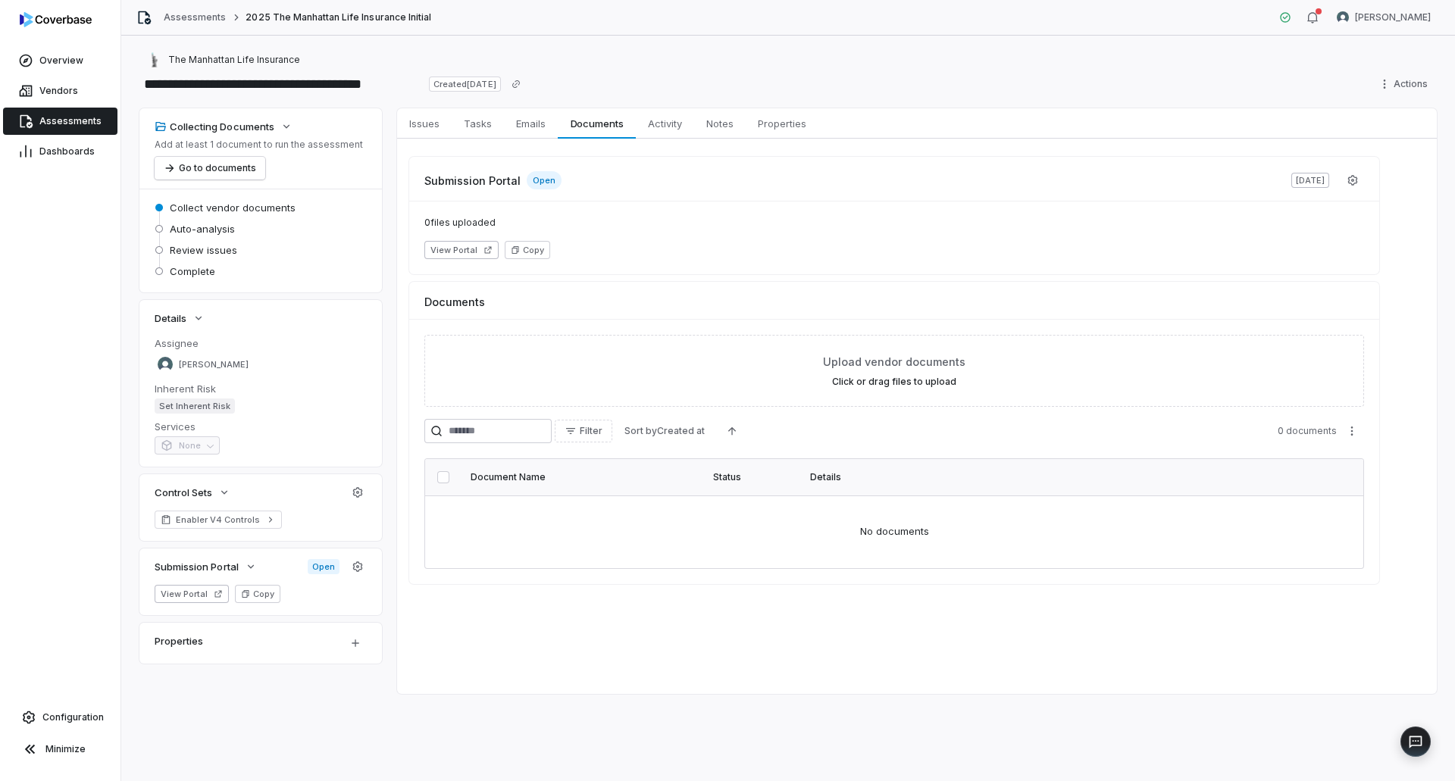
click at [88, 117] on span "Assessments" at bounding box center [70, 121] width 62 height 12
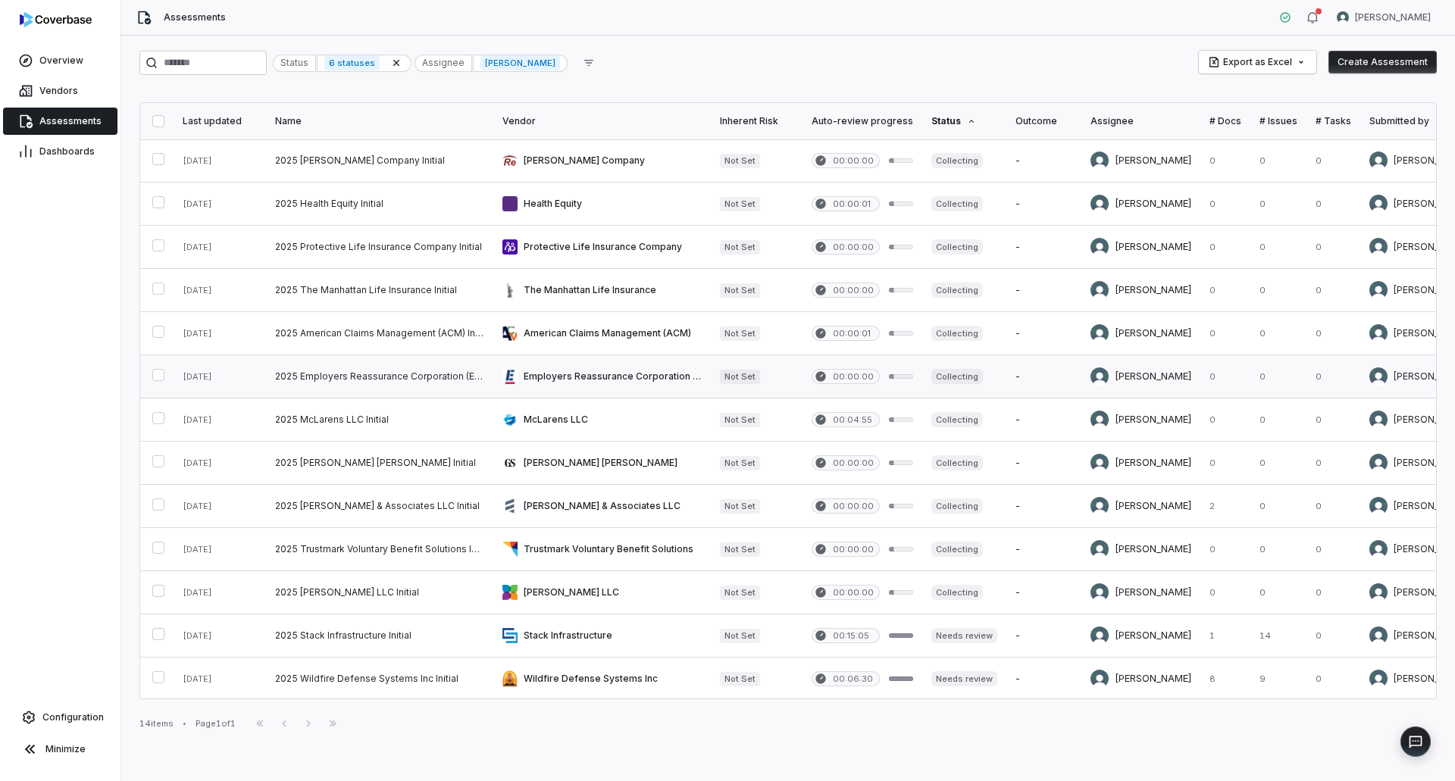
click at [608, 384] on link at bounding box center [601, 376] width 217 height 42
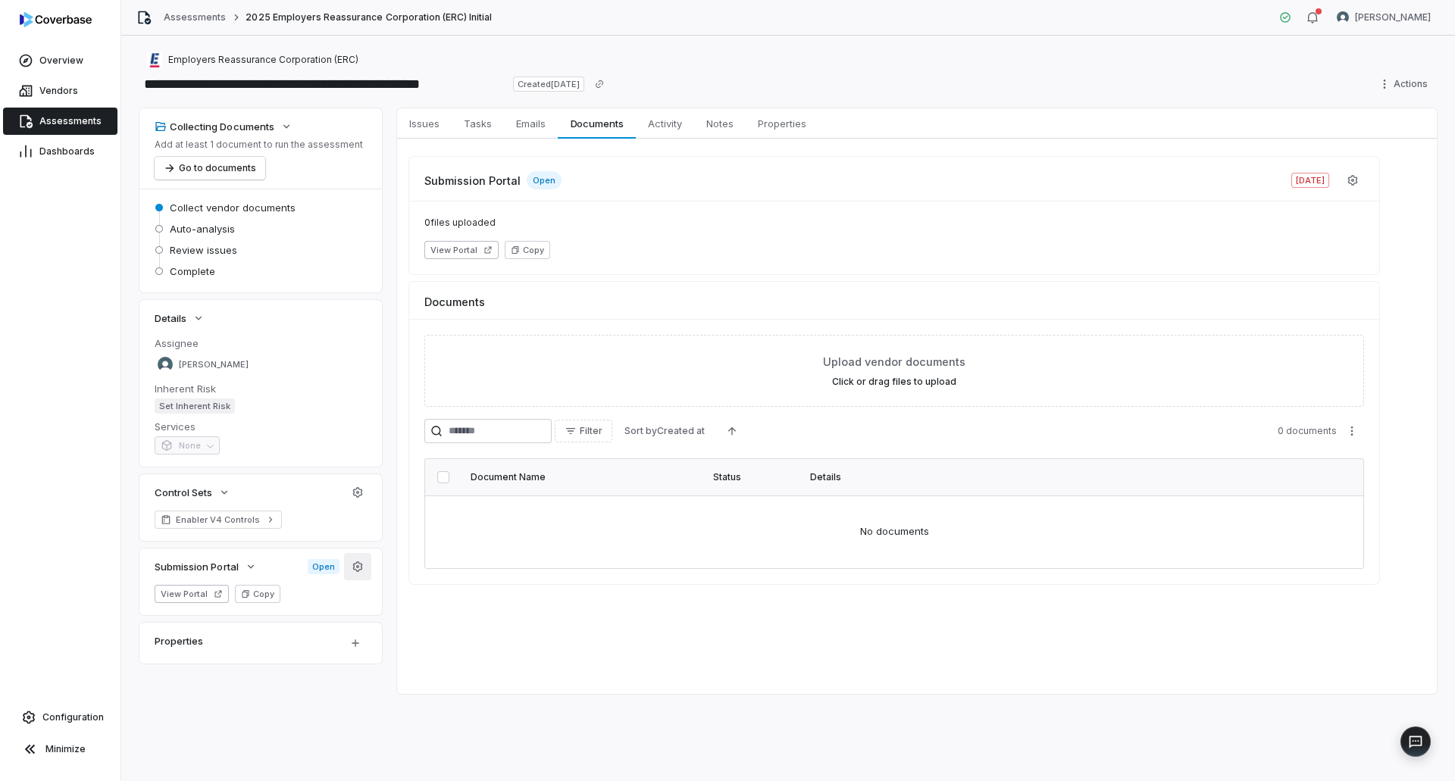
click at [359, 568] on icon "button" at bounding box center [358, 567] width 12 height 12
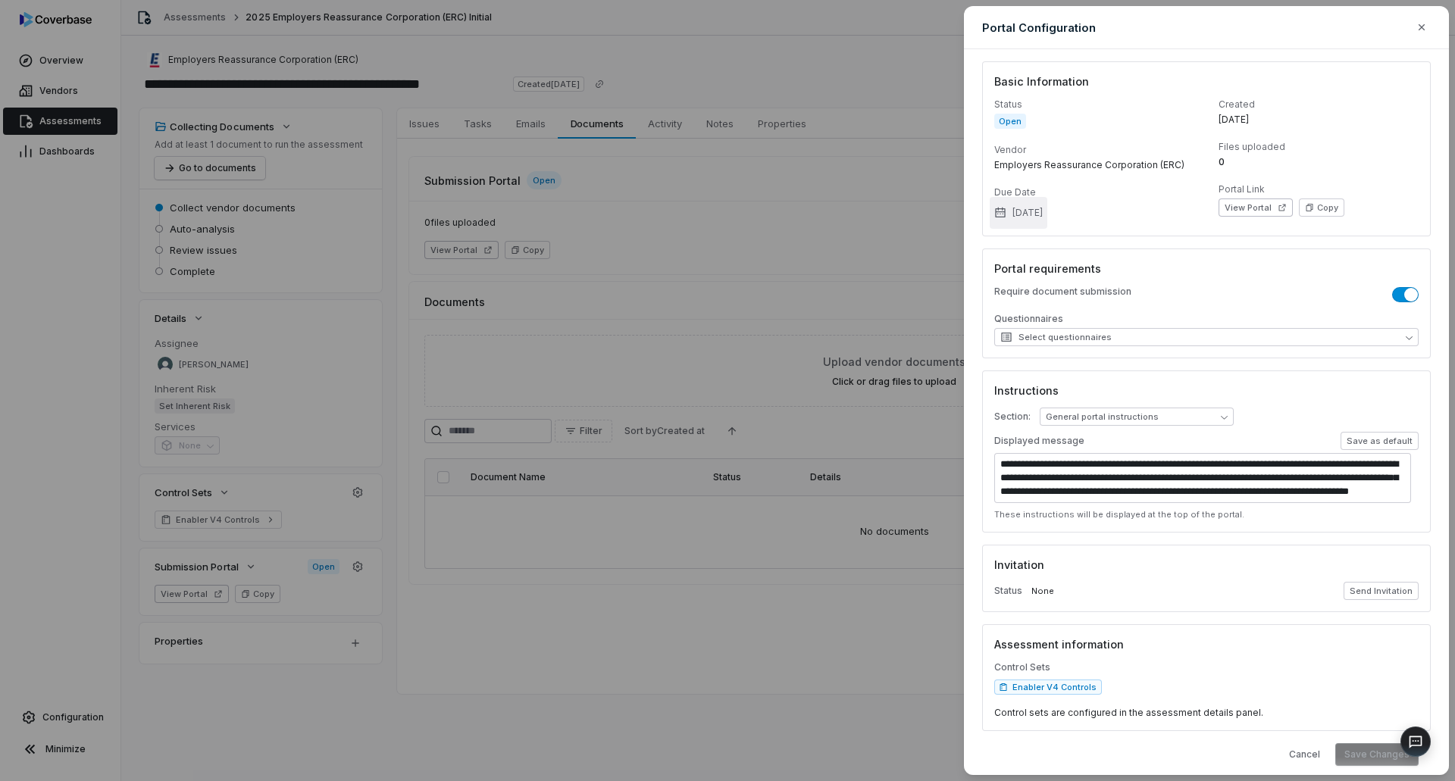
click at [1043, 205] on button "Jul 11, 2025" at bounding box center [1019, 213] width 58 height 32
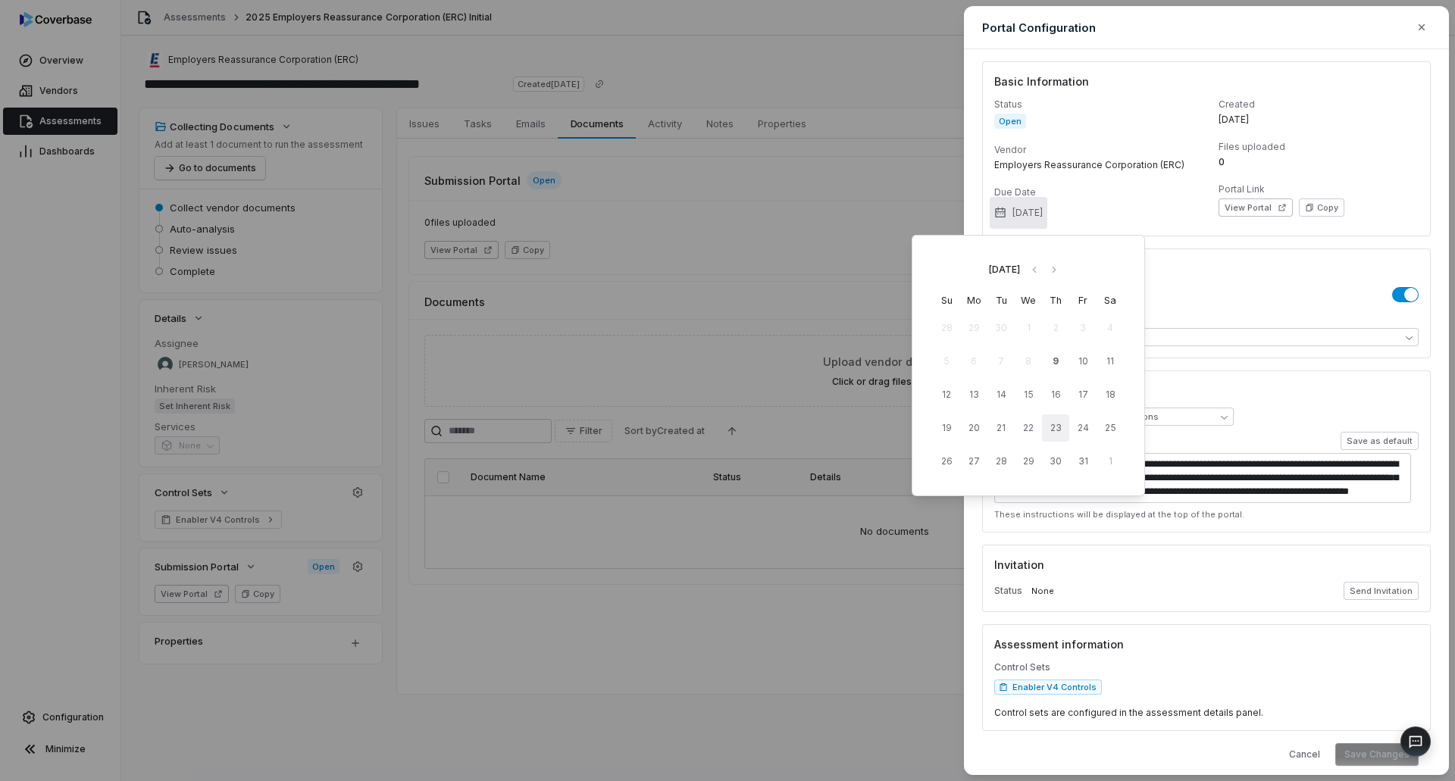
click at [1053, 431] on button "23" at bounding box center [1055, 427] width 27 height 27
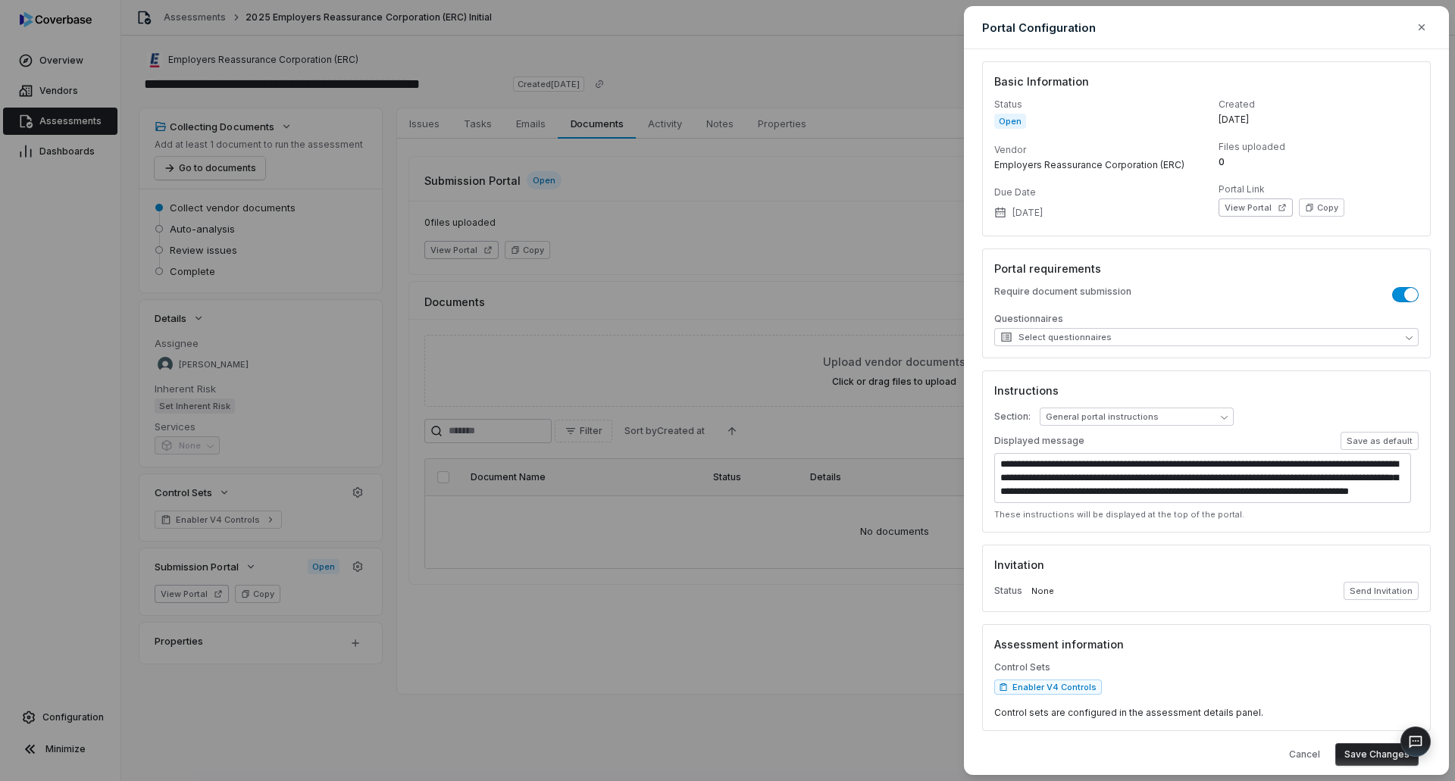
click at [1369, 761] on button "Save Changes" at bounding box center [1376, 754] width 83 height 23
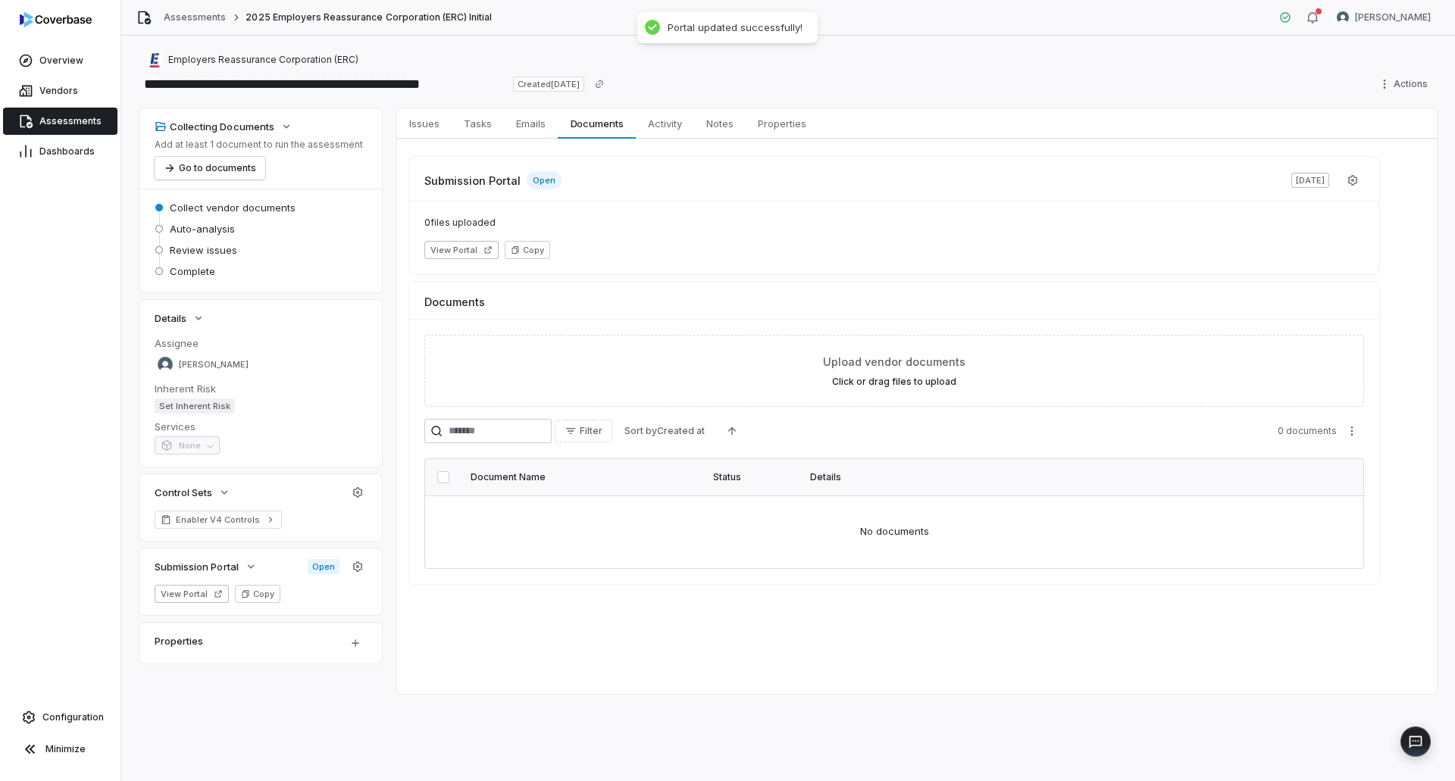
click at [80, 127] on span "Assessments" at bounding box center [70, 121] width 62 height 12
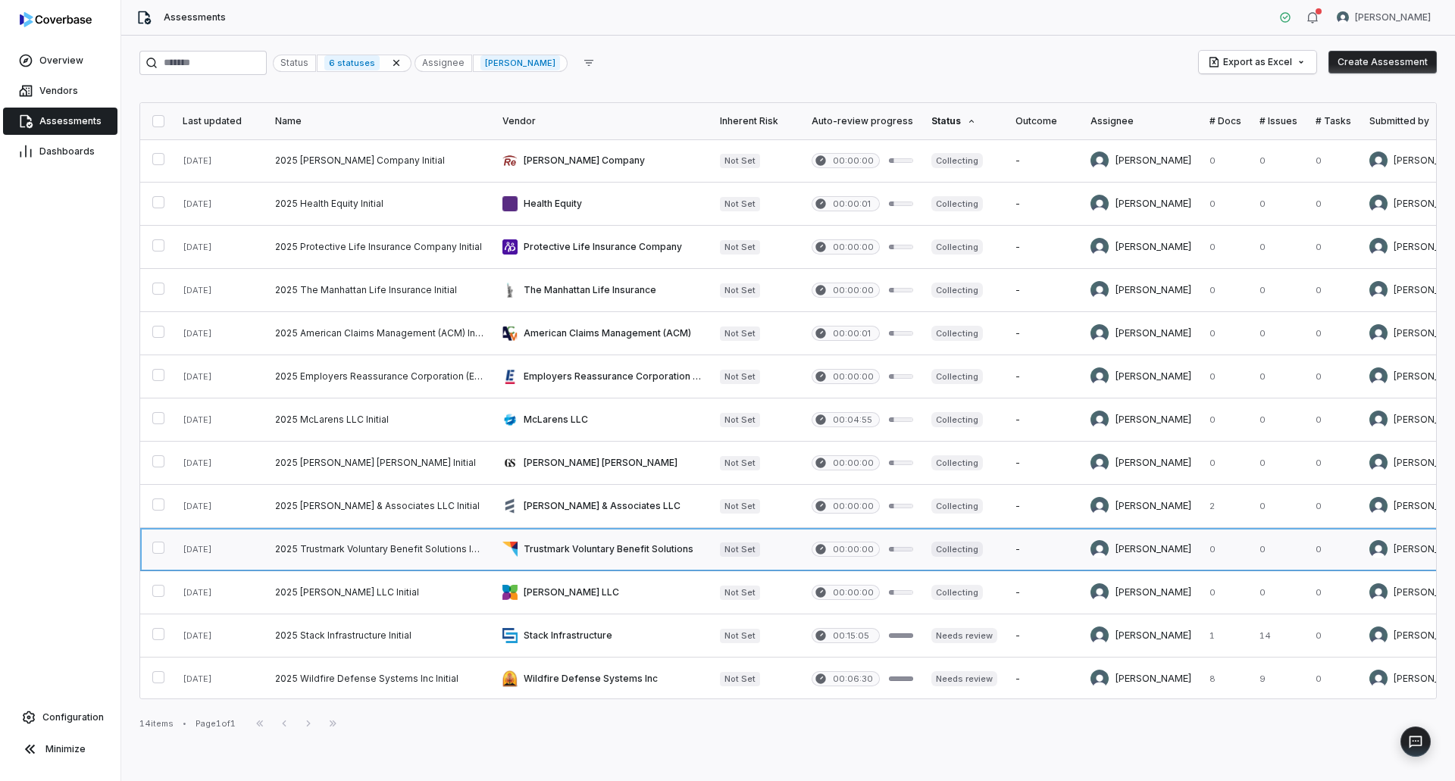
click at [588, 545] on link at bounding box center [601, 549] width 217 height 42
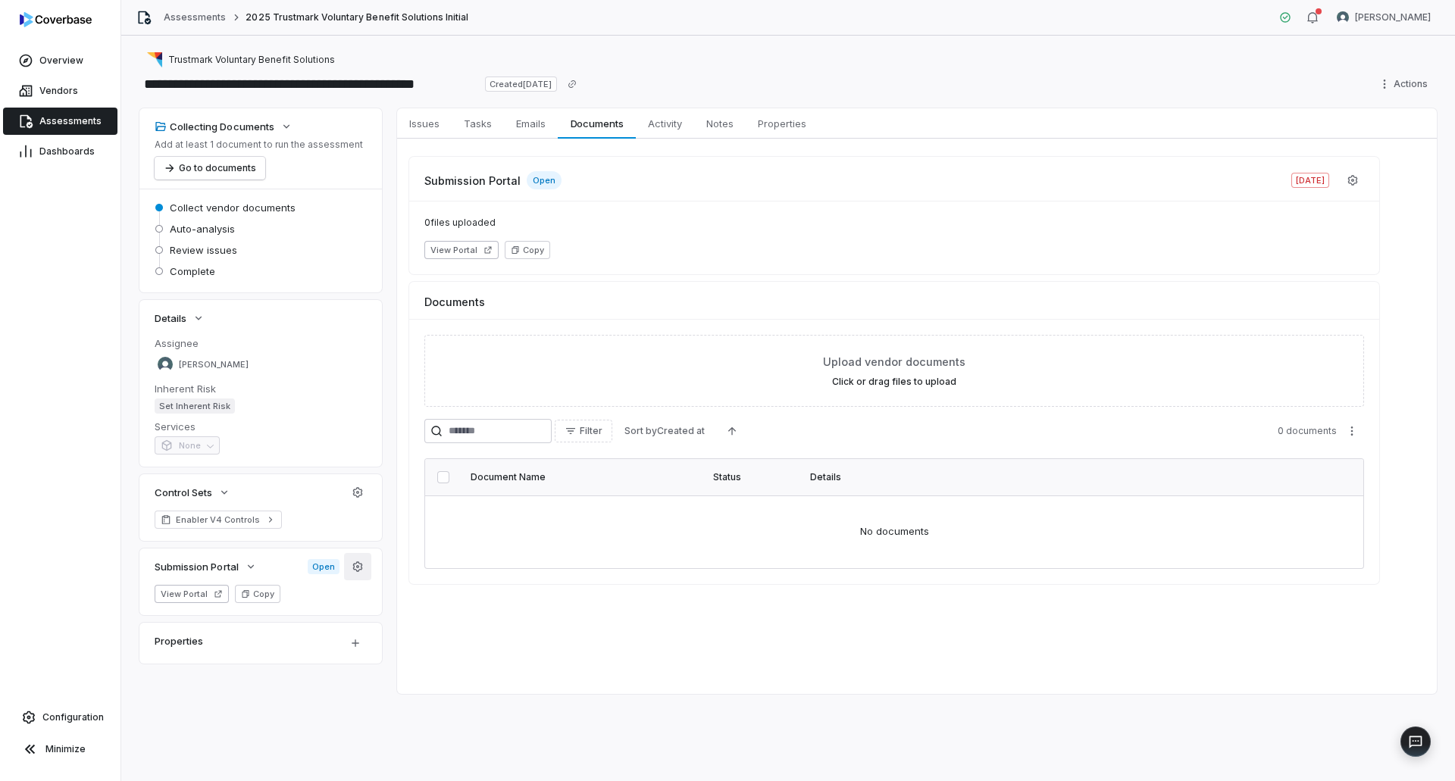
click at [363, 563] on icon "button" at bounding box center [358, 567] width 12 height 12
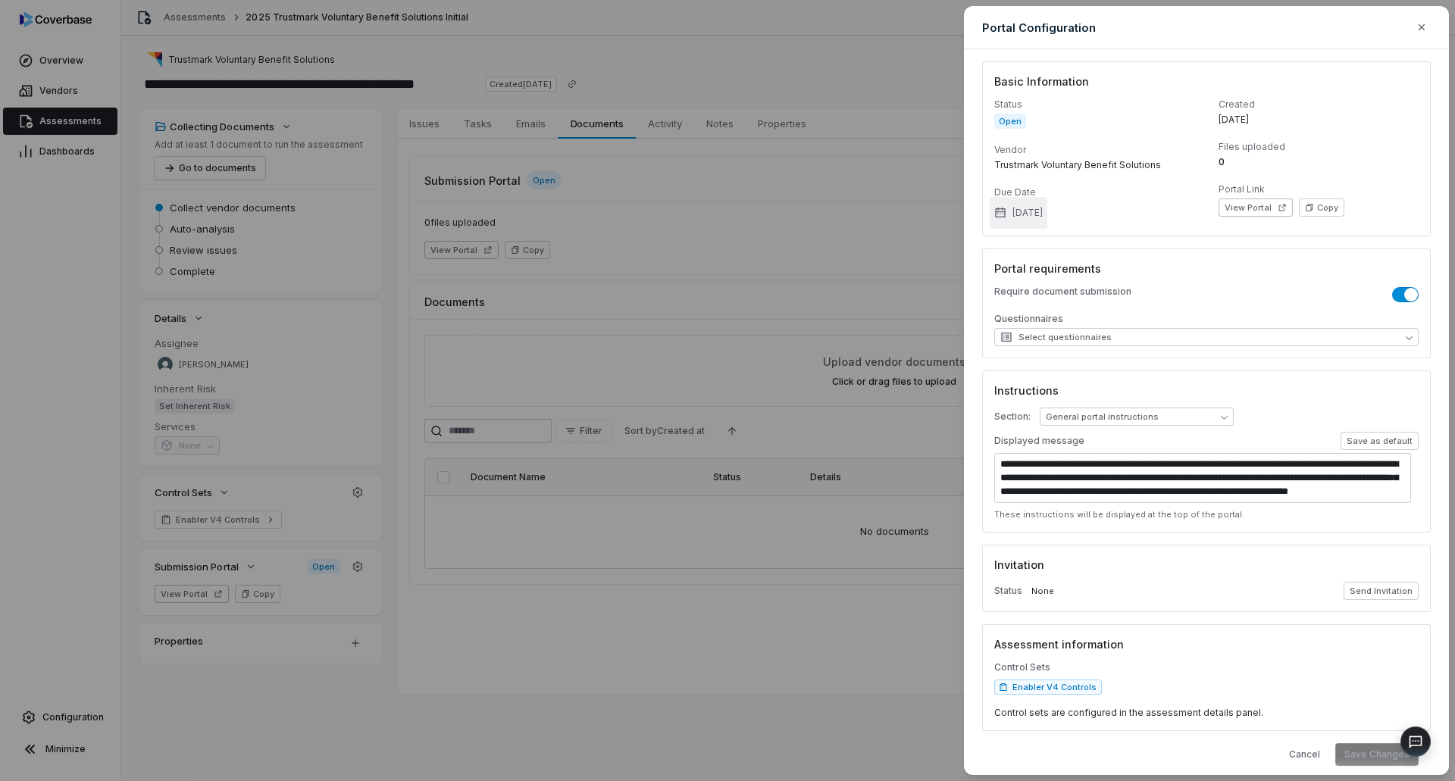
click at [1047, 212] on button "Jun 27, 2025" at bounding box center [1019, 213] width 58 height 32
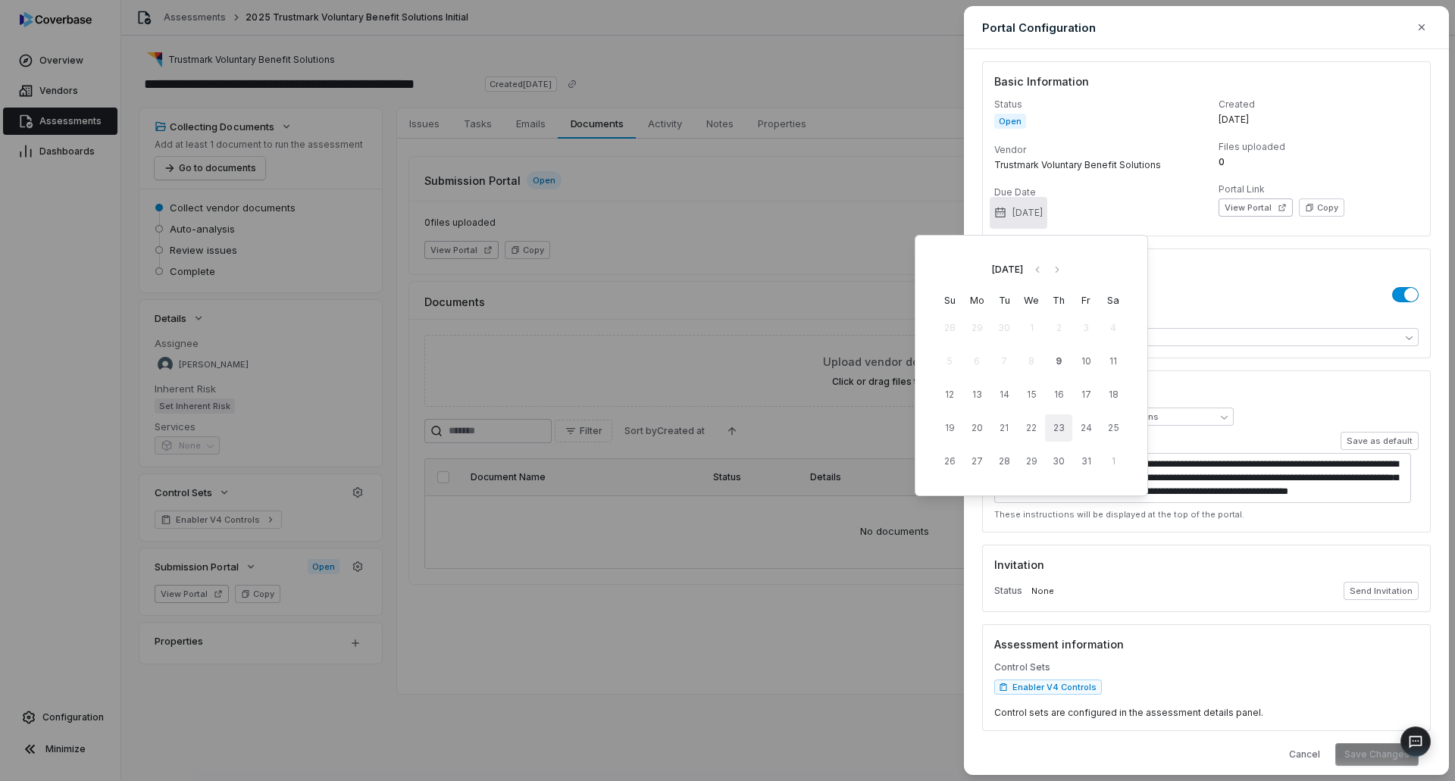
click at [1061, 421] on button "23" at bounding box center [1058, 427] width 27 height 27
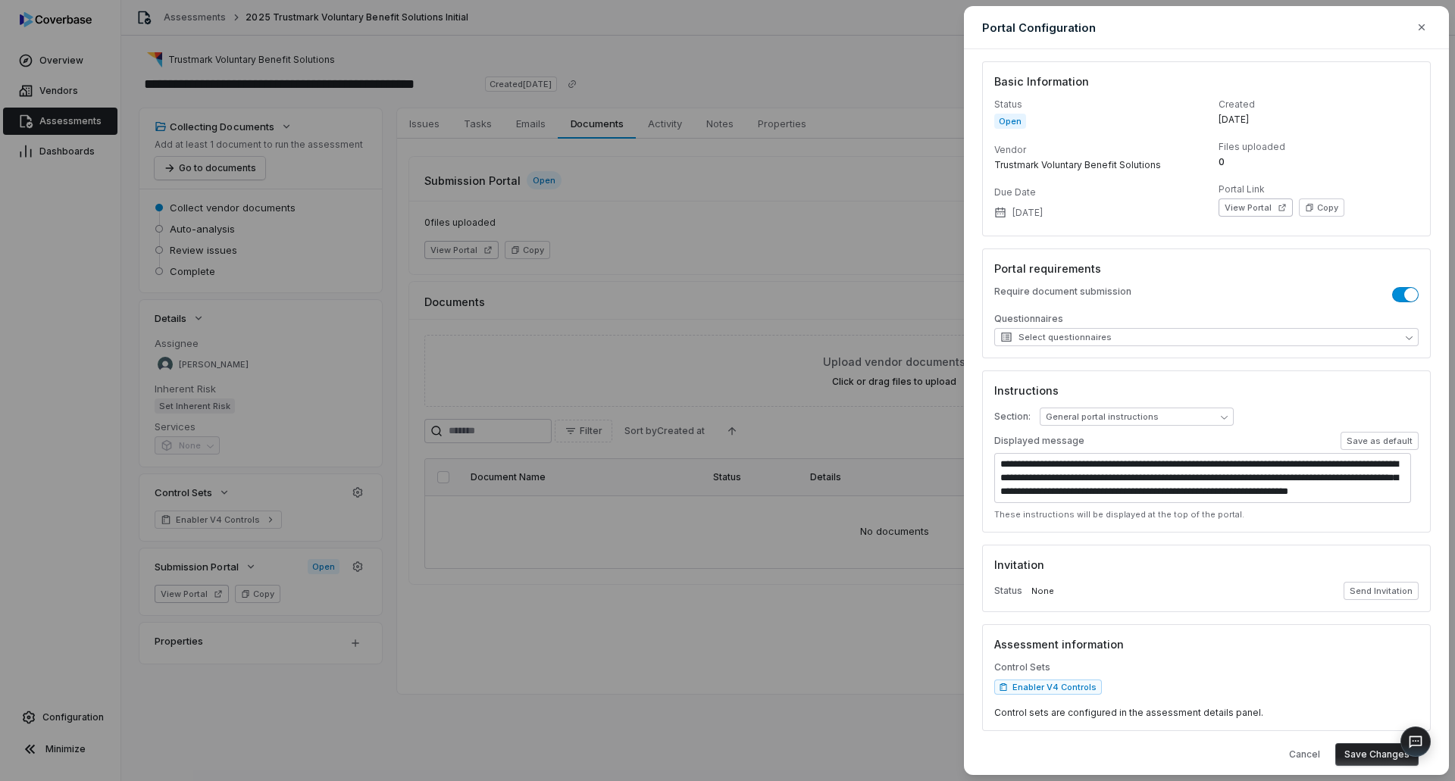
click at [1361, 755] on button "Save Changes" at bounding box center [1376, 754] width 83 height 23
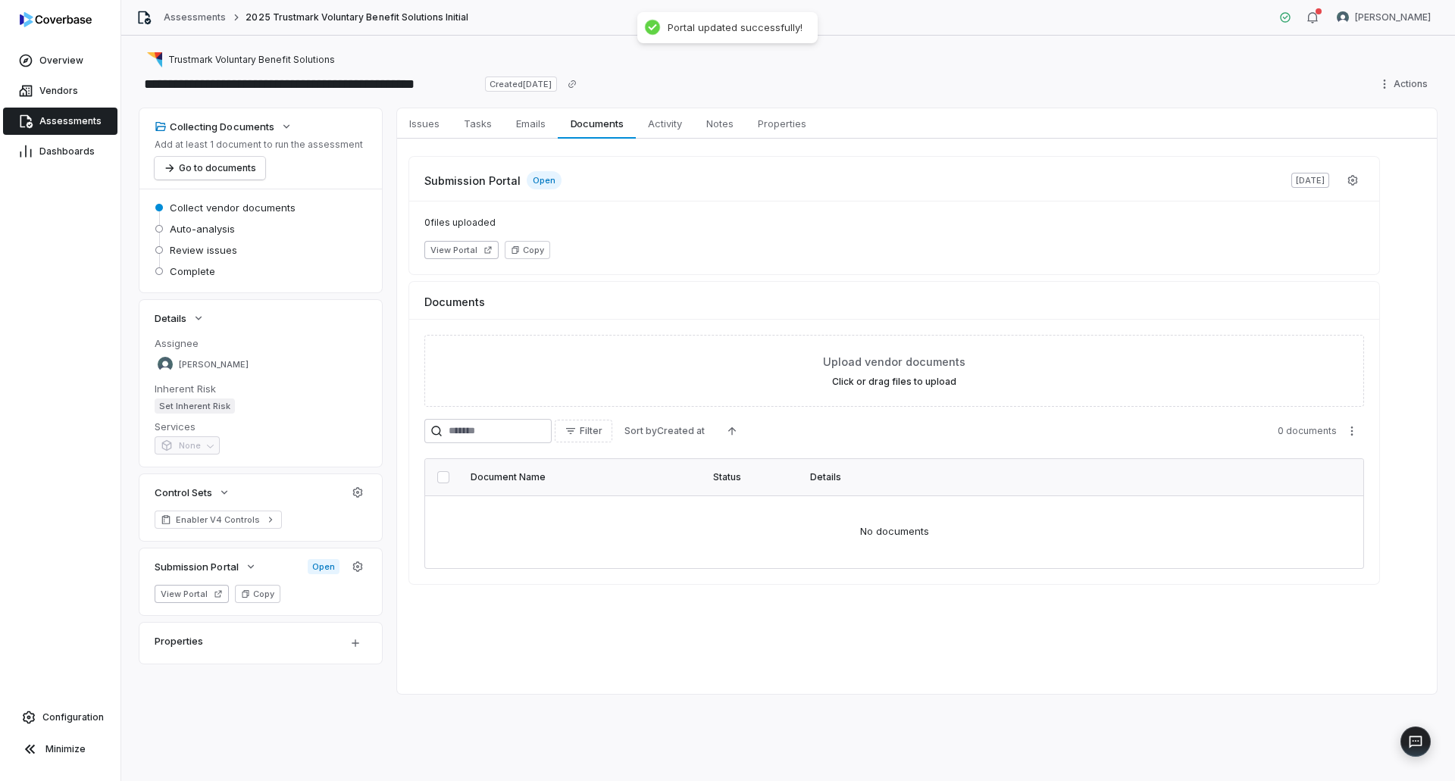
click at [76, 128] on link "Assessments" at bounding box center [60, 121] width 114 height 27
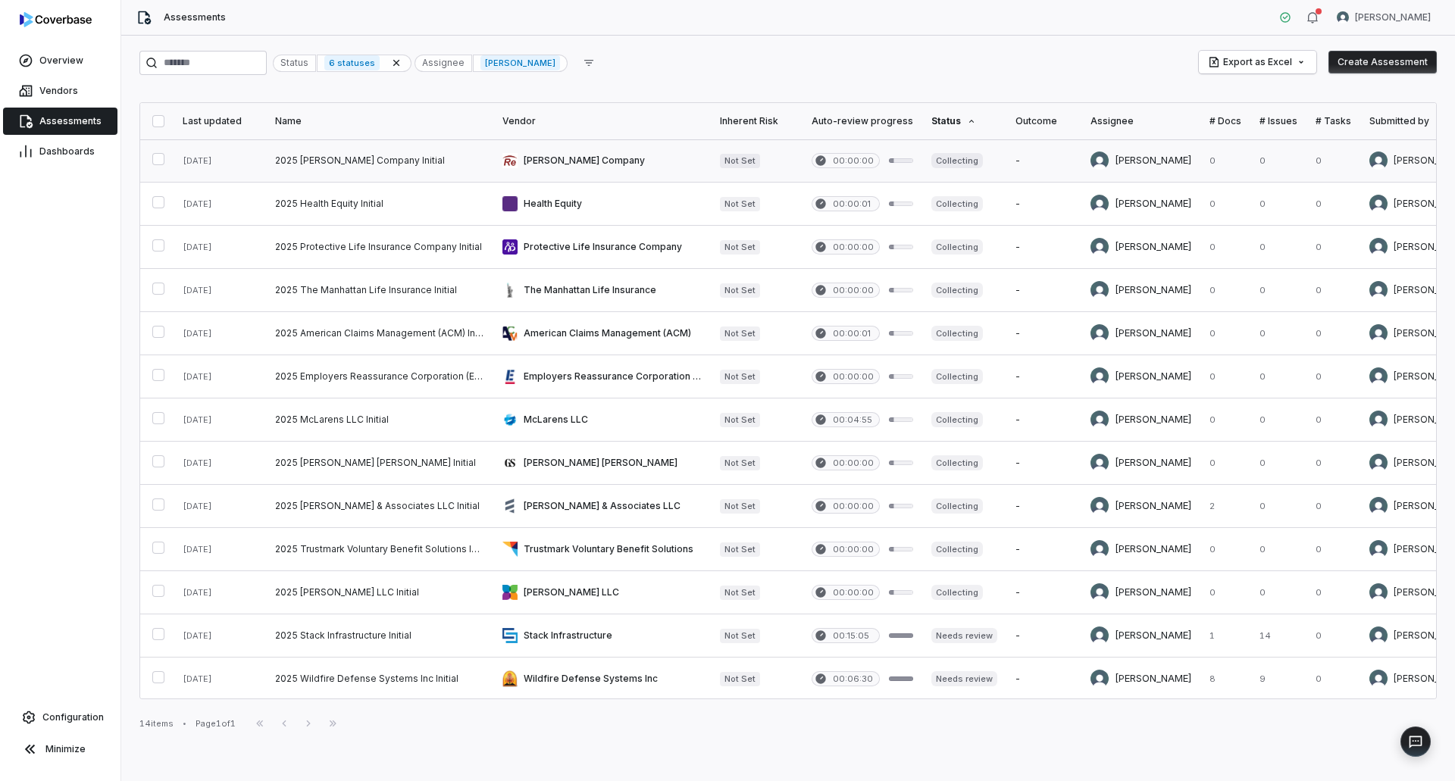
click at [538, 158] on link at bounding box center [601, 160] width 217 height 42
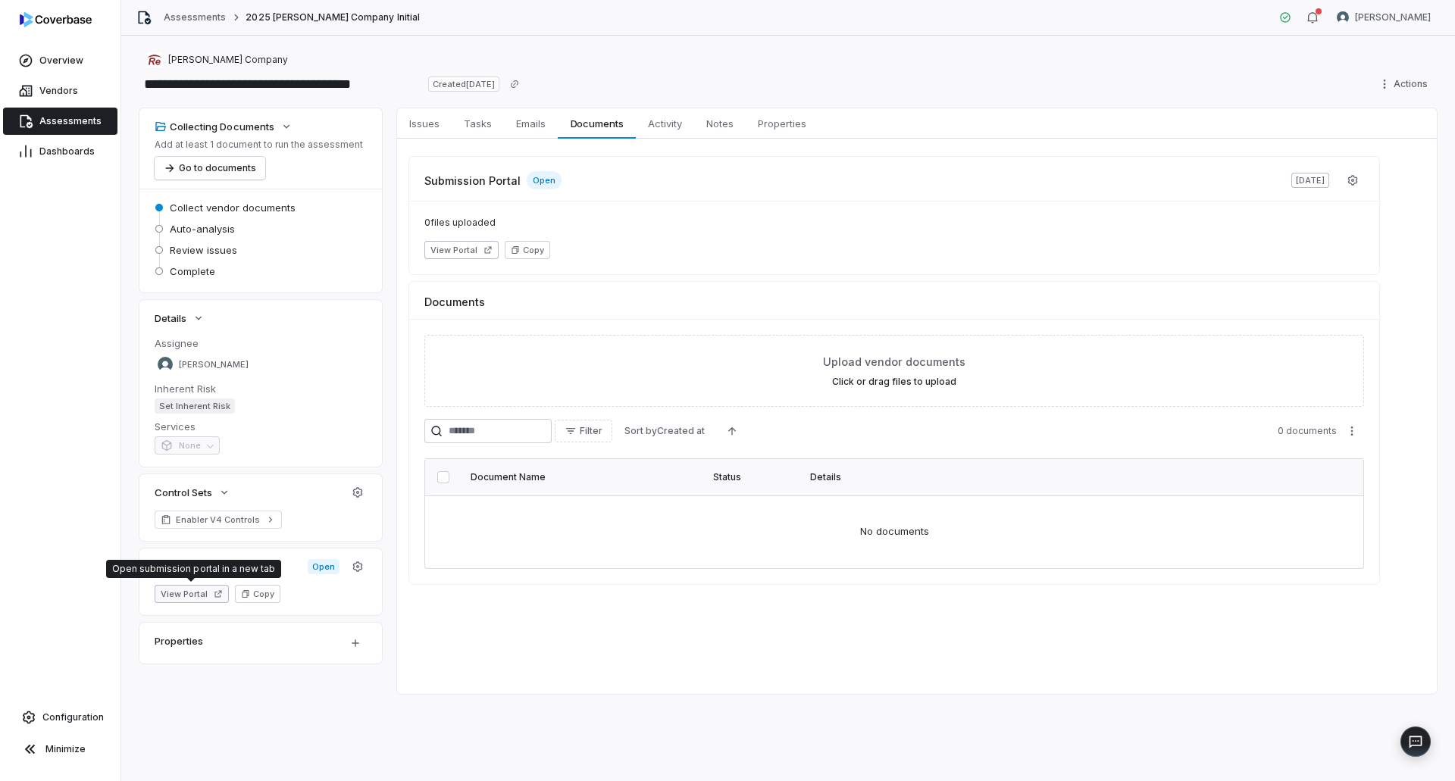
click at [191, 588] on button "View Portal" at bounding box center [192, 594] width 74 height 18
click at [62, 118] on span "Assessments" at bounding box center [70, 121] width 62 height 12
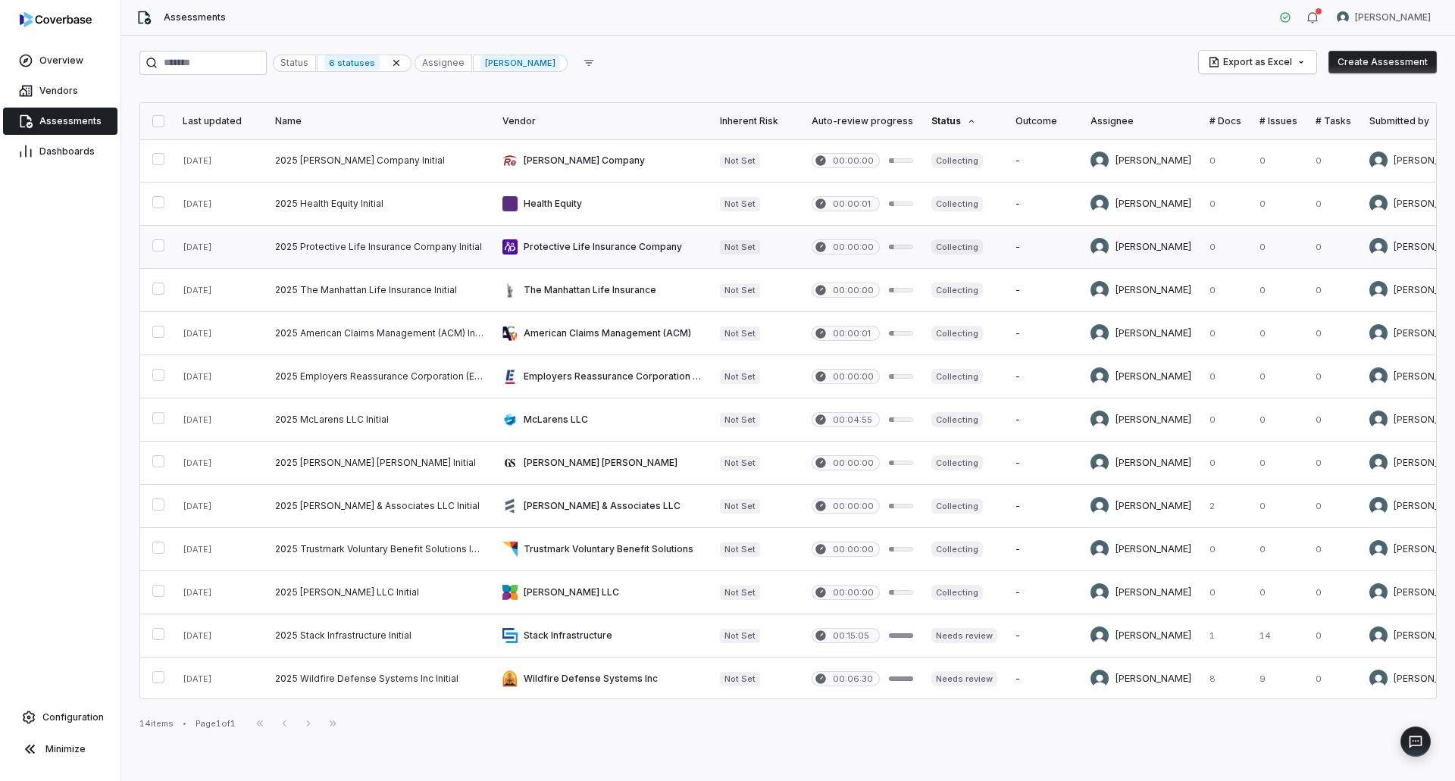
click at [568, 256] on link at bounding box center [601, 247] width 217 height 42
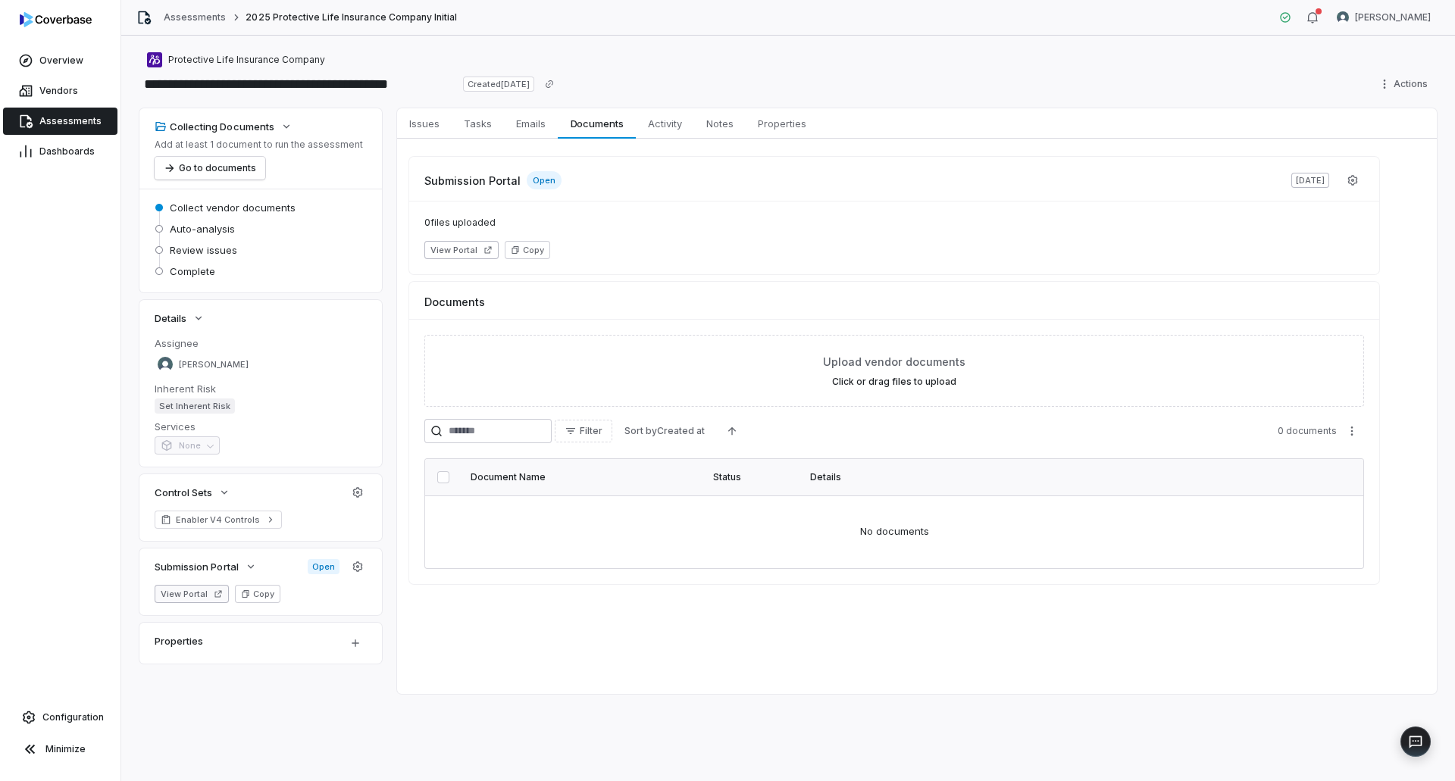
click at [194, 597] on button "View Portal" at bounding box center [192, 594] width 74 height 18
click at [71, 119] on span "Assessments" at bounding box center [70, 121] width 62 height 12
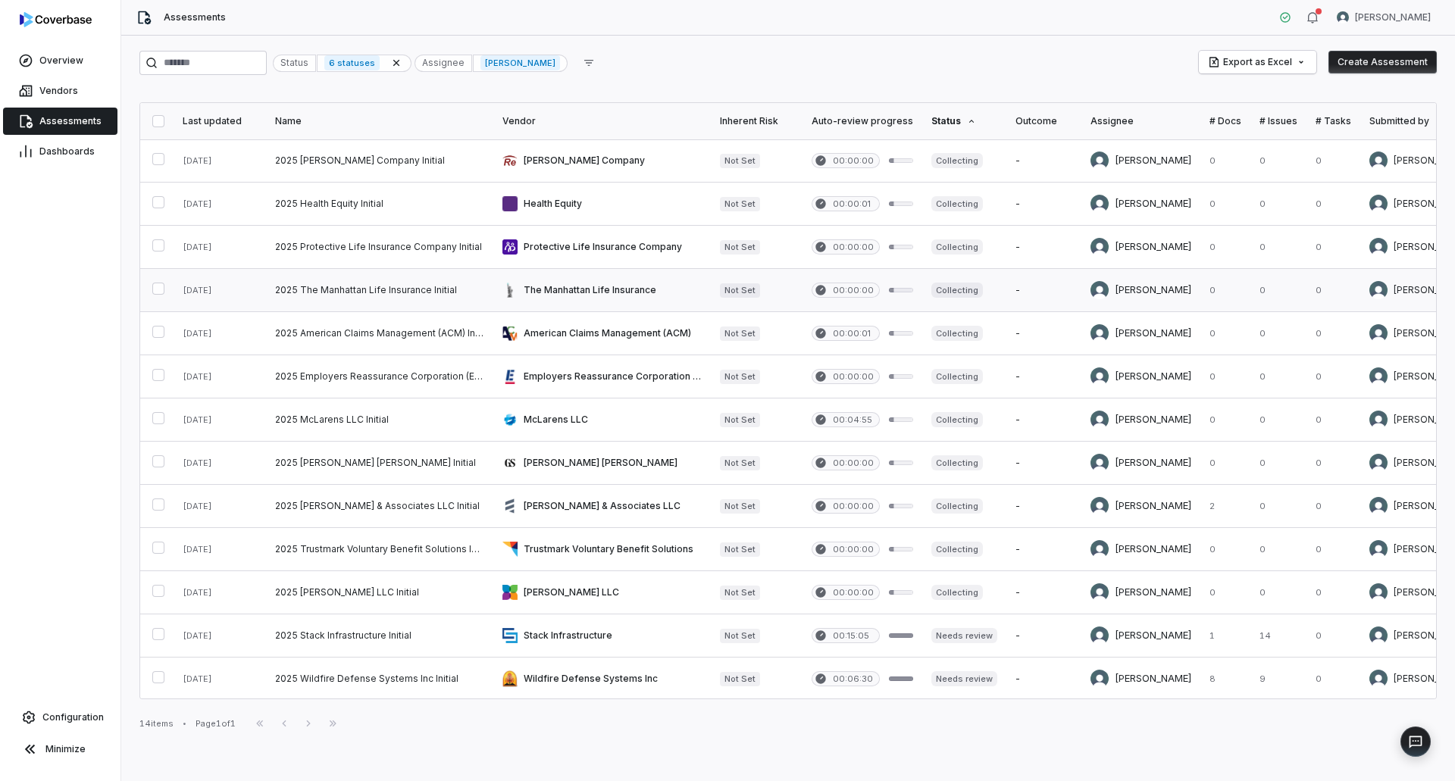
click at [561, 290] on link at bounding box center [601, 290] width 217 height 42
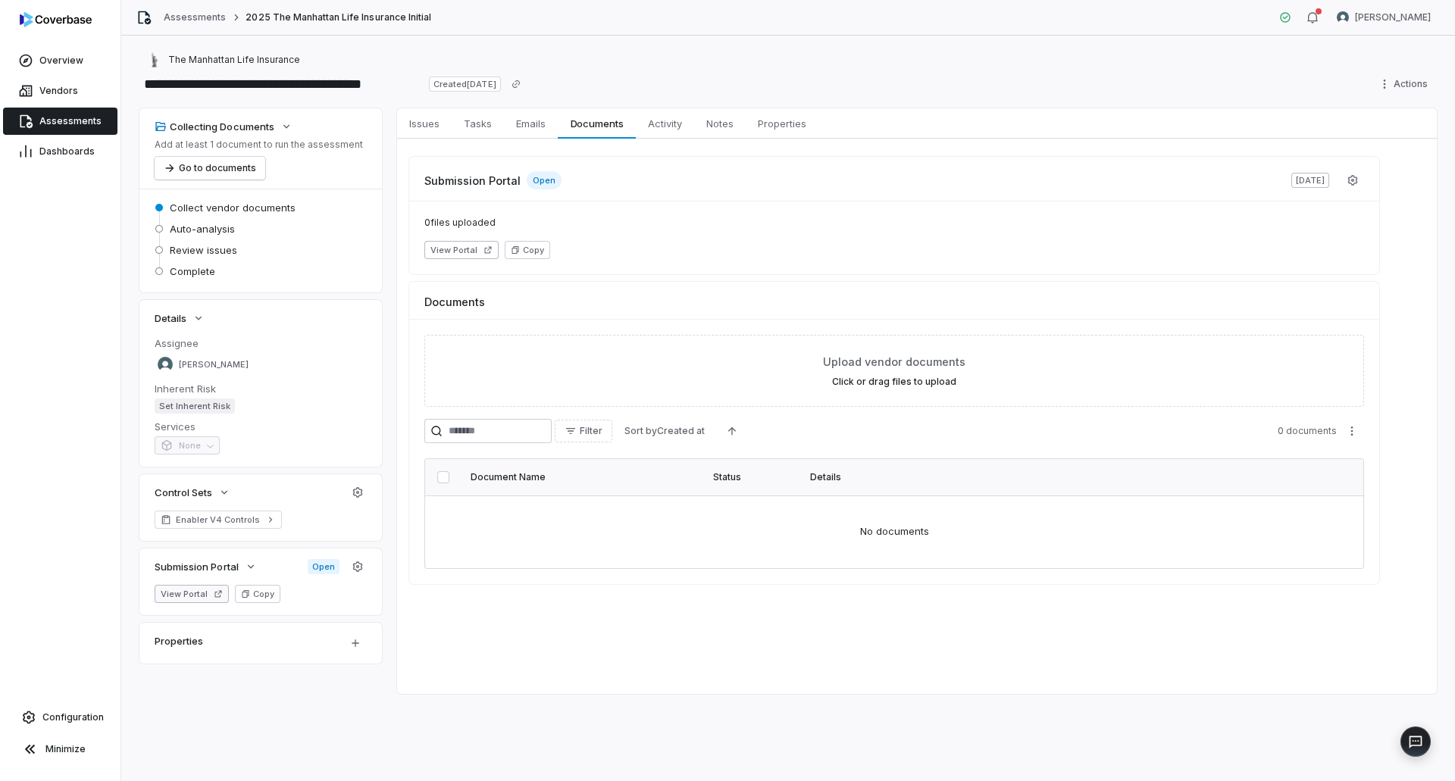
click at [191, 594] on button "View Portal" at bounding box center [192, 594] width 74 height 18
click at [77, 120] on span "Assessments" at bounding box center [70, 121] width 62 height 12
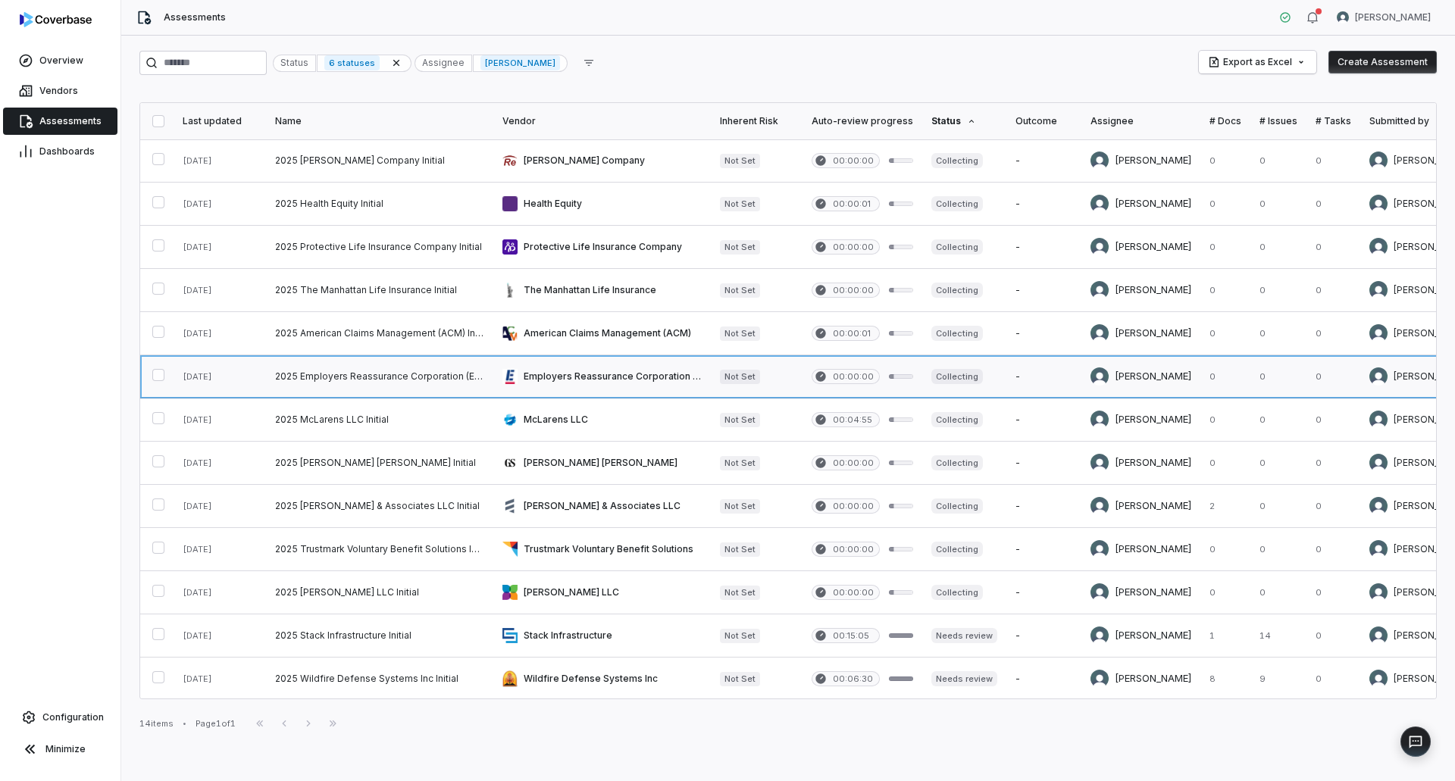
click at [552, 377] on link at bounding box center [601, 376] width 217 height 42
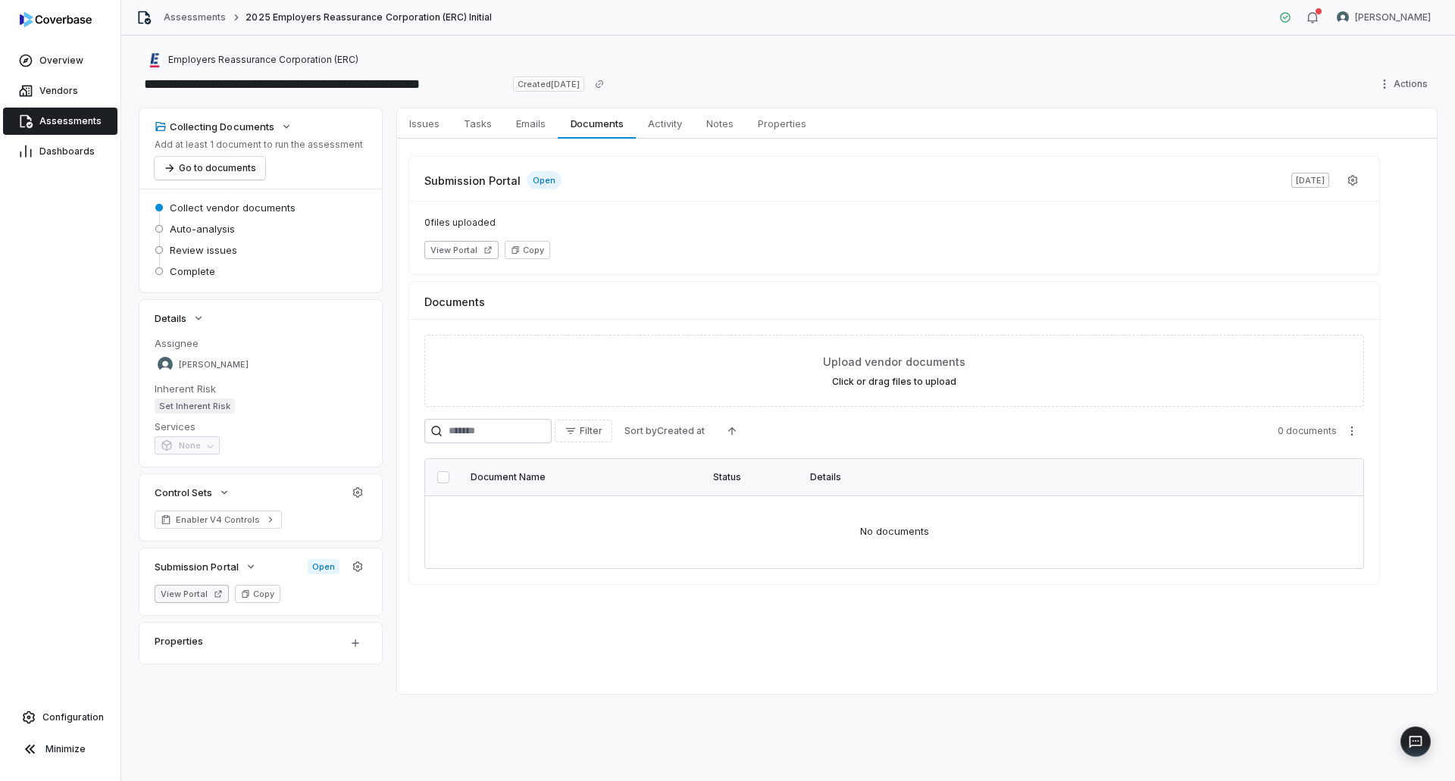
click at [202, 600] on button "View Portal" at bounding box center [192, 594] width 74 height 18
click at [82, 119] on span "Assessments" at bounding box center [70, 121] width 62 height 12
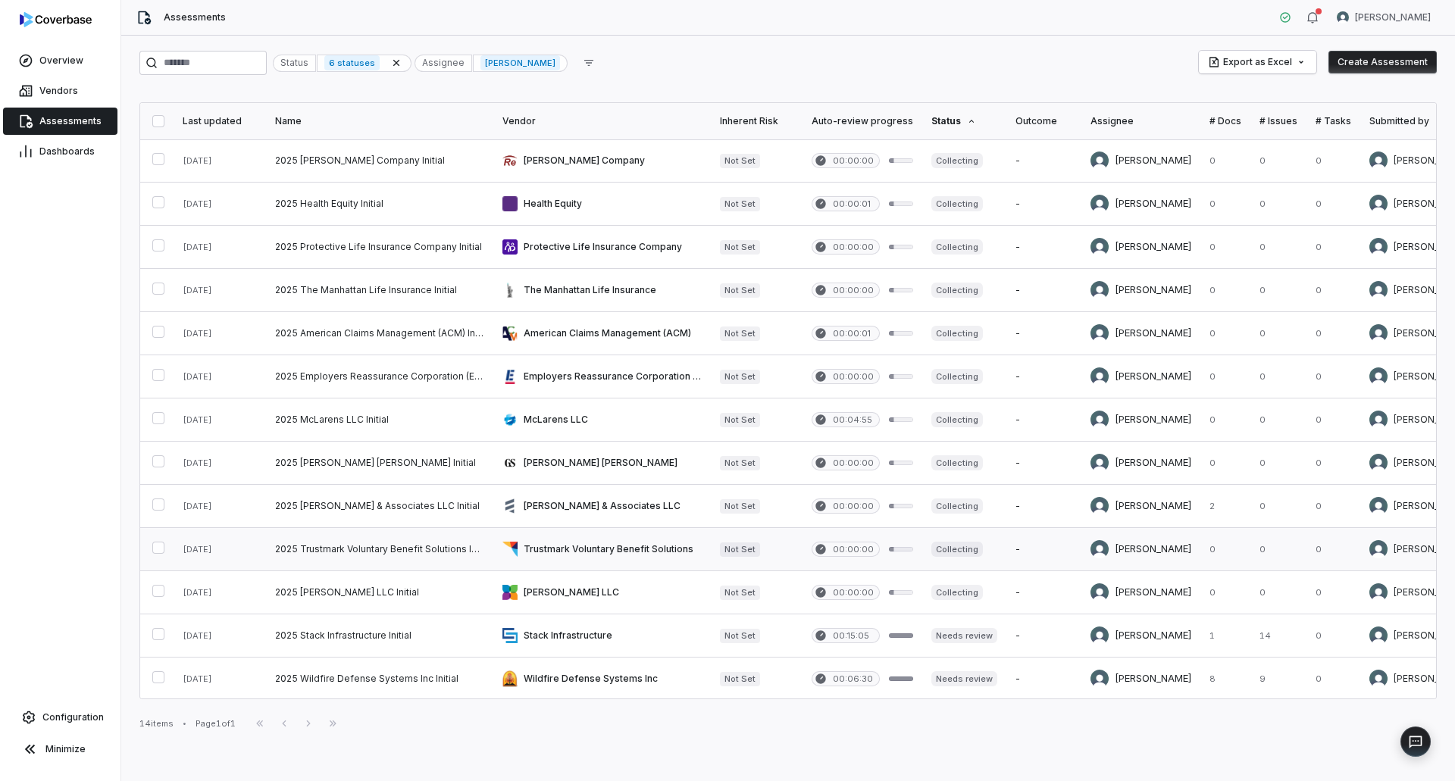
click at [554, 561] on link at bounding box center [601, 549] width 217 height 42
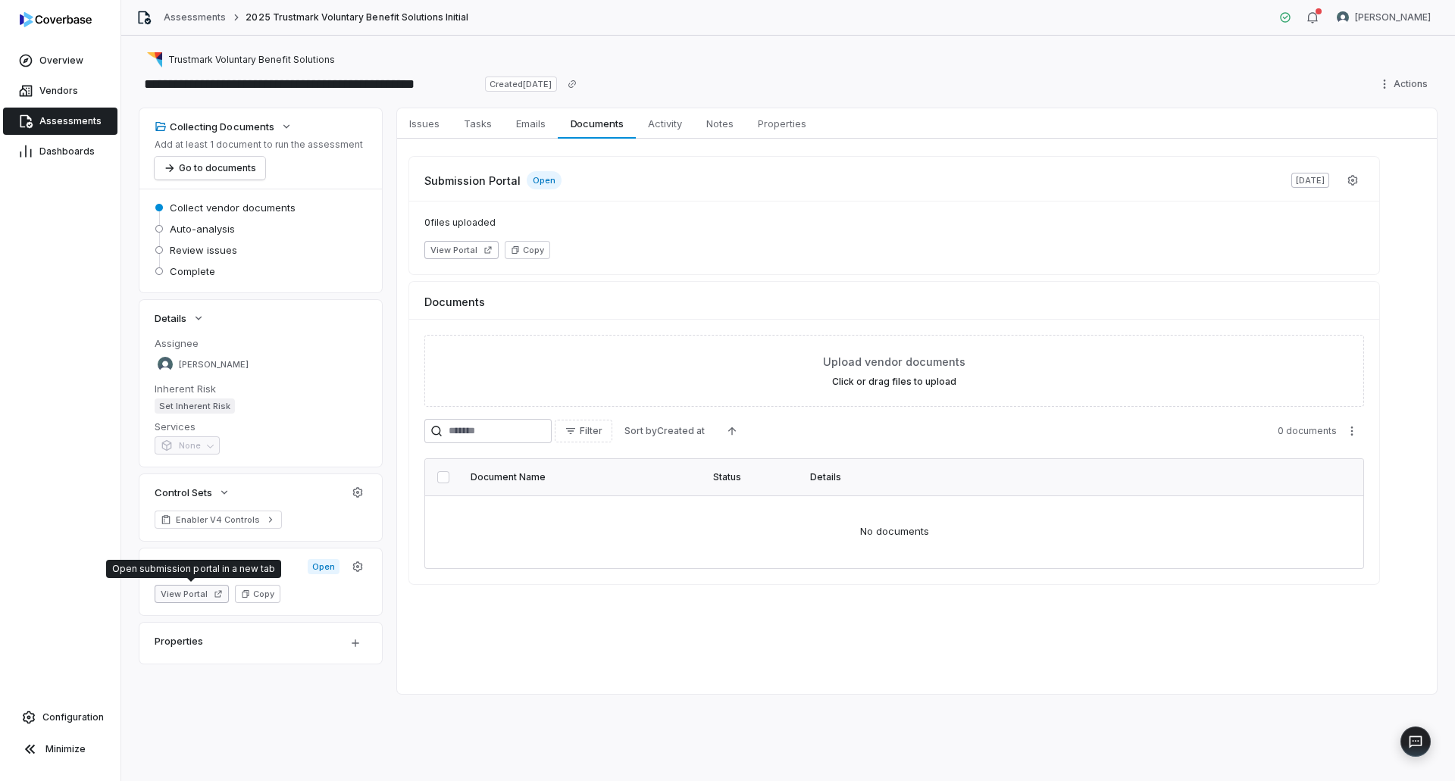
click at [191, 586] on button "View Portal" at bounding box center [192, 594] width 74 height 18
click at [59, 114] on link "Assessments" at bounding box center [60, 121] width 114 height 27
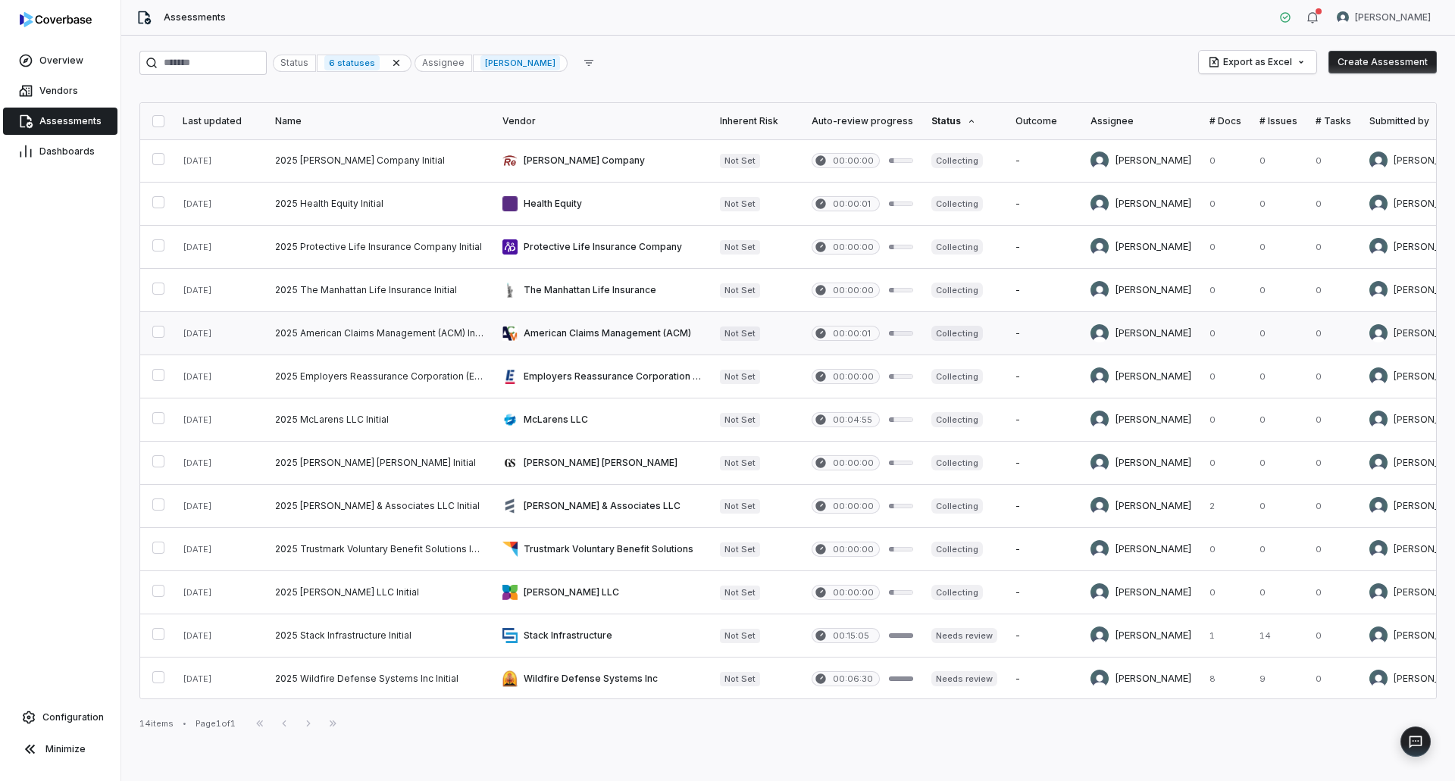
click at [353, 323] on link at bounding box center [379, 333] width 227 height 42
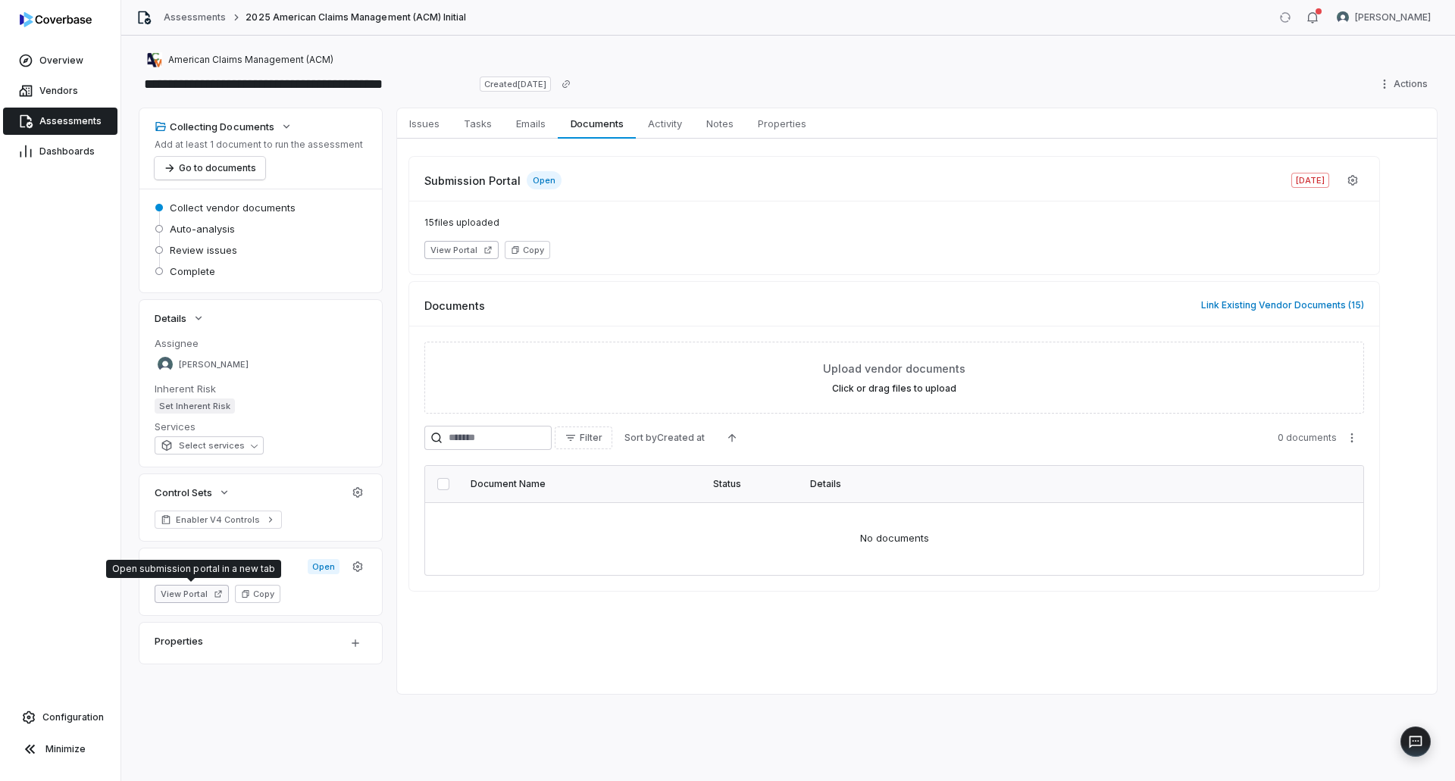
click at [210, 595] on button "View Portal" at bounding box center [192, 594] width 74 height 18
click at [76, 126] on span "Assessments" at bounding box center [70, 121] width 62 height 12
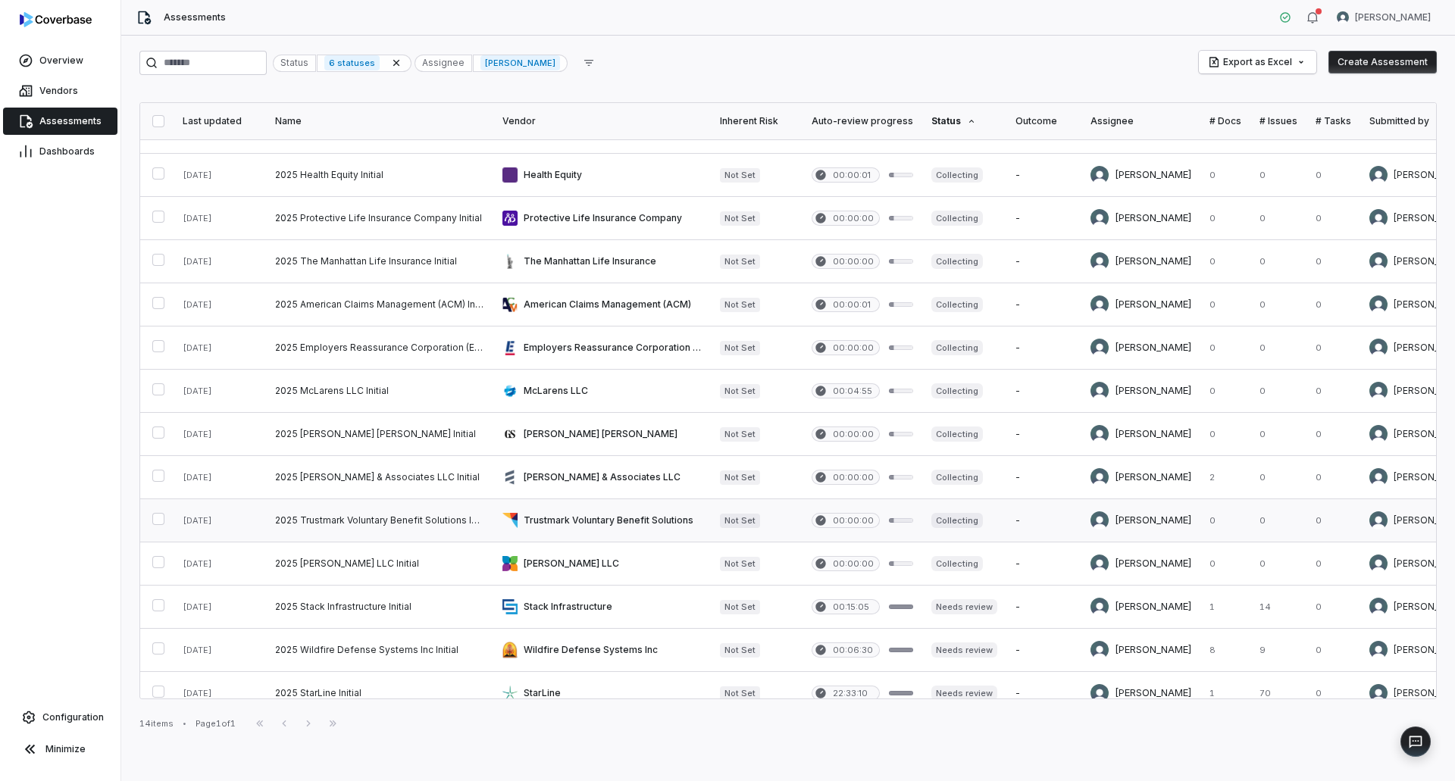
scroll to position [52, 0]
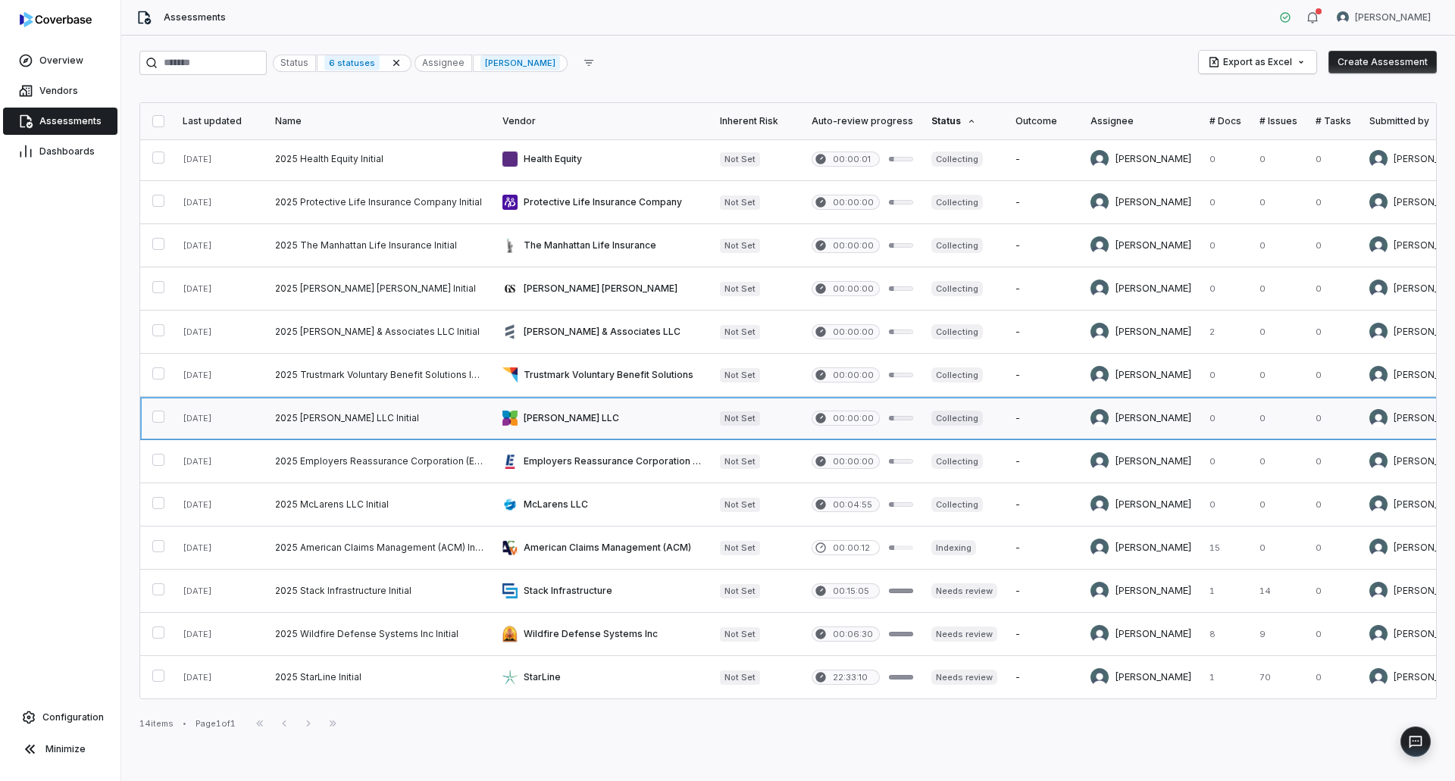
click at [583, 413] on link at bounding box center [601, 418] width 217 height 42
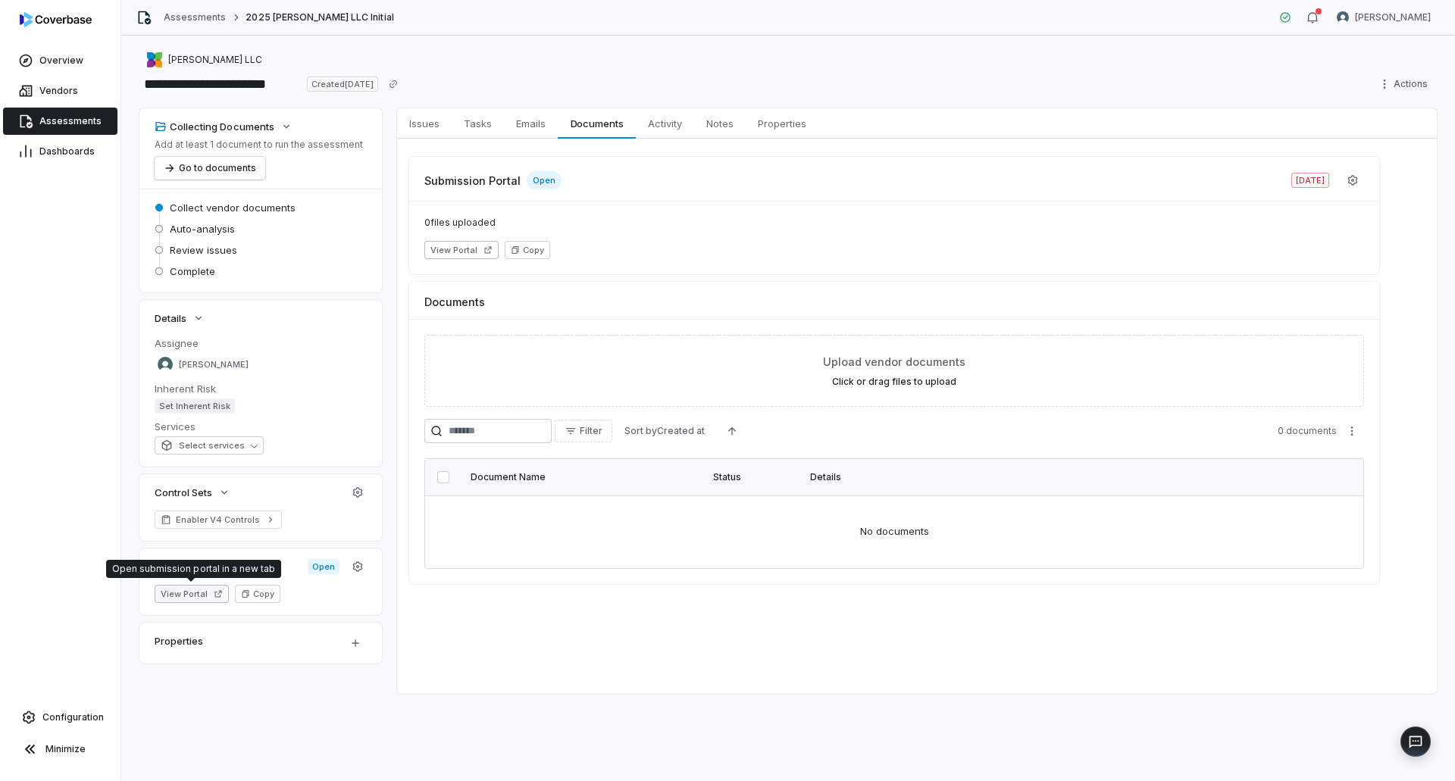
click at [211, 589] on button "View Portal" at bounding box center [192, 594] width 74 height 18
click at [72, 120] on span "Assessments" at bounding box center [70, 121] width 62 height 12
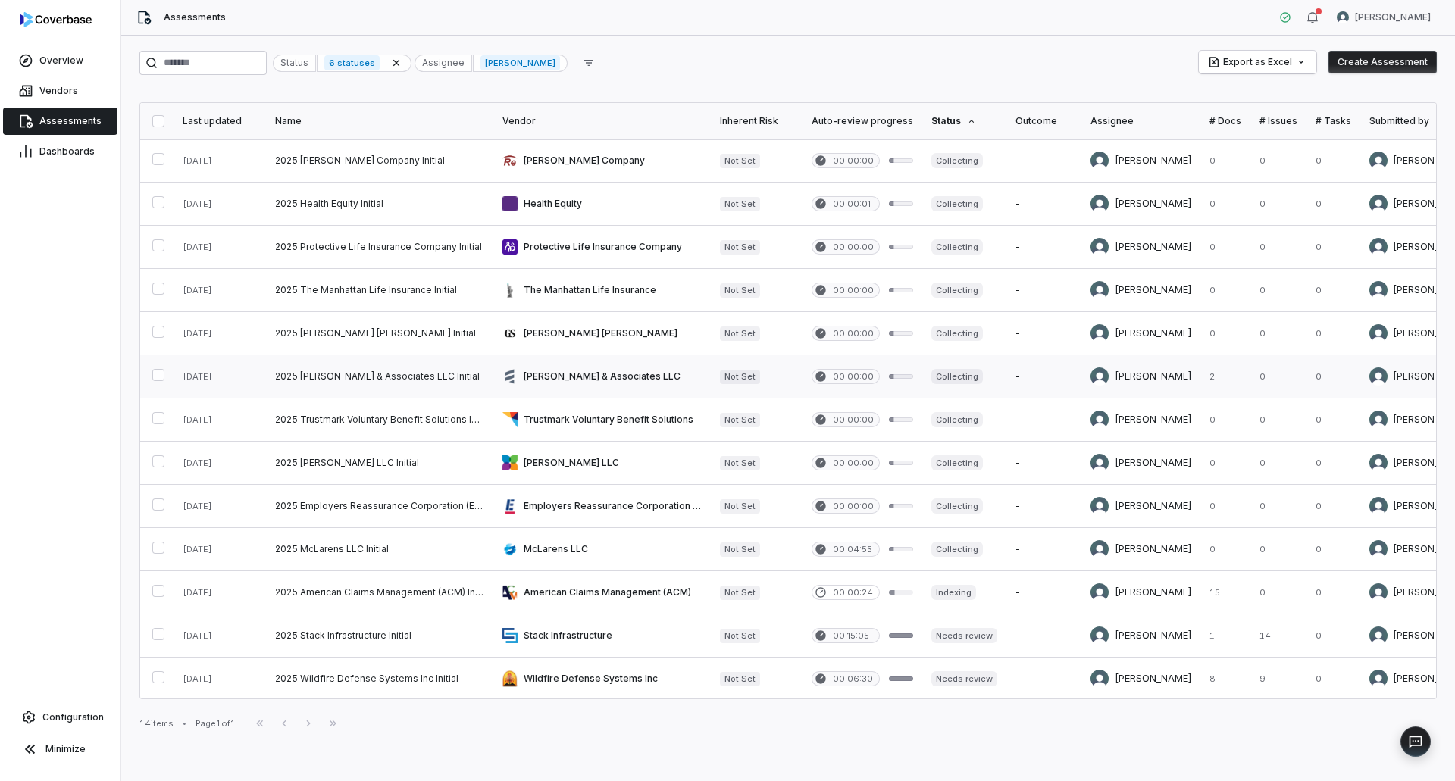
click at [577, 378] on link at bounding box center [601, 376] width 217 height 42
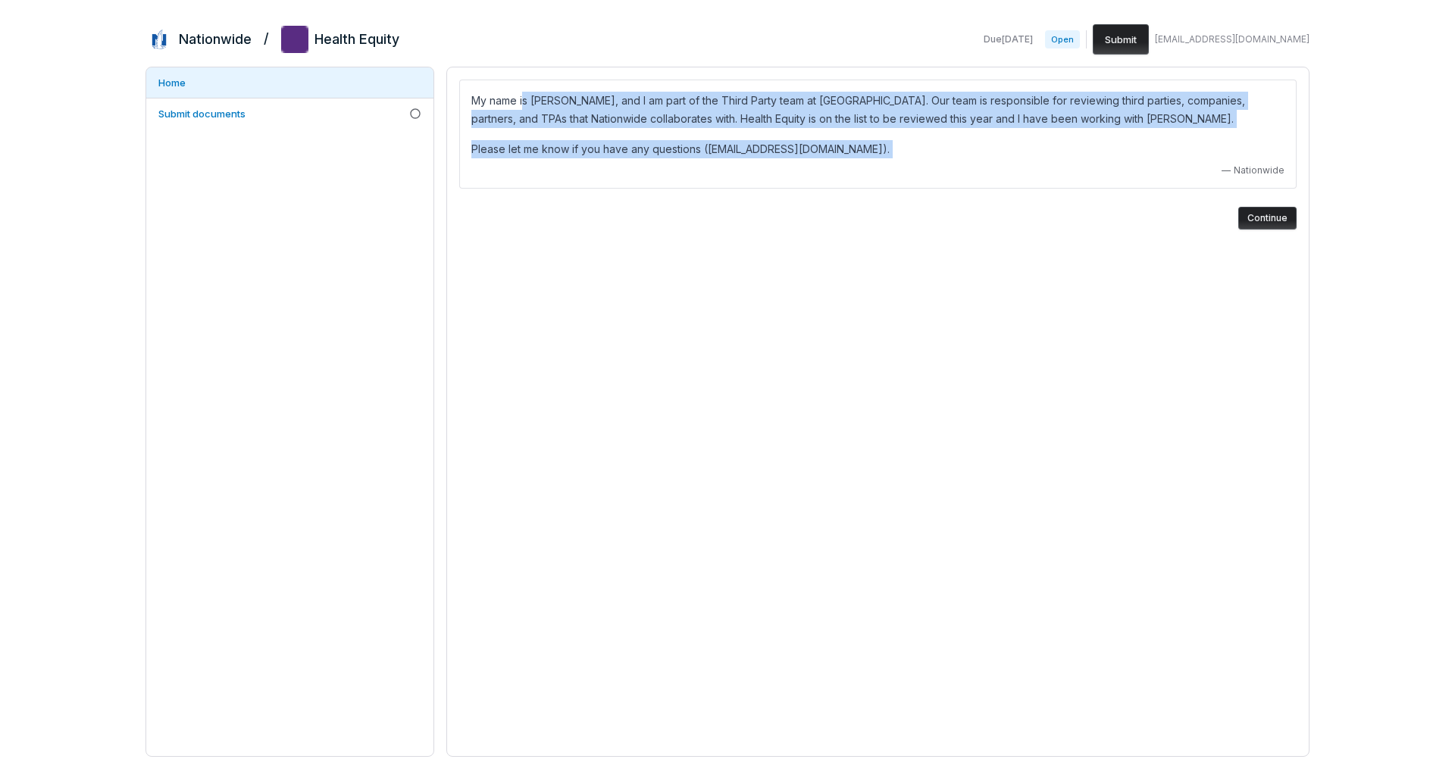
drag, startPoint x: 528, startPoint y: 96, endPoint x: 909, endPoint y: 161, distance: 386.6
click at [909, 161] on div "My name is [PERSON_NAME], and I am part of the Third Party team at [GEOGRAPHIC_…" at bounding box center [877, 134] width 837 height 109
click at [908, 156] on p "Please let me know if you have any questions ([EMAIL_ADDRESS][DOMAIN_NAME])." at bounding box center [877, 149] width 813 height 18
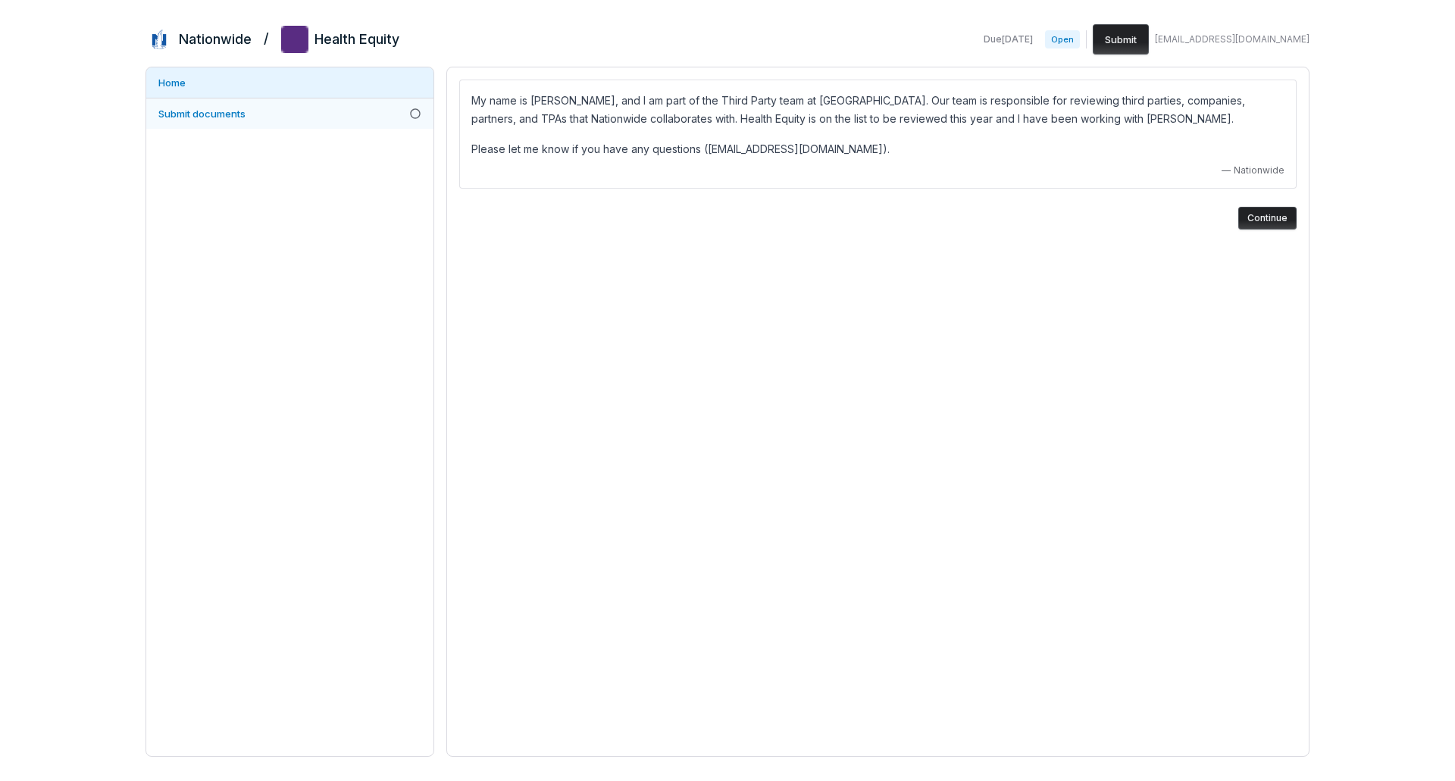
click at [211, 119] on span "Submit documents" at bounding box center [201, 114] width 87 height 12
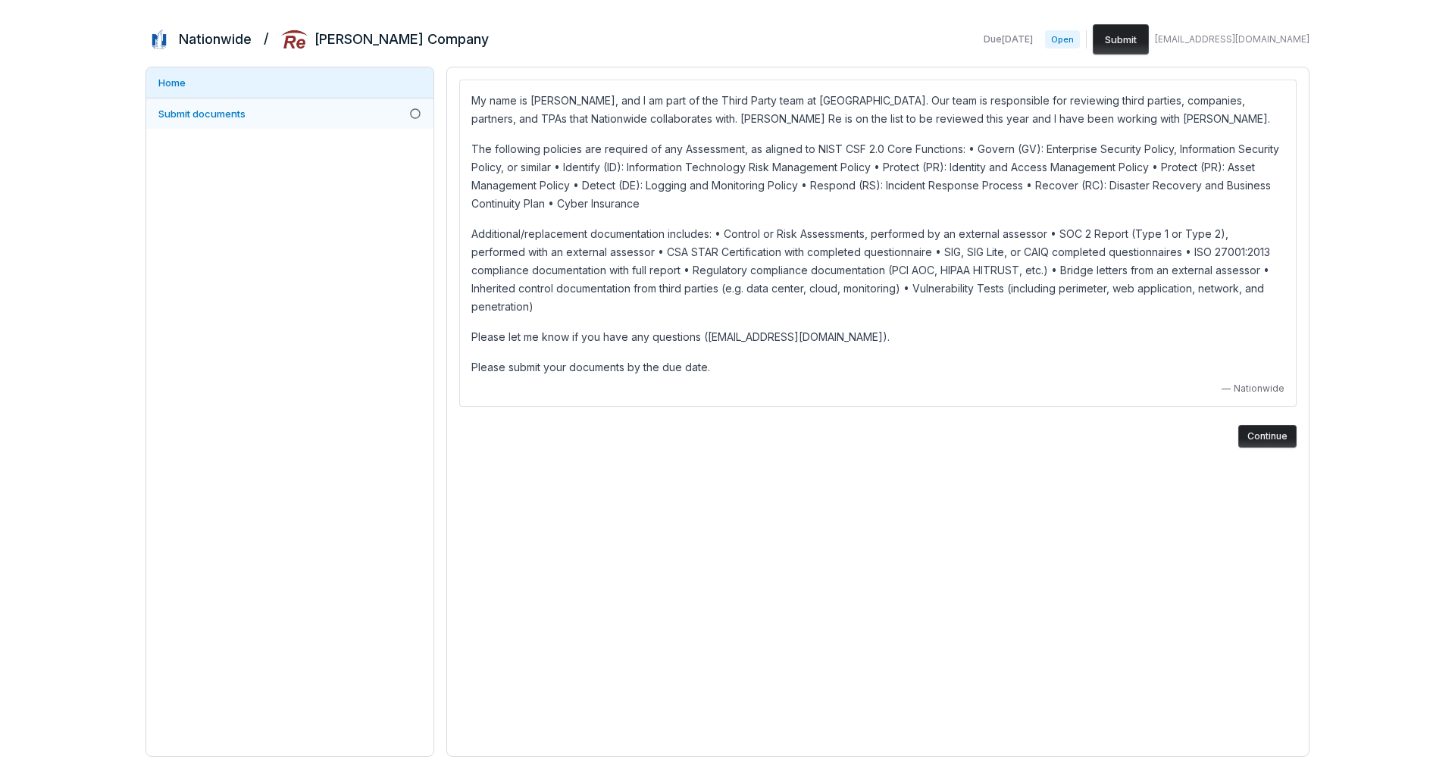
click at [192, 116] on span "Submit documents" at bounding box center [201, 114] width 87 height 12
click at [336, 120] on link "Submit documents" at bounding box center [289, 113] width 287 height 30
click at [264, 106] on link "Submit documents" at bounding box center [289, 113] width 287 height 30
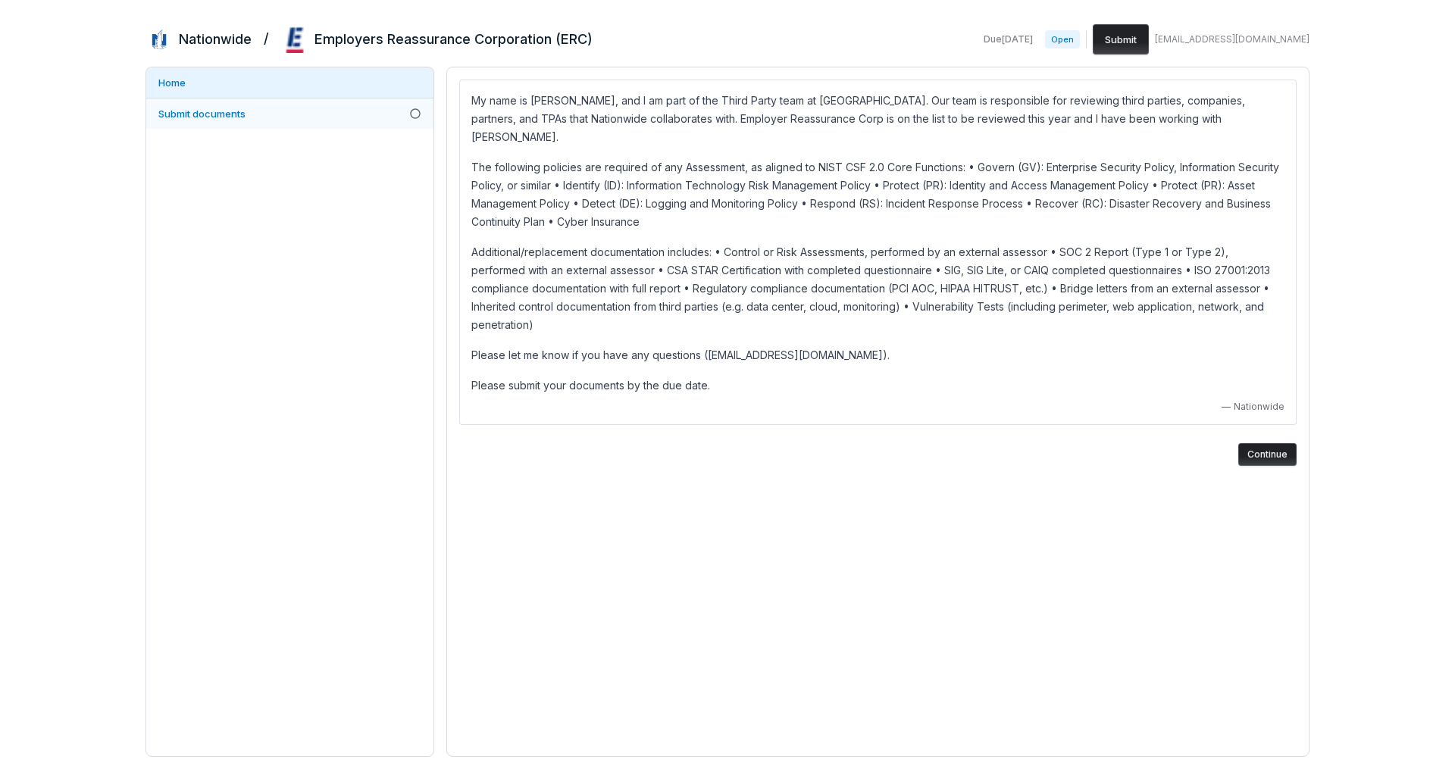
click at [221, 106] on link "Submit documents" at bounding box center [289, 113] width 287 height 30
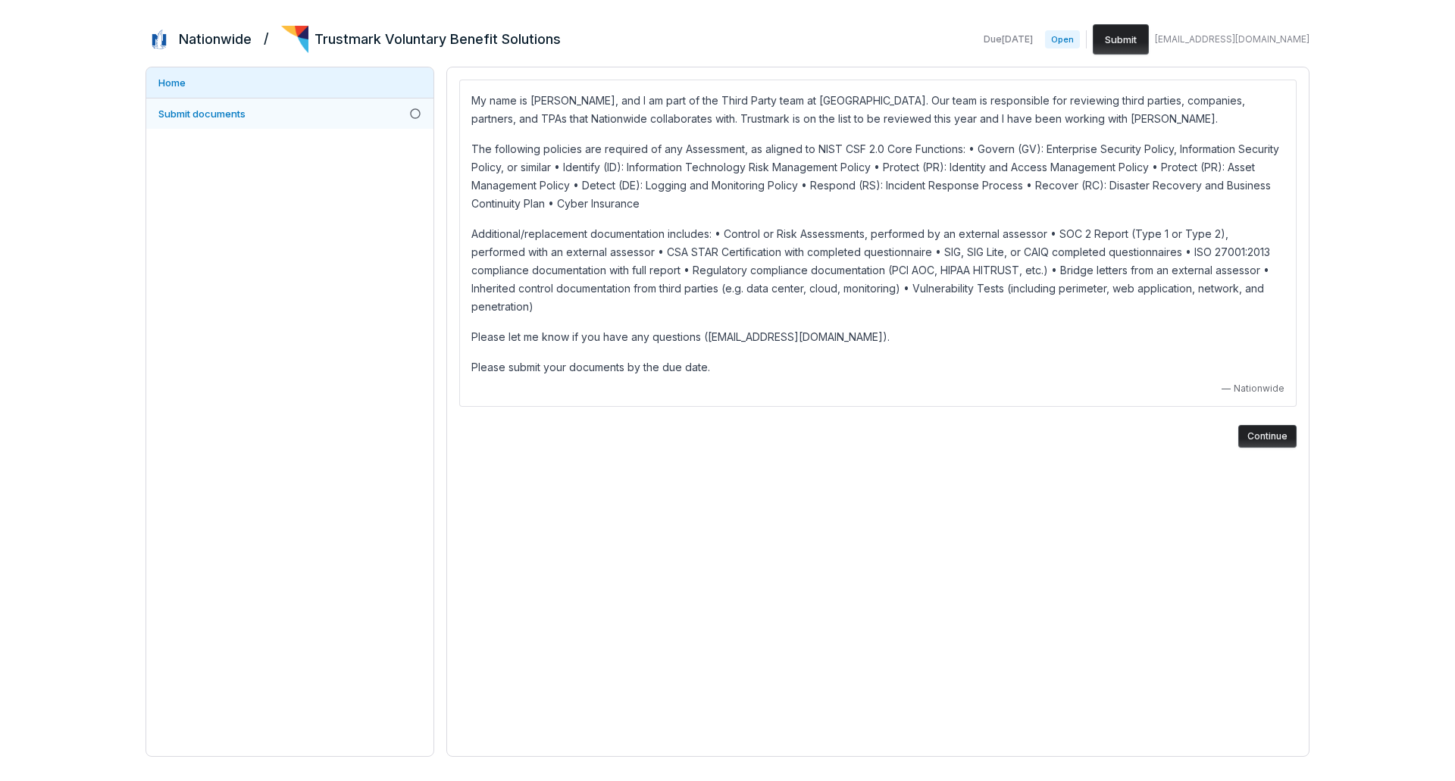
click at [208, 117] on span "Submit documents" at bounding box center [201, 114] width 87 height 12
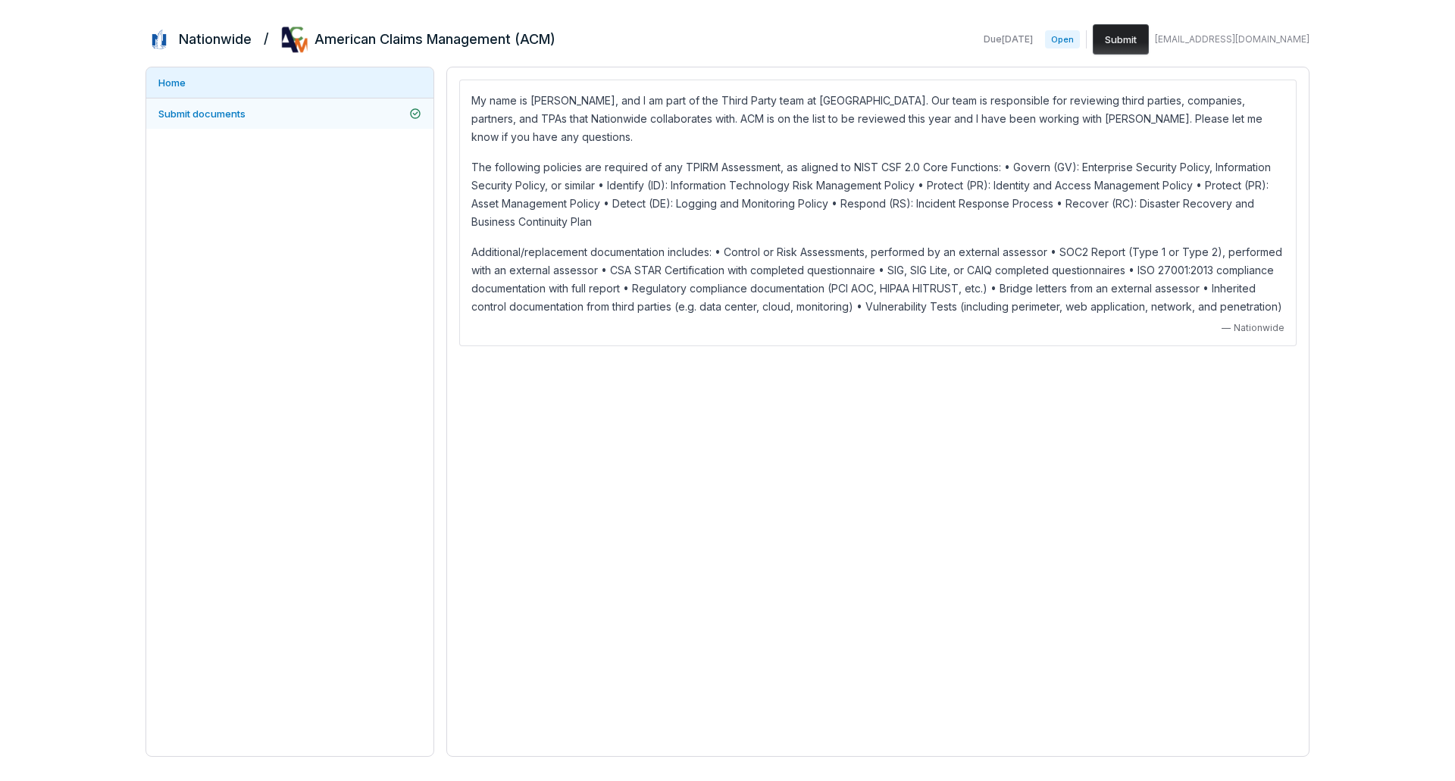
click at [205, 120] on span "Submit documents" at bounding box center [201, 114] width 87 height 14
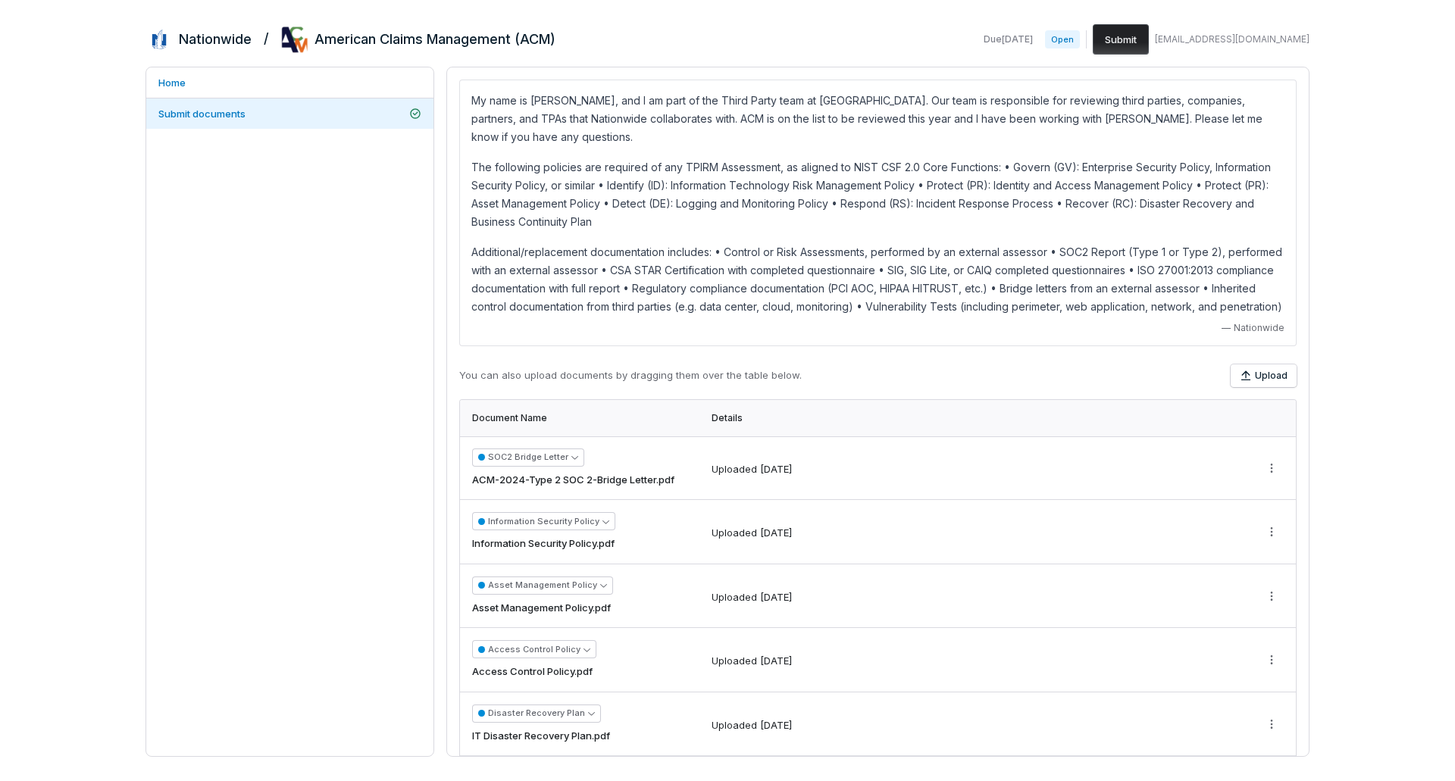
scroll to position [37, 0]
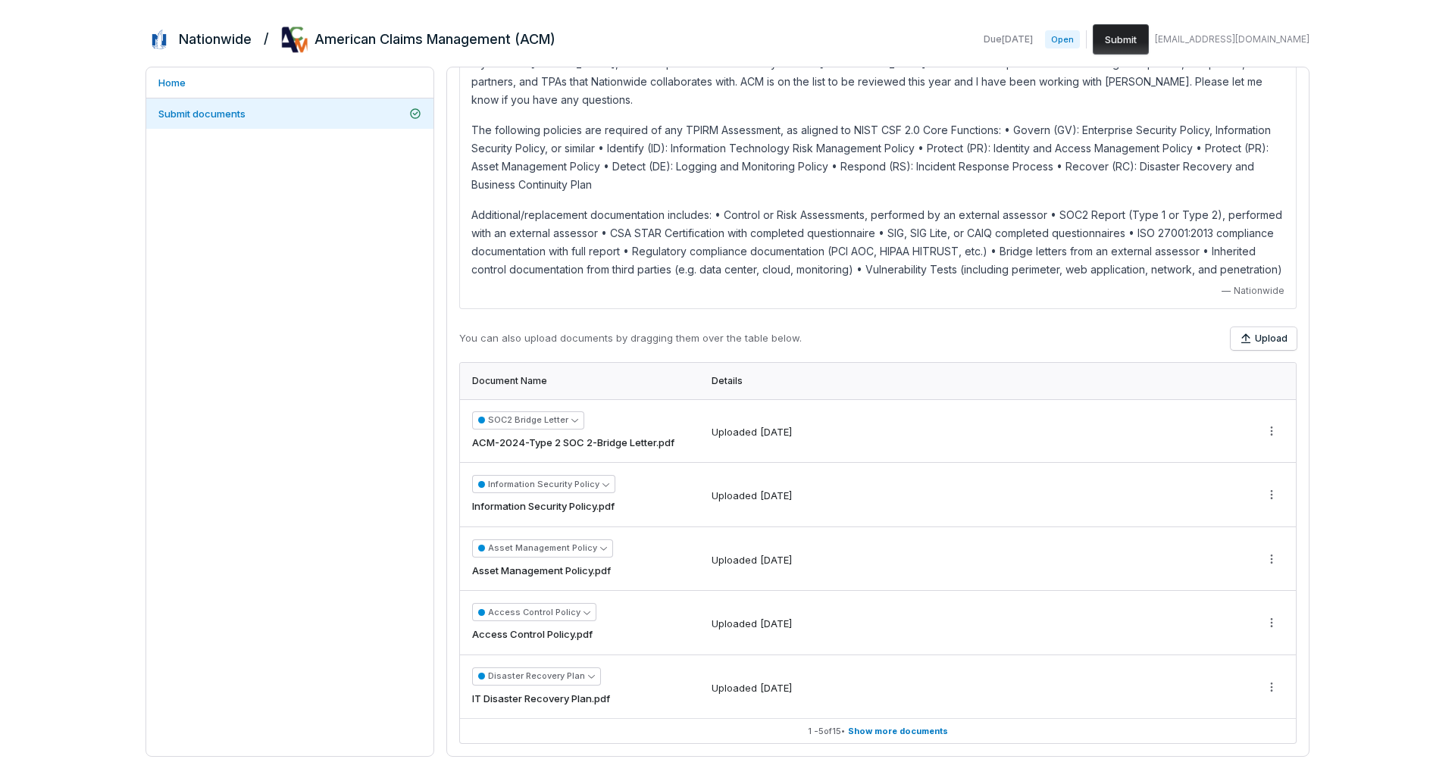
click at [1149, 29] on button "Submit" at bounding box center [1121, 39] width 56 height 30
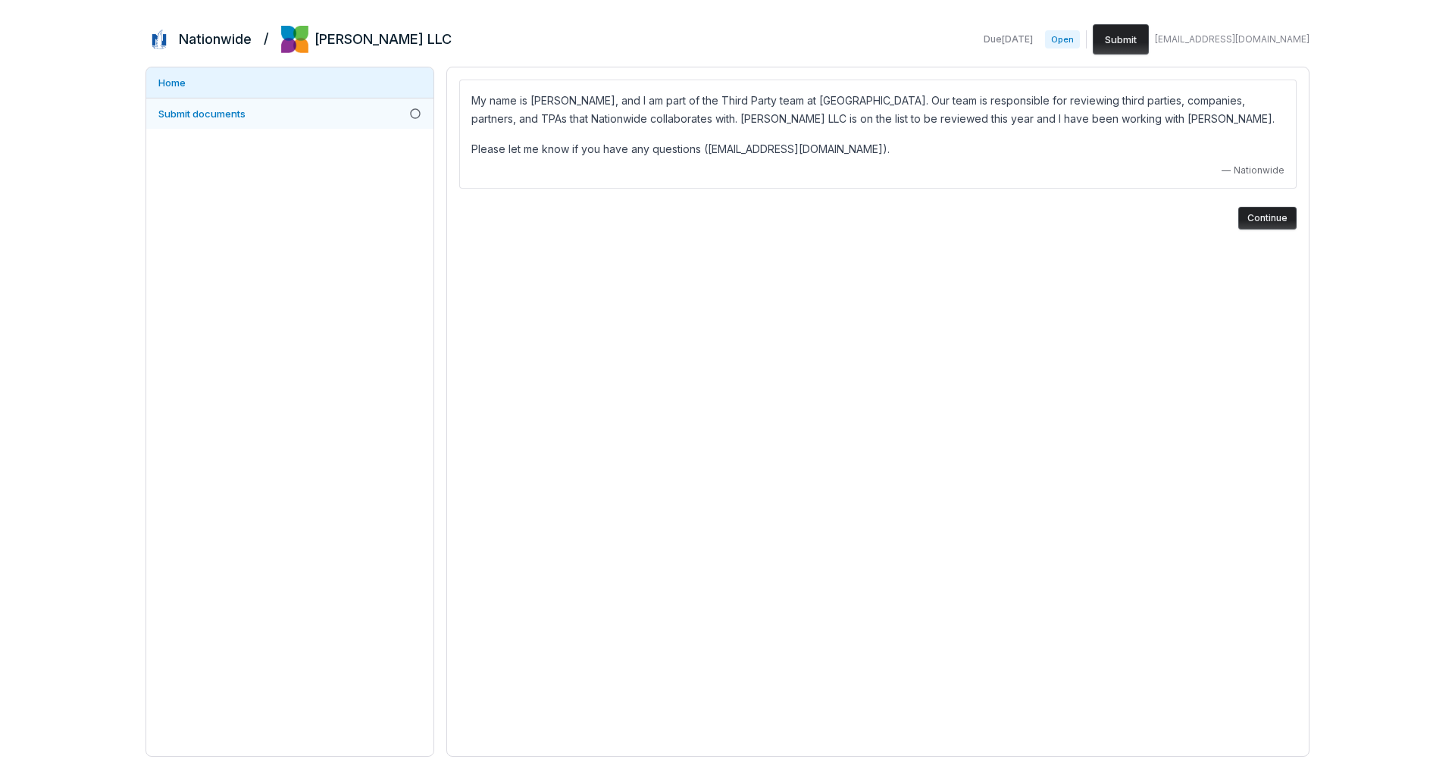
click at [254, 111] on link "Submit documents" at bounding box center [289, 113] width 287 height 30
